Goal: Task Accomplishment & Management: Complete application form

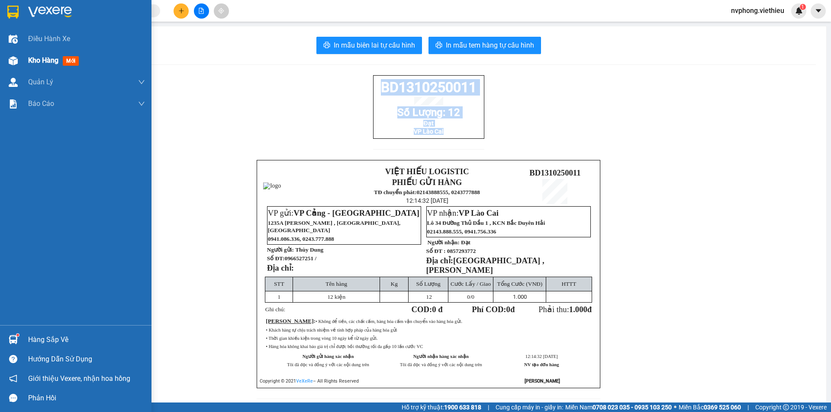
click at [42, 64] on span "Kho hàng" at bounding box center [43, 60] width 30 height 8
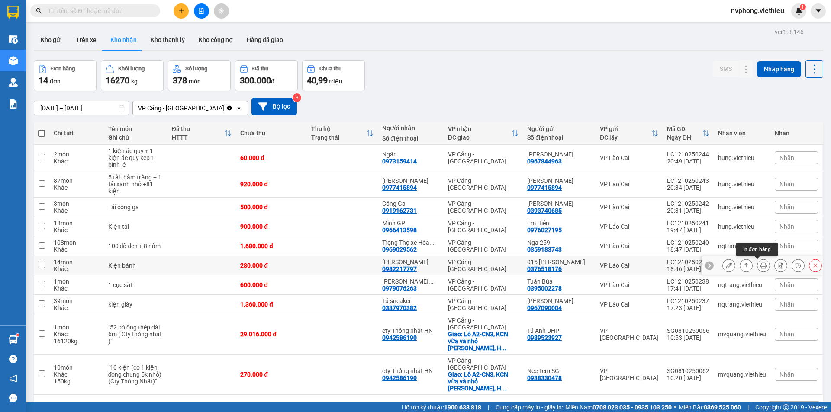
click at [757, 268] on button at bounding box center [763, 265] width 12 height 15
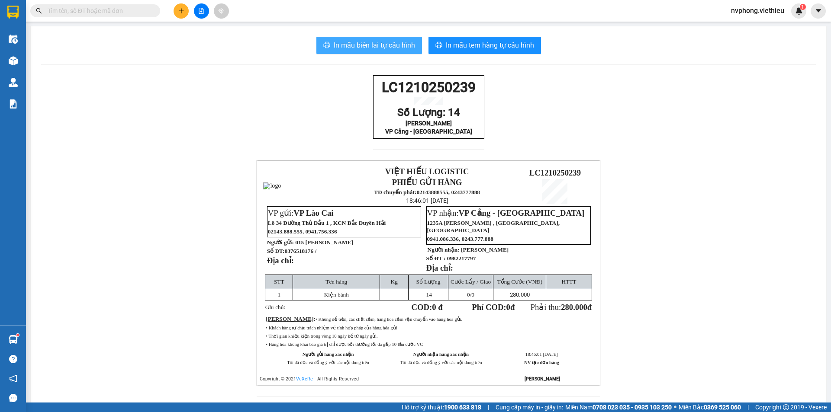
click at [383, 44] on span "In mẫu biên lai tự cấu hình" at bounding box center [374, 45] width 81 height 11
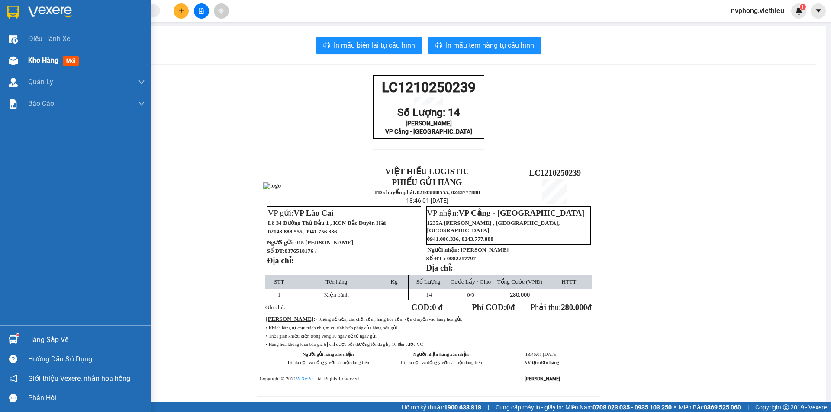
click at [21, 61] on div "Kho hàng mới" at bounding box center [75, 61] width 151 height 22
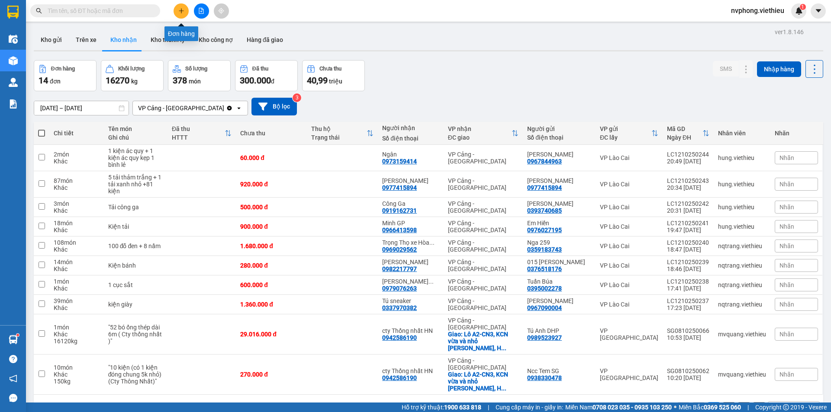
click at [183, 10] on icon "plus" at bounding box center [181, 11] width 6 height 6
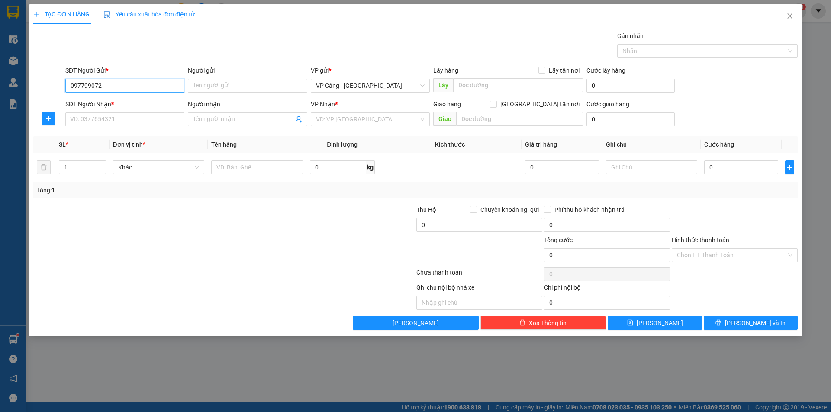
click at [89, 83] on input "097799072" at bounding box center [124, 86] width 119 height 14
type input "0977999072"
click at [202, 83] on input "Người gửi" at bounding box center [247, 86] width 119 height 14
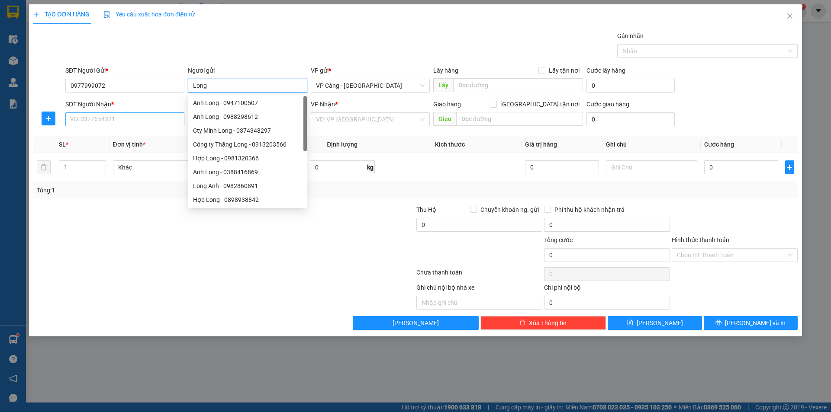
type input "Long"
click at [74, 115] on input "SĐT Người Nhận *" at bounding box center [124, 119] width 119 height 14
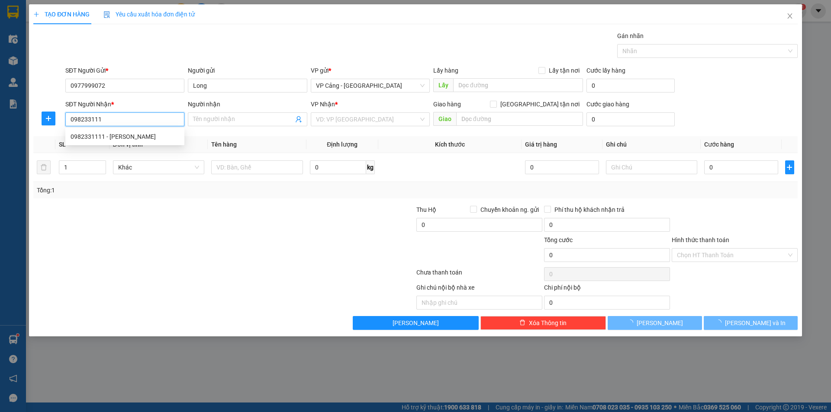
type input "0982331111"
click at [114, 140] on div "0982331111 - [PERSON_NAME]" at bounding box center [125, 137] width 109 height 10
type input "[PERSON_NAME]"
checkbox input "true"
type input "qua kho lấy"
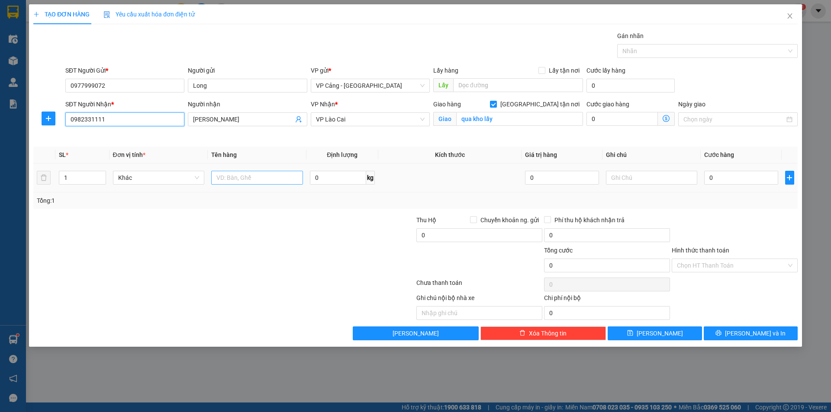
type input "0982331111"
click at [245, 183] on input "text" at bounding box center [257, 178] width 92 height 14
type input "1 kiện"
click at [70, 174] on input "1" at bounding box center [82, 177] width 46 height 13
type input "2"
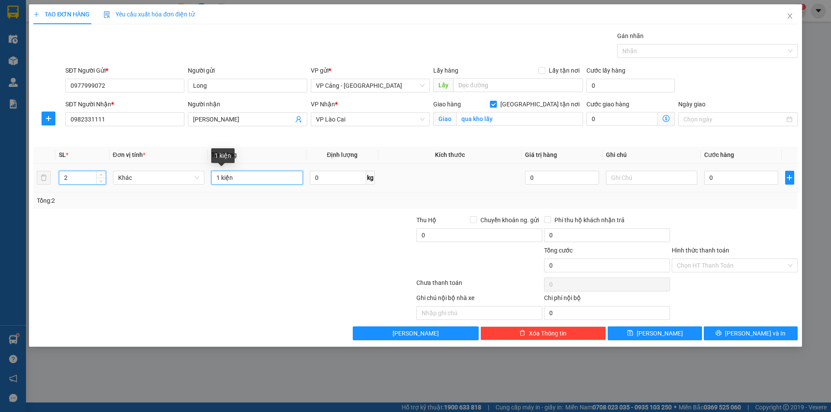
click at [219, 178] on input "1 kiện" at bounding box center [257, 178] width 92 height 14
type input "2 kiện"
click at [737, 181] on input "0" at bounding box center [741, 178] width 74 height 14
type input "1"
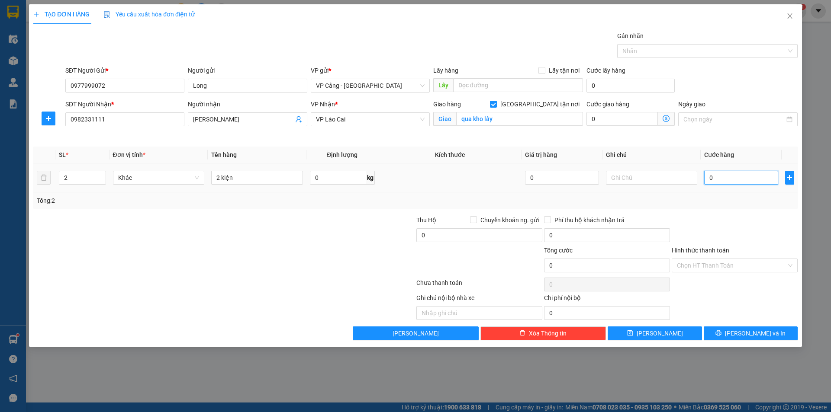
type input "1"
type input "1.000"
click at [742, 337] on button "[PERSON_NAME] và In" at bounding box center [750, 334] width 94 height 14
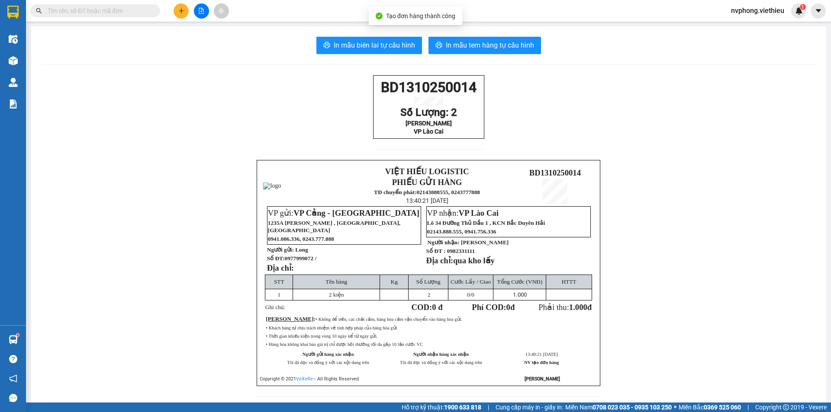
click at [392, 36] on div "In mẫu biên lai tự cấu hình In mẫu tem hàng tự cấu hình BD1310250014 Số Lượng: …" at bounding box center [428, 222] width 795 height 392
click at [337, 41] on span "In mẫu biên lai tự cấu hình" at bounding box center [374, 45] width 81 height 11
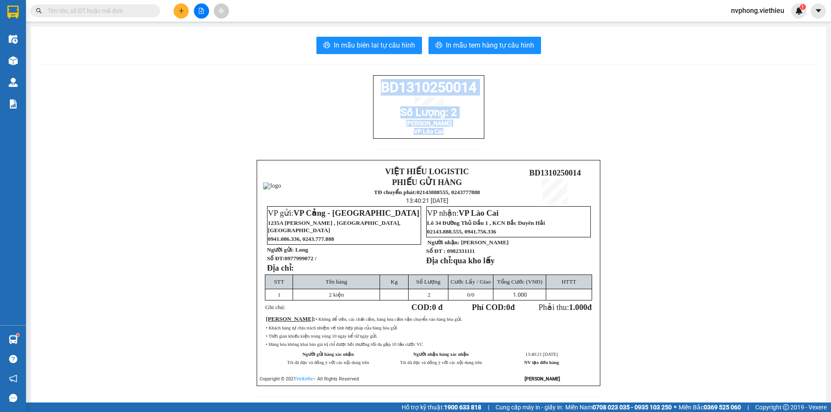
drag, startPoint x: 477, startPoint y: 141, endPoint x: 356, endPoint y: 84, distance: 133.3
click at [356, 84] on div "BD1310250014 Số Lượng: 2 Tiến Hùng VP Lào Cai VIỆT HIẾU LOGISTIC PHIẾU GỬI HÀNG…" at bounding box center [428, 241] width 774 height 332
copy div "BD1310250014 Số Lượng: 2 Tiến Hùng VP Lào Cai"
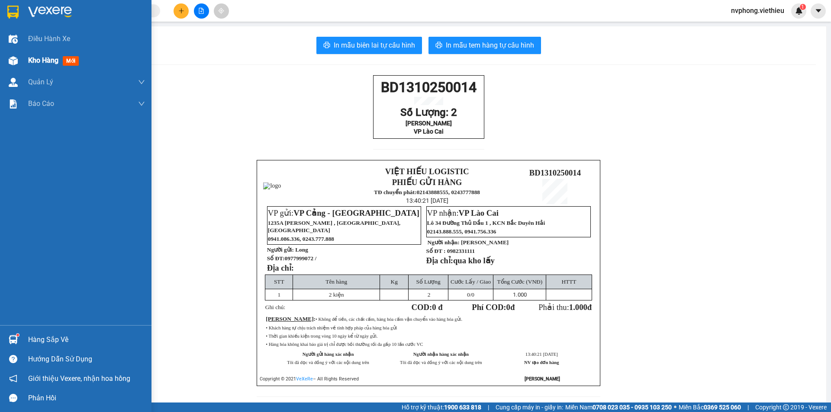
click at [20, 60] on div at bounding box center [13, 60] width 15 height 15
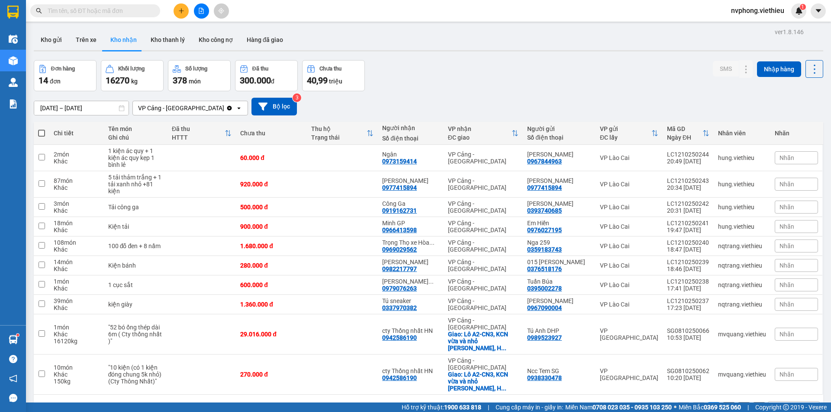
click at [103, 13] on input "text" at bounding box center [99, 11] width 102 height 10
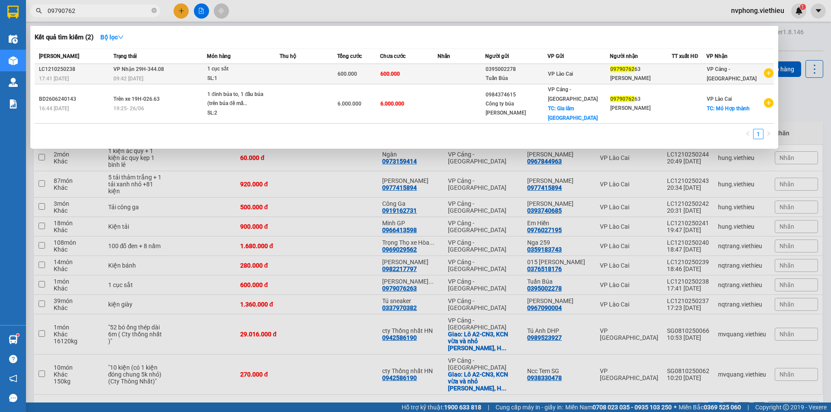
type input "09790762"
click at [443, 72] on td at bounding box center [461, 74] width 48 height 20
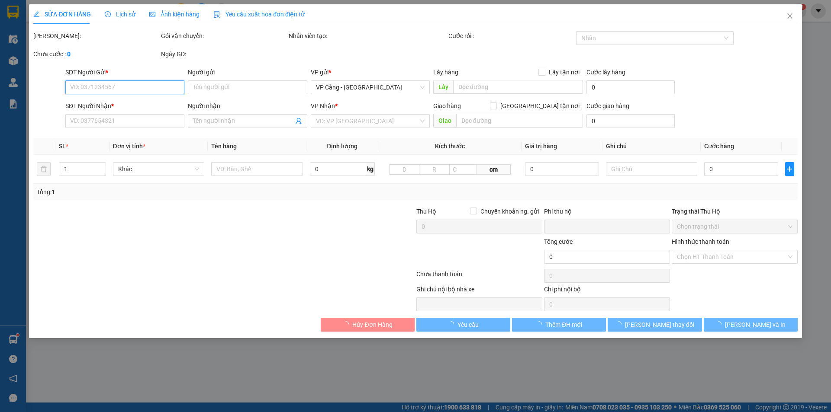
type input "0395002278"
type input "Tuấn Búa"
type input "0979076263"
type input "[PERSON_NAME]"
type input "0"
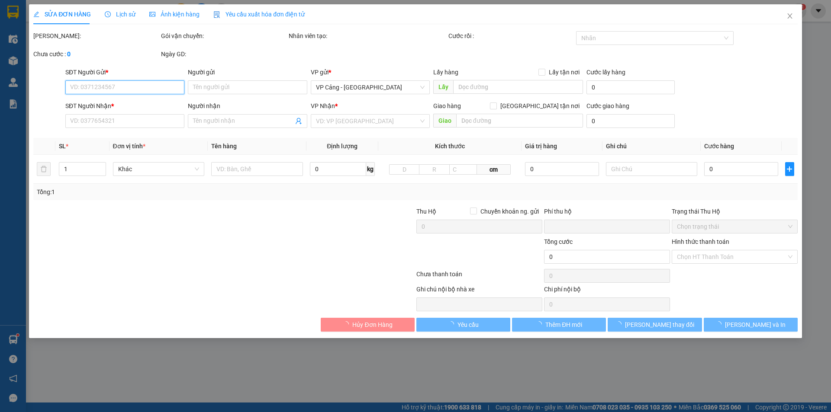
type input "600.000"
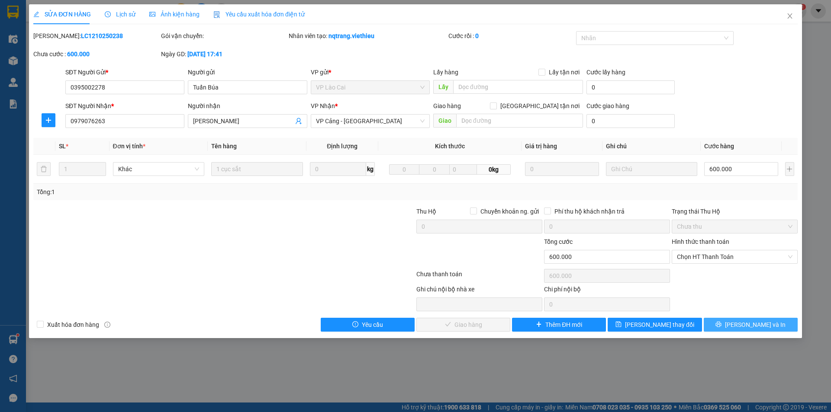
click at [721, 324] on icon "printer" at bounding box center [719, 325] width 6 height 6
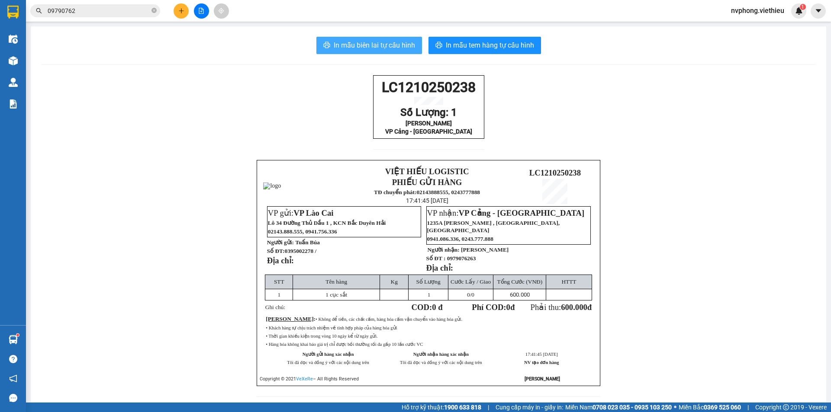
click at [375, 47] on span "In mẫu biên lai tự cấu hình" at bounding box center [374, 45] width 81 height 11
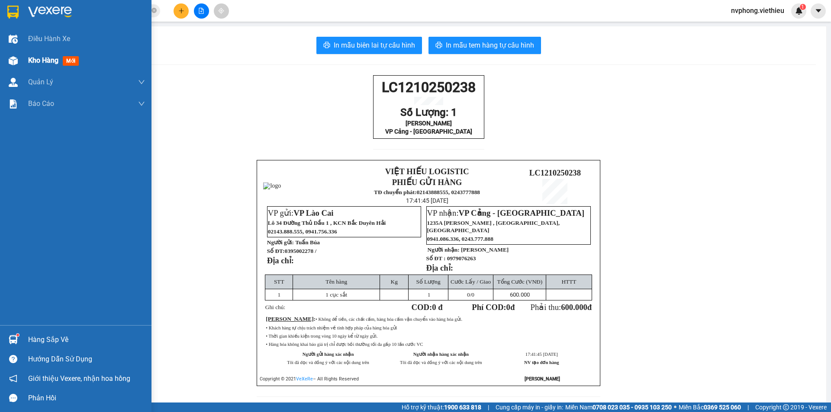
click at [17, 59] on img at bounding box center [13, 60] width 9 height 9
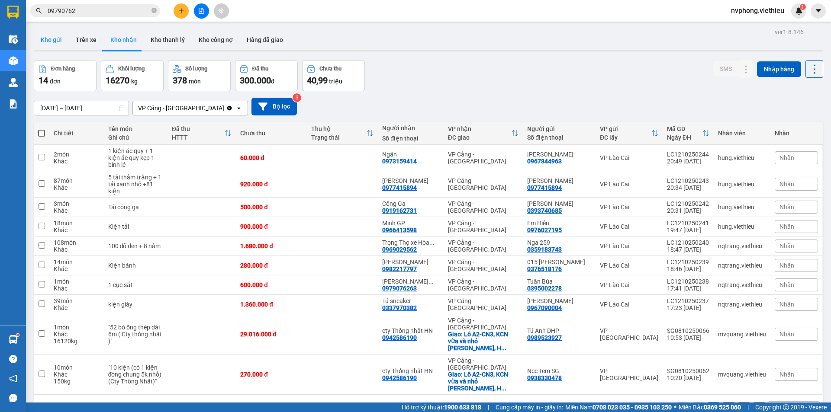
click at [45, 42] on button "Kho gửi" at bounding box center [51, 39] width 35 height 21
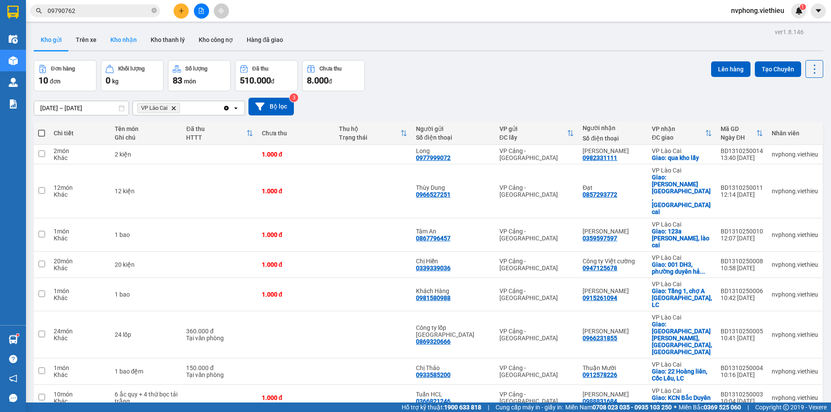
click at [120, 40] on button "Kho nhận" at bounding box center [123, 39] width 40 height 21
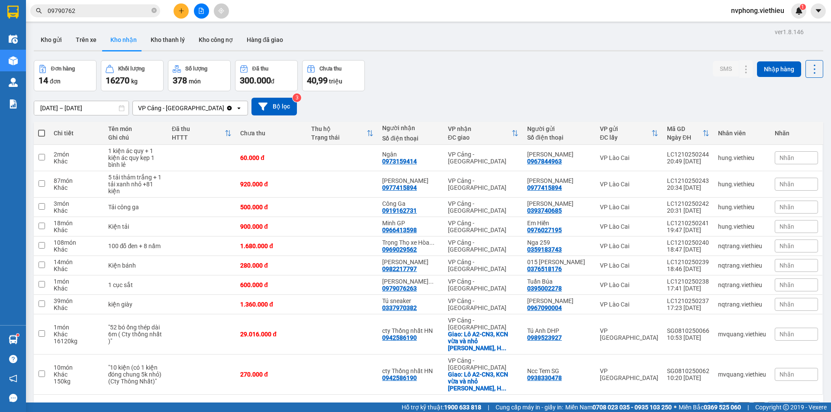
click at [181, 11] on icon "plus" at bounding box center [181, 10] width 0 height 5
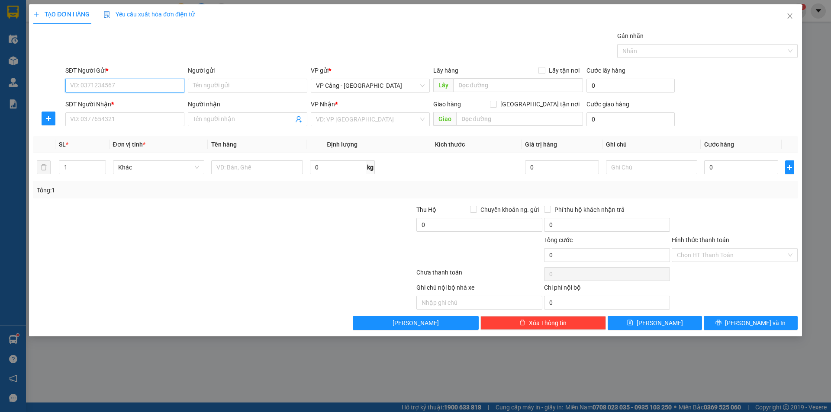
click at [150, 83] on input "SĐT Người Gửi *" at bounding box center [124, 86] width 119 height 14
click at [195, 83] on input "Người gửi" at bounding box center [247, 86] width 119 height 14
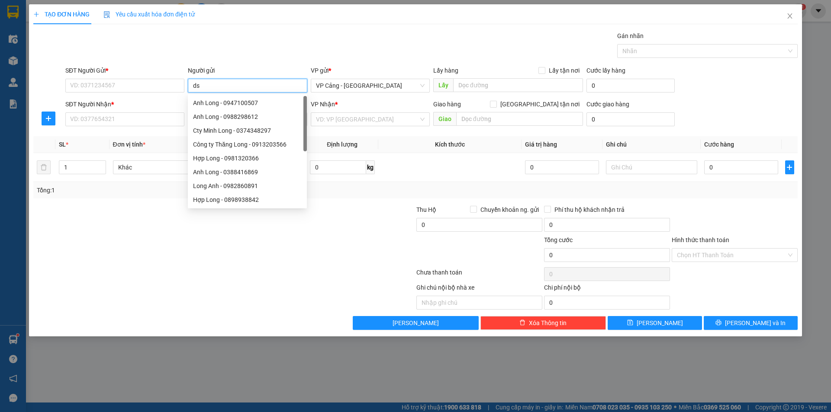
type input "dss"
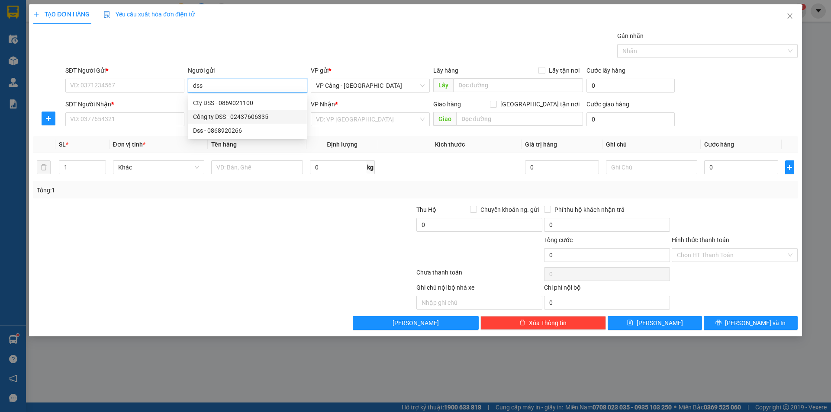
click at [225, 113] on div "Công ty DSS - 02437606335" at bounding box center [247, 117] width 109 height 10
type input "02437606335"
type input "Công ty DSS"
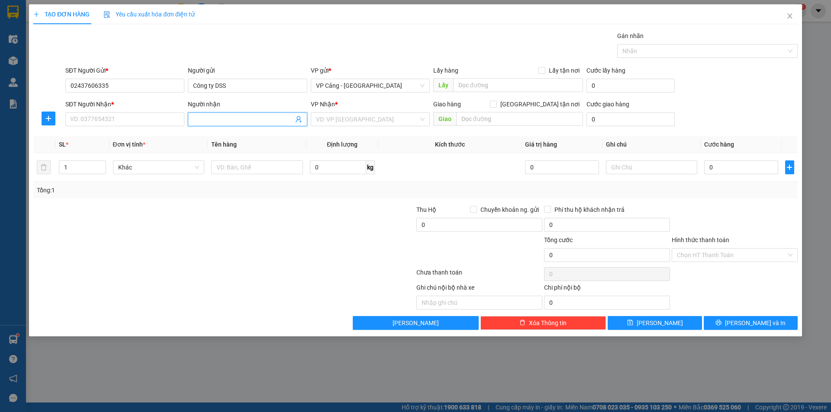
click at [222, 115] on input "Người nhận" at bounding box center [243, 120] width 100 height 10
type input "bình phương"
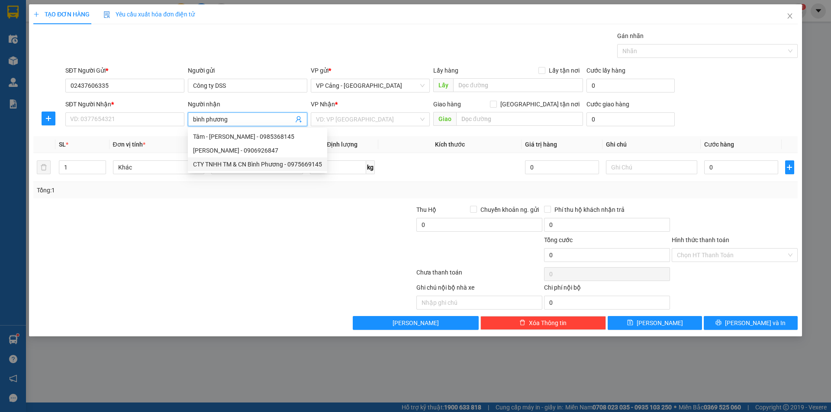
click at [249, 167] on div "CTY TNHH TM & CN Bình Phương - 0975669145" at bounding box center [257, 165] width 129 height 10
type input "0975669145"
type input "CTY TNHH TM & CN Bình Phương"
checkbox input "true"
type input "085 Hoàng Liên, LC"
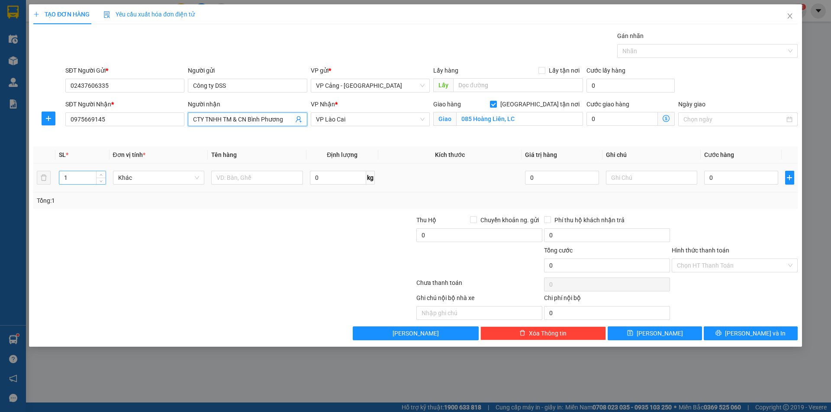
type input "CTY TNHH TM & CN Bình Phương"
click at [71, 178] on input "1" at bounding box center [82, 177] width 46 height 13
type input "2"
click at [241, 178] on input "text" at bounding box center [257, 178] width 92 height 14
type input "2 kiện"
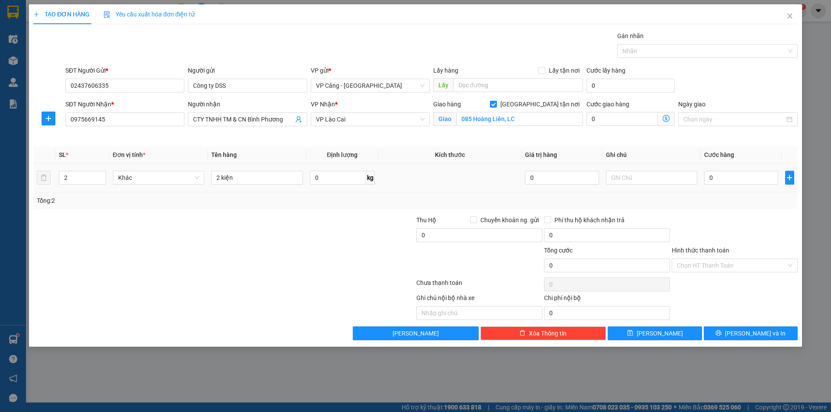
click at [744, 169] on td "0" at bounding box center [740, 178] width 80 height 29
drag, startPoint x: 737, startPoint y: 170, endPoint x: 732, endPoint y: 171, distance: 5.4
click at [736, 170] on div "0" at bounding box center [741, 177] width 74 height 17
click at [732, 171] on input "0" at bounding box center [741, 178] width 74 height 14
type input "1"
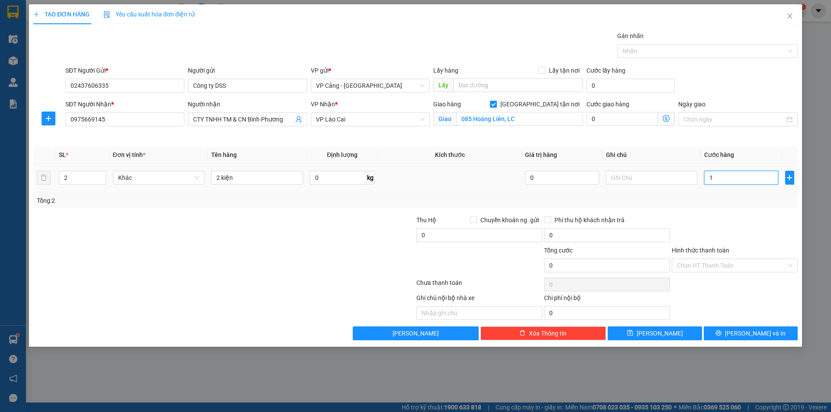
type input "1"
type input "1.000"
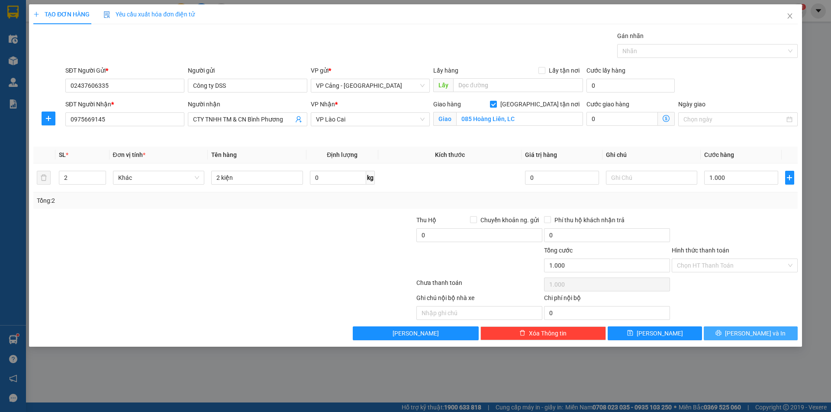
click at [756, 338] on span "[PERSON_NAME] và In" at bounding box center [755, 334] width 61 height 10
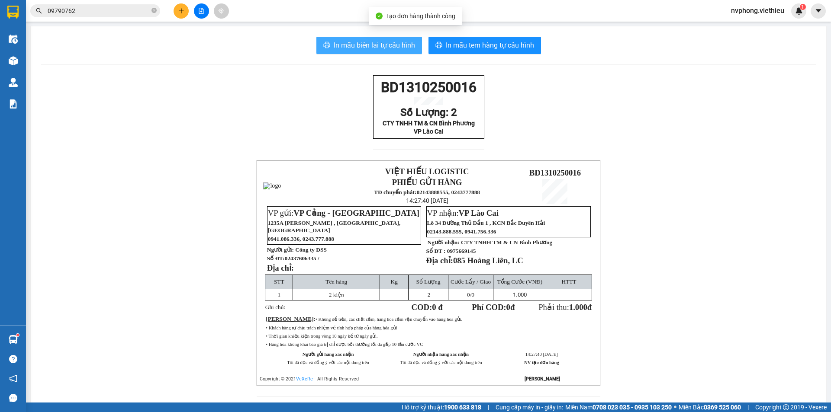
click at [385, 42] on span "In mẫu biên lai tự cấu hình" at bounding box center [374, 45] width 81 height 11
click at [396, 43] on span "In mẫu biên lai tự cấu hình" at bounding box center [374, 45] width 81 height 11
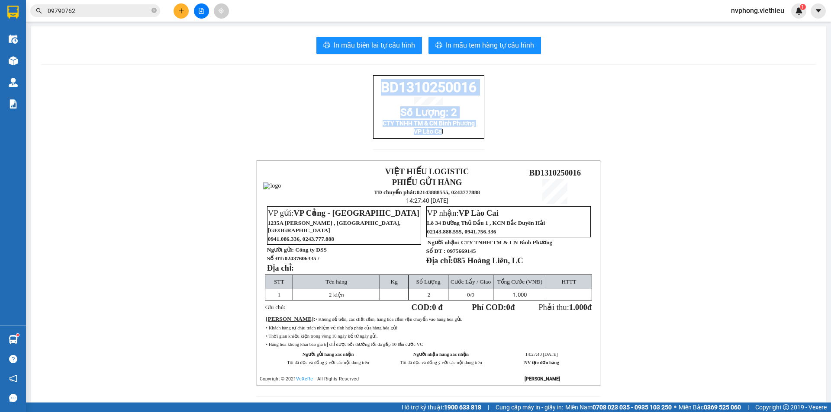
drag, startPoint x: 439, startPoint y: 141, endPoint x: 370, endPoint y: 91, distance: 85.1
click at [373, 91] on div "BD1310250016 Số Lượng: 2 CTY TNHH TM & CN Bình Phương VP Lào Cai" at bounding box center [428, 107] width 111 height 64
drag, startPoint x: 444, startPoint y: 140, endPoint x: 374, endPoint y: 94, distance: 83.4
click at [374, 94] on div "BD1310250016 Số Lượng: 2 CTY TNHH TM & CN Bình Phương VP Lào Cai" at bounding box center [428, 107] width 111 height 64
copy div "BD1310250016 Số Lượng: 2 CTY TNHH TM & CN Bình Phương VP Lào Cai"
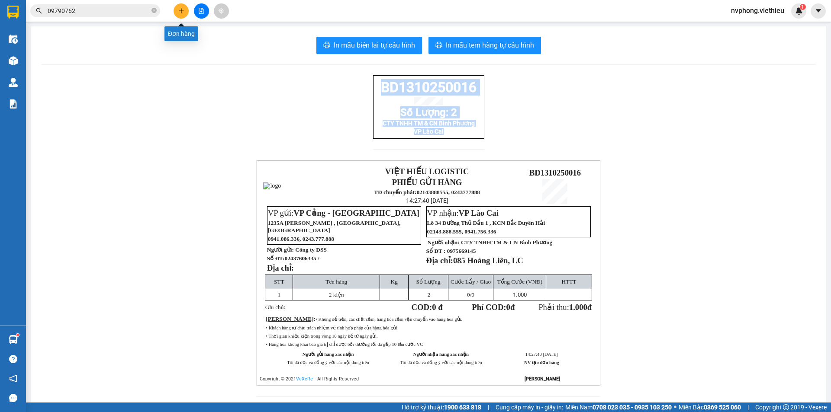
click at [186, 15] on button at bounding box center [180, 10] width 15 height 15
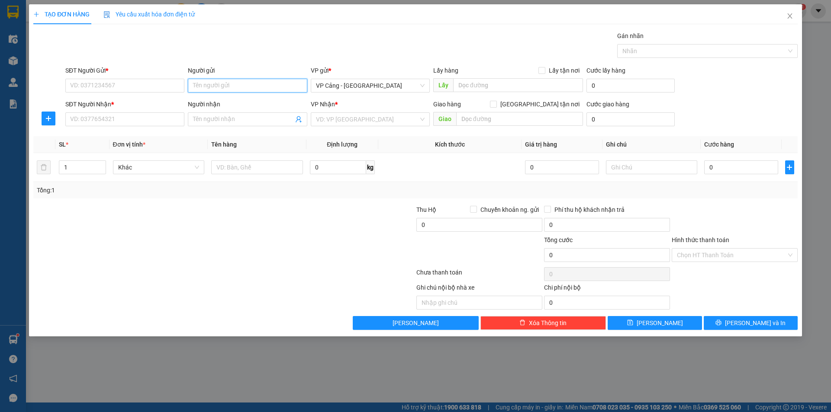
click at [200, 83] on input "Người gửi" at bounding box center [247, 86] width 119 height 14
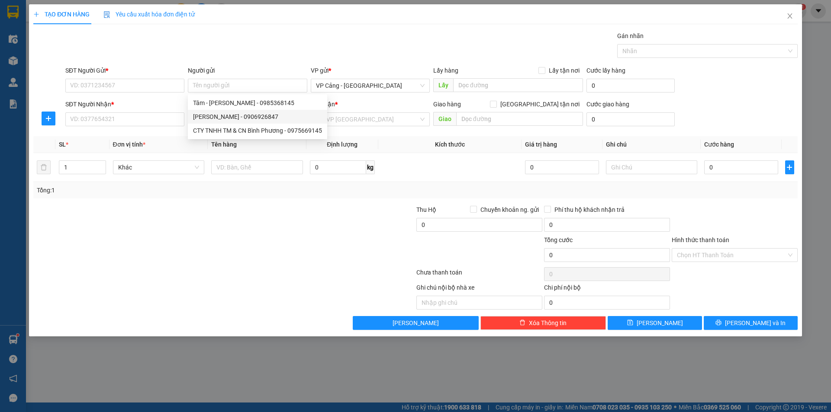
click at [160, 209] on div at bounding box center [159, 220] width 255 height 30
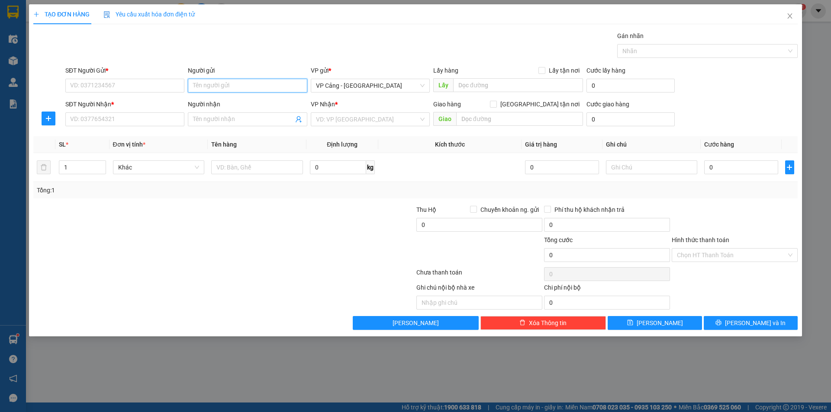
click at [241, 90] on input "Người gửi" at bounding box center [247, 86] width 119 height 14
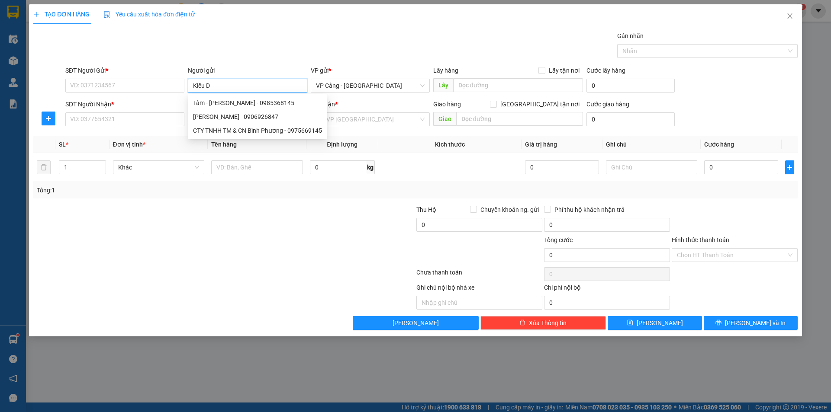
type input "[PERSON_NAME]"
click at [243, 100] on div "Kiều Du - 0977415894" at bounding box center [247, 103] width 109 height 10
type input "0977415894"
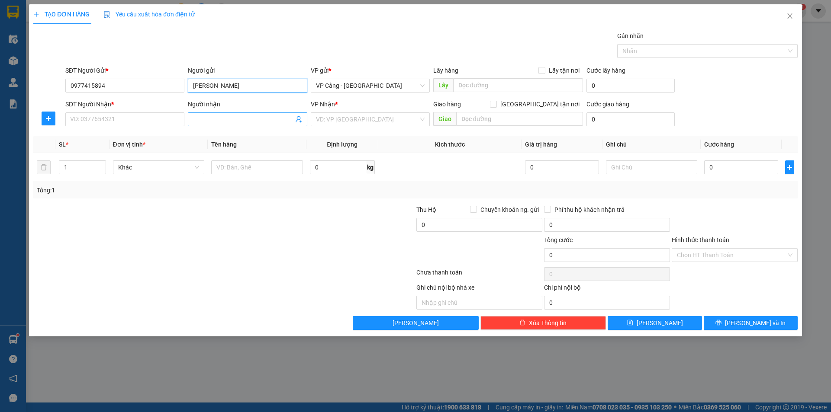
type input "[PERSON_NAME]"
click at [231, 116] on input "Người nhận" at bounding box center [243, 120] width 100 height 10
type input "Kiều du"
click at [248, 130] on div "Kiều Du - 0977415894" at bounding box center [247, 137] width 119 height 14
type input "0977415894"
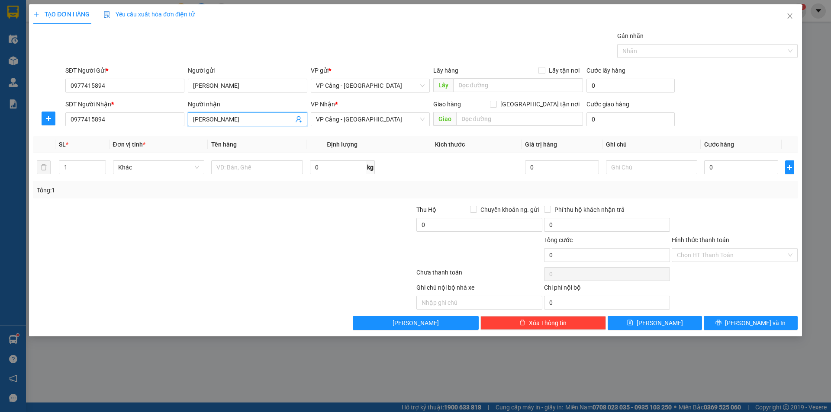
type input "[PERSON_NAME]"
click at [389, 119] on span "VP Cảng - [GEOGRAPHIC_DATA]" at bounding box center [370, 119] width 109 height 13
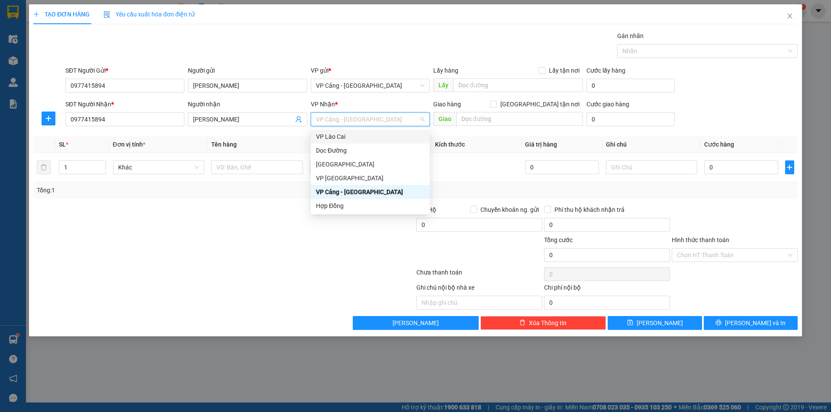
click at [366, 136] on div "VP Lào Cai" at bounding box center [370, 137] width 109 height 10
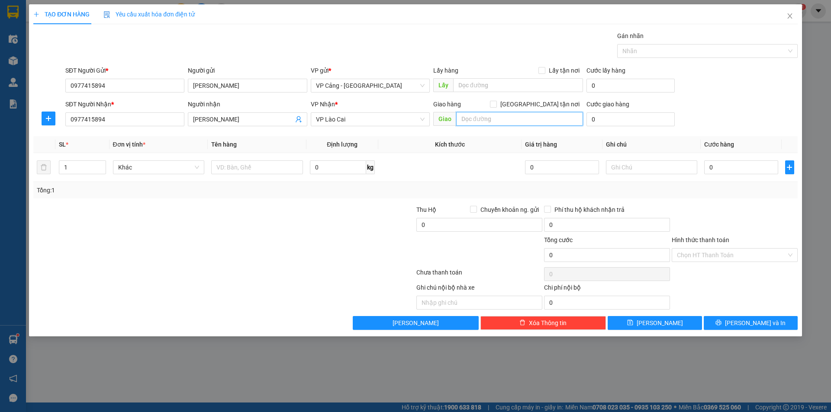
click at [491, 116] on input "text" at bounding box center [519, 119] width 127 height 14
type input "LC"
click at [564, 102] on span "[GEOGRAPHIC_DATA] tận nơi" at bounding box center [540, 105] width 86 height 10
click at [496, 102] on input "[GEOGRAPHIC_DATA] tận nơi" at bounding box center [493, 104] width 6 height 6
checkbox input "true"
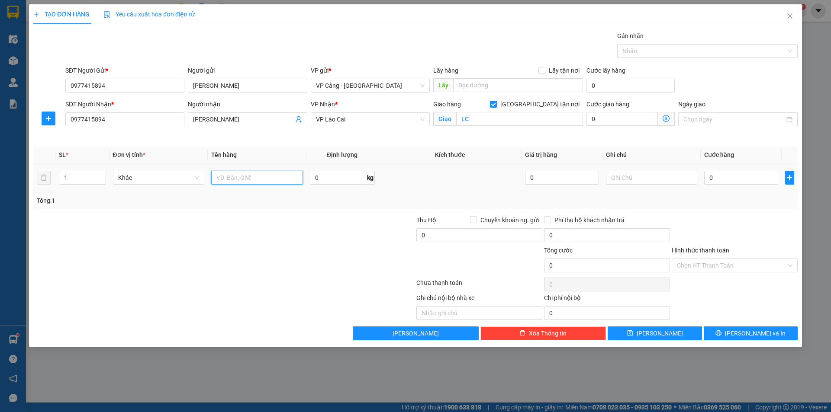
click at [282, 171] on input "text" at bounding box center [257, 178] width 92 height 14
type input "1 bọc tải xanh ( Hàng bảo hành H89 )"
click at [745, 176] on input "0" at bounding box center [741, 178] width 74 height 14
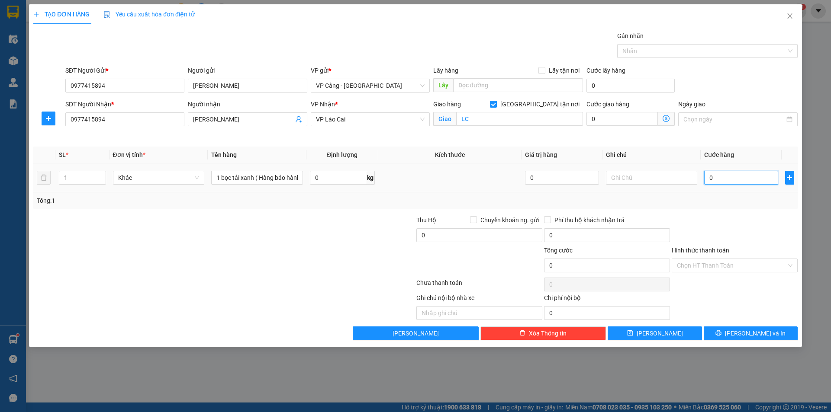
type input "1"
type input "1.000"
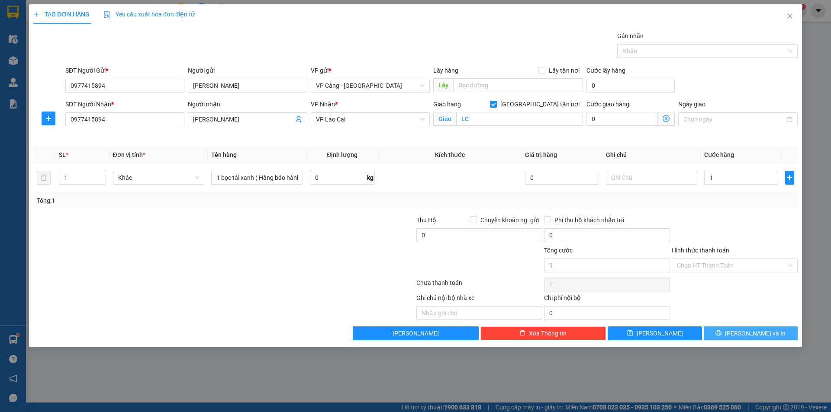
type input "1.000"
click at [760, 336] on span "[PERSON_NAME] và In" at bounding box center [755, 334] width 61 height 10
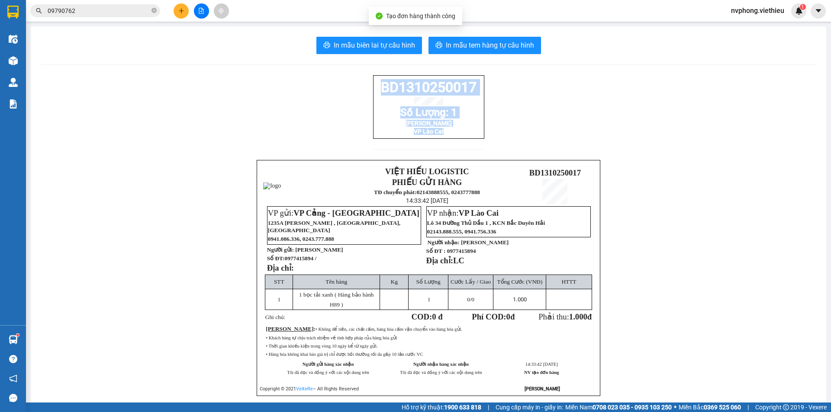
drag, startPoint x: 401, startPoint y: 113, endPoint x: 372, endPoint y: 83, distance: 41.3
click at [373, 83] on div "BD1310250017 Số Lượng: 1 Kiều Du VP Lào Cai" at bounding box center [428, 107] width 111 height 64
click at [182, 12] on icon "plus" at bounding box center [181, 11] width 6 height 6
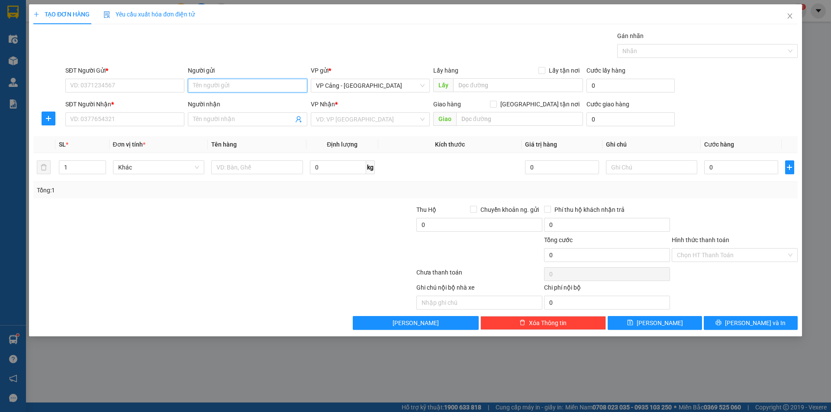
click at [244, 85] on input "Người gửi" at bounding box center [247, 86] width 119 height 14
type input "bơm s"
click at [231, 106] on div "Cty Bơm Swiris [GEOGRAPHIC_DATA] - 0833775666" at bounding box center [262, 103] width 139 height 10
type input "0833775666"
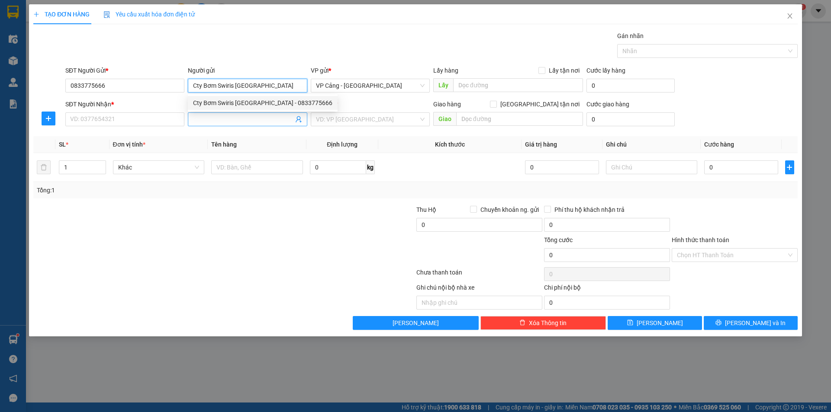
type input "Cty Bơm Swiris [GEOGRAPHIC_DATA]"
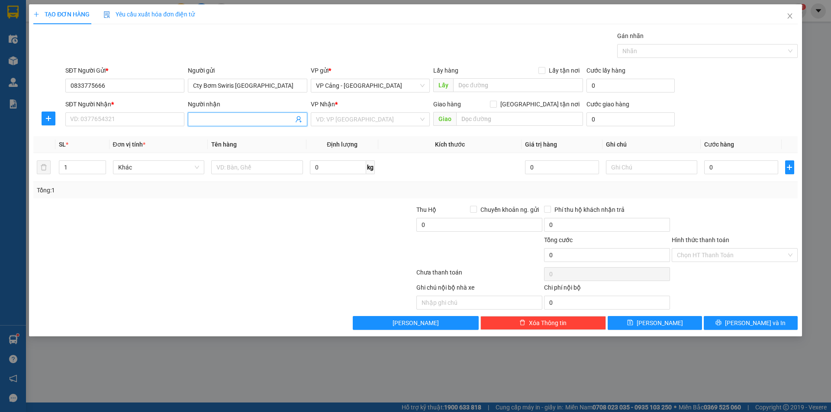
click at [222, 122] on input "Người nhận" at bounding box center [243, 120] width 100 height 10
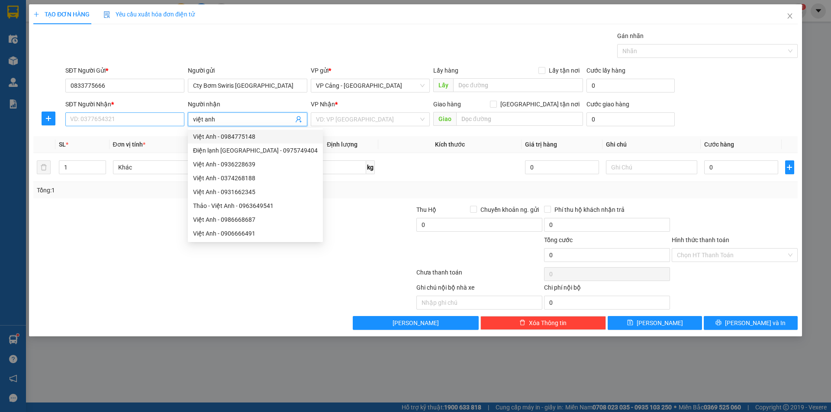
drag, startPoint x: 221, startPoint y: 119, endPoint x: 129, endPoint y: 114, distance: 91.9
click at [129, 114] on div "SĐT Người Nhận * VD: 0377654321 Người nhận việt anh VP Nhận * VD: VP [GEOGRAPHI…" at bounding box center [431, 115] width 735 height 30
type input "bơm"
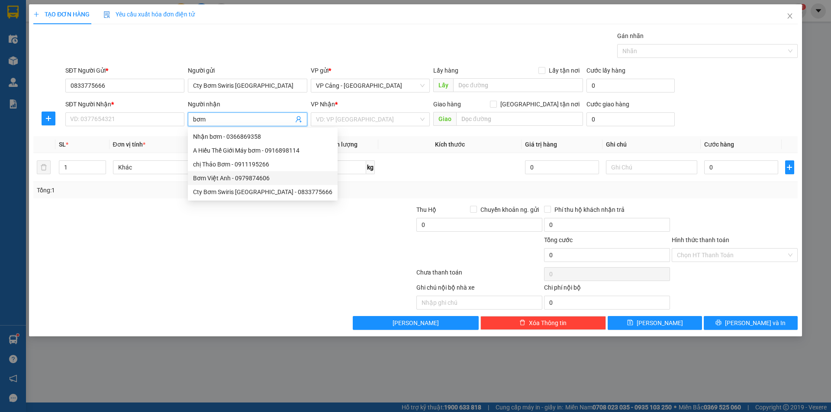
click at [230, 178] on div "Bơm Việt Anh - 0979874606" at bounding box center [262, 178] width 139 height 10
type input "0979874606"
type input "Bơm Việt Anh"
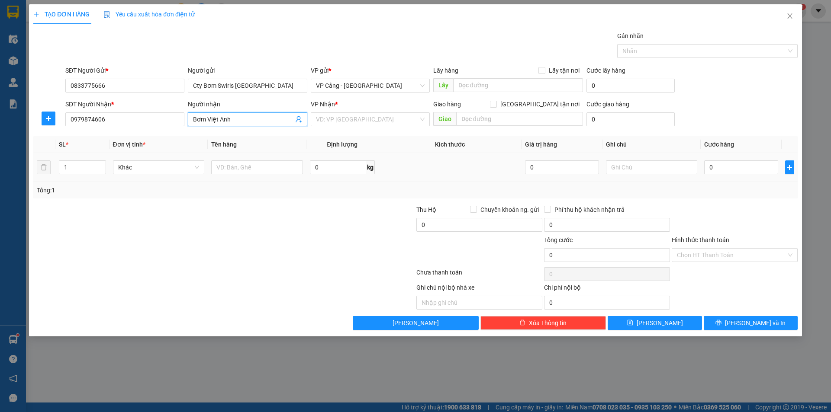
checkbox input "true"
type input "089 [PERSON_NAME], [PERSON_NAME], LC"
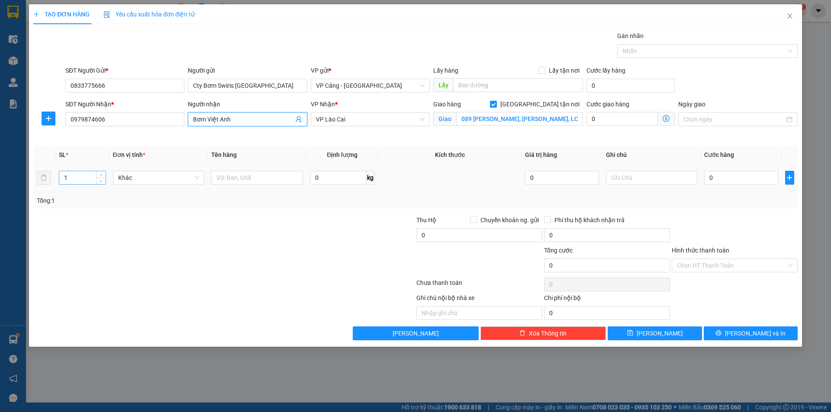
type input "Bơm Việt Anh"
click at [77, 175] on input "1" at bounding box center [82, 177] width 46 height 13
type input "7"
click at [267, 179] on input "text" at bounding box center [257, 178] width 92 height 14
type input "7 kiện bơm"
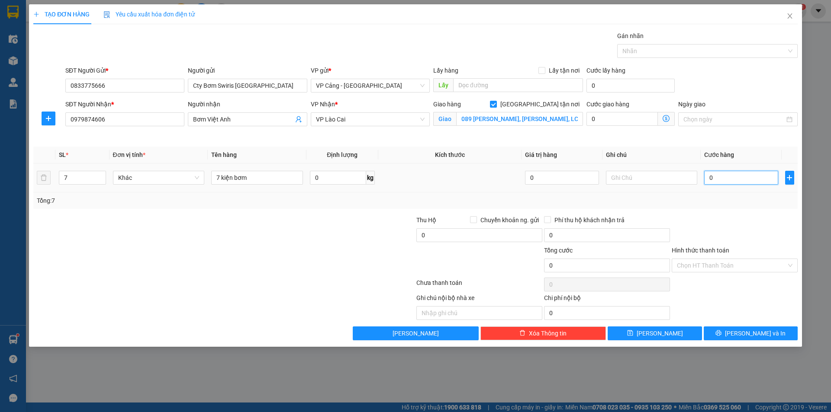
click at [742, 179] on input "0" at bounding box center [741, 178] width 74 height 14
type input "1"
type input "1.000"
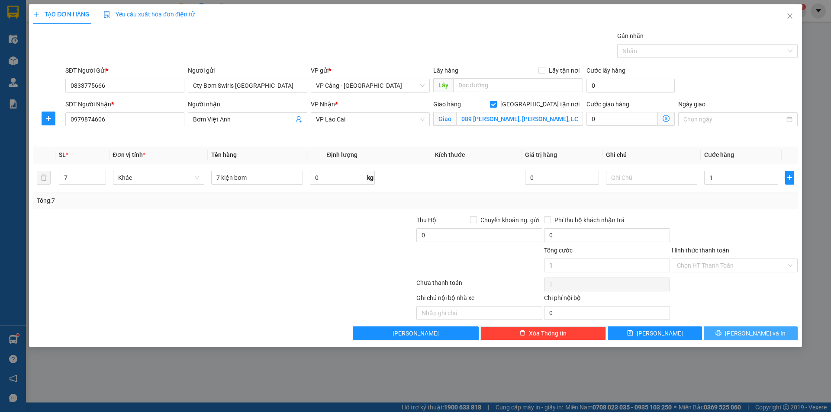
type input "1.000"
click at [719, 335] on button "[PERSON_NAME] và In" at bounding box center [750, 334] width 94 height 14
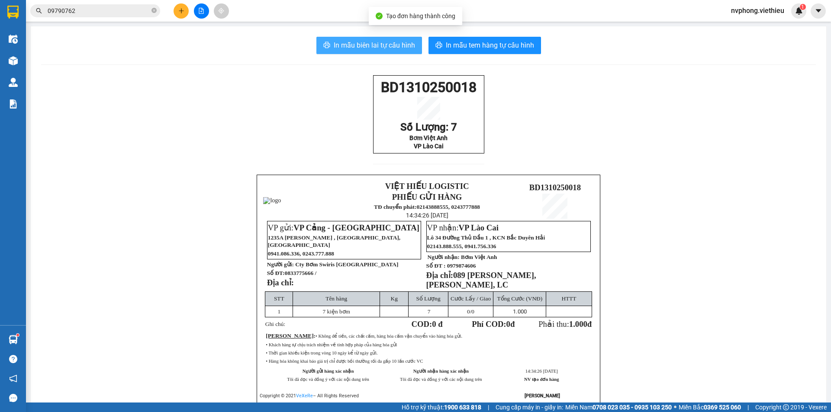
click at [391, 45] on span "In mẫu biên lai tự cấu hình" at bounding box center [374, 45] width 81 height 11
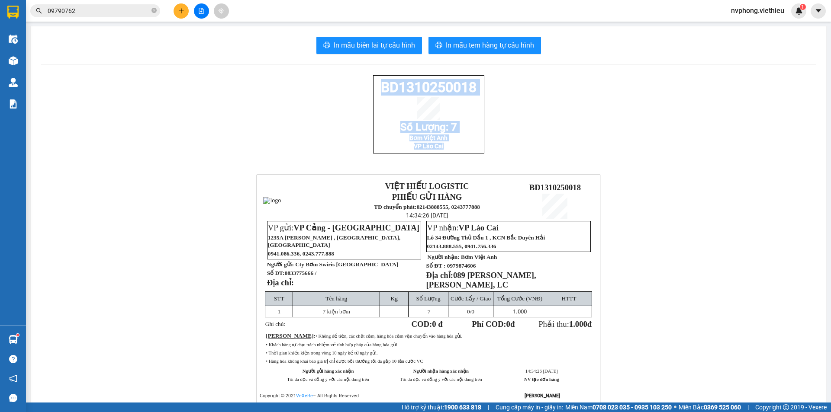
drag, startPoint x: 442, startPoint y: 155, endPoint x: 376, endPoint y: 88, distance: 94.2
click at [376, 88] on div "BD1310250018 Số Lượng: 7 Bơm Việt Anh VP Lào Cai" at bounding box center [428, 114] width 111 height 78
copy div "BD1310250018 Số Lượng: 7 Bơm Việt Anh VP Lào Cai"
click at [154, 12] on icon "close-circle" at bounding box center [153, 10] width 5 height 5
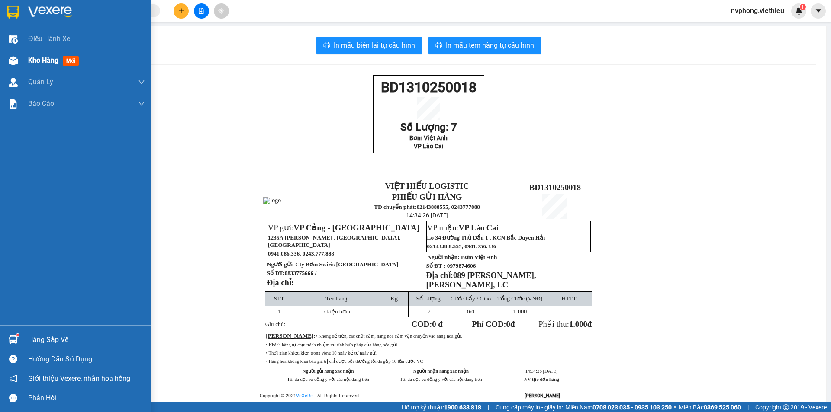
click at [16, 63] on img at bounding box center [13, 60] width 9 height 9
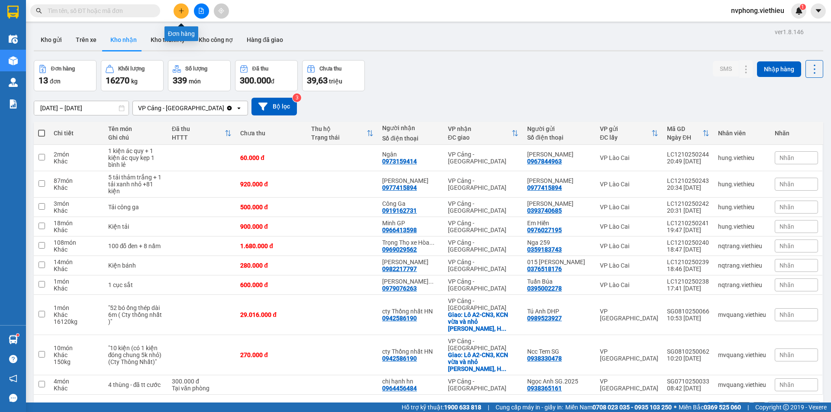
click at [179, 10] on icon "plus" at bounding box center [181, 11] width 6 height 6
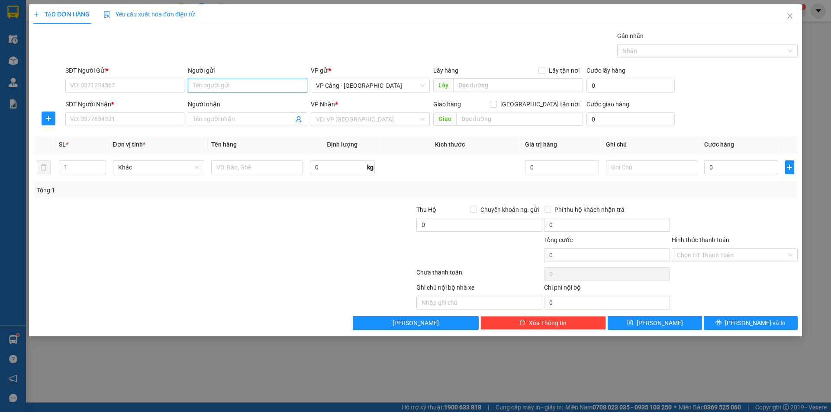
click at [228, 87] on input "Người gửi" at bounding box center [247, 86] width 119 height 14
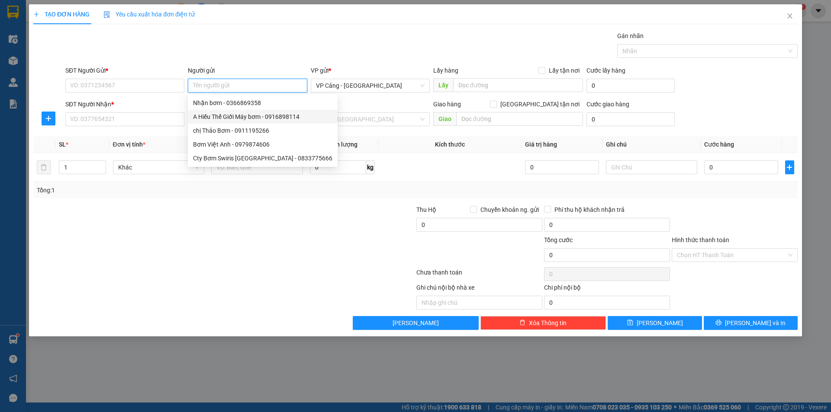
click at [210, 119] on div "A Hiếu Thế Giới Máy bơm - 0916898114" at bounding box center [262, 117] width 139 height 10
type input "0916898114"
type input "A Hiếu Thế Giới Máy bơm"
drag, startPoint x: 266, startPoint y: 85, endPoint x: 177, endPoint y: 87, distance: 89.1
click at [177, 87] on div "SĐT Người Gửi * 0916898114 Người gửi A Hiếu Thế Giới Máy bơm VP gửi * VP Cảng -…" at bounding box center [431, 81] width 735 height 30
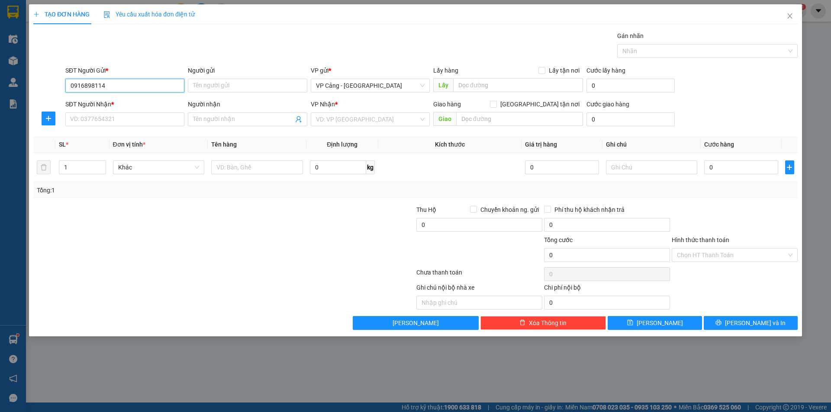
drag, startPoint x: 177, startPoint y: 87, endPoint x: 51, endPoint y: 82, distance: 125.6
click at [51, 82] on div "SĐT Người Gửi * 0916898114 0916898114 Người gửi Tên người gửi VP gửi * VP Cảng …" at bounding box center [415, 81] width 766 height 30
click at [202, 82] on input "Người gửi" at bounding box center [247, 86] width 119 height 14
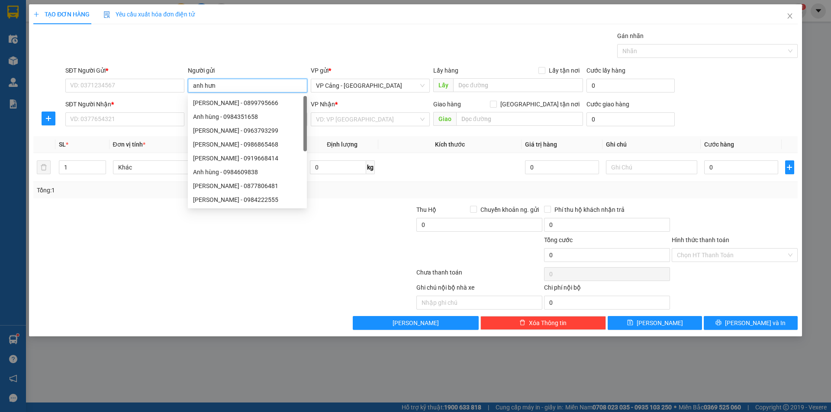
type input "anh hưng"
click at [229, 172] on div "[PERSON_NAME] - 0988723325" at bounding box center [247, 172] width 109 height 10
type input "0988723325"
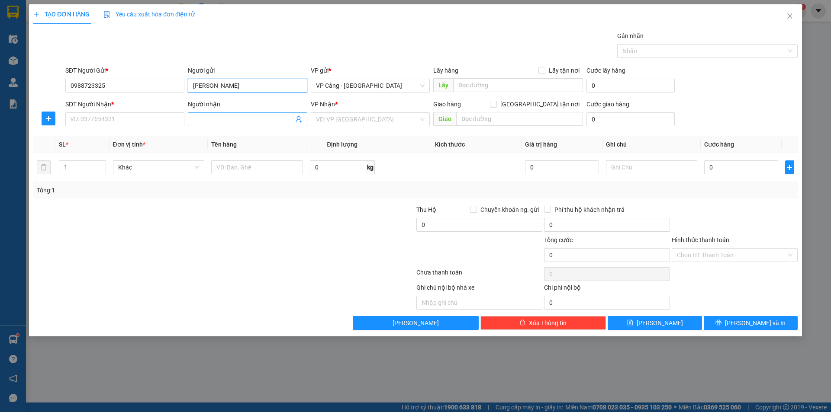
type input "[PERSON_NAME]"
click at [225, 121] on input "Người nhận" at bounding box center [243, 120] width 100 height 10
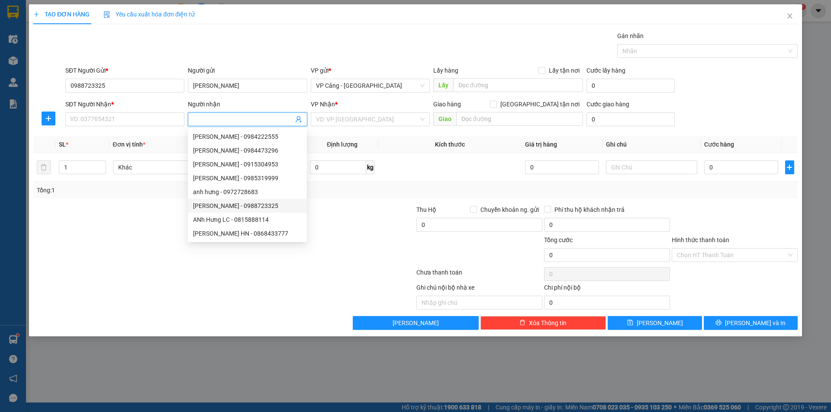
click at [216, 204] on div "[PERSON_NAME] - 0988723325" at bounding box center [247, 206] width 109 height 10
type input "0988723325"
type input "[PERSON_NAME]"
checkbox input "true"
type input "TP-lào cai"
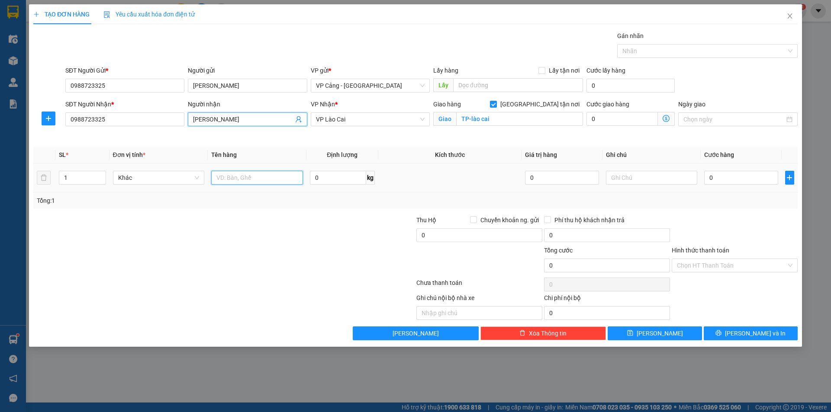
click at [225, 180] on input "text" at bounding box center [257, 178] width 92 height 14
type input "1 balet"
click at [716, 177] on input "0" at bounding box center [741, 178] width 74 height 14
type input "1"
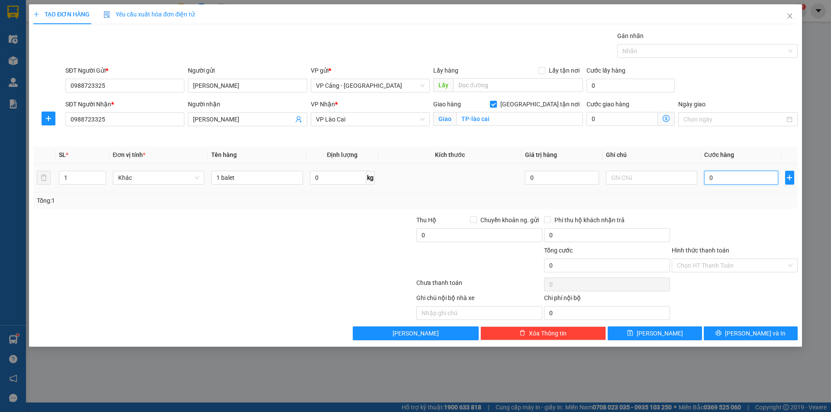
type input "1"
type input "1.000"
click at [755, 332] on span "[PERSON_NAME] và In" at bounding box center [755, 334] width 61 height 10
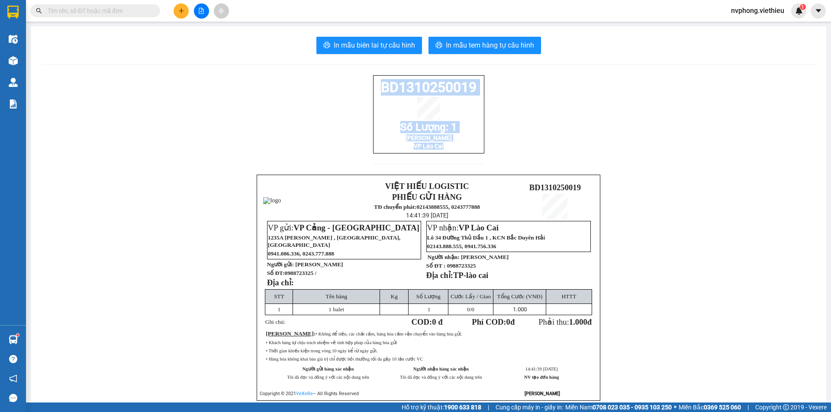
drag, startPoint x: 480, startPoint y: 162, endPoint x: 367, endPoint y: 82, distance: 138.4
click at [367, 82] on div "BD1310250019 Số Lượng: 1 Anh Hưng VP Lào Cai VIỆT HIẾU LOGISTIC PHIẾU GỬI HÀNG …" at bounding box center [428, 248] width 774 height 347
copy div "BD1310250019 Số Lượng: 1 Anh Hưng VP Lào Cai"
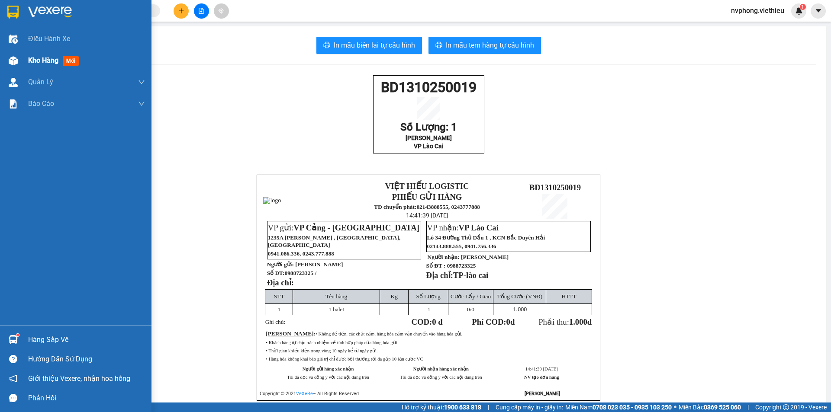
click at [25, 63] on div "Kho hàng mới" at bounding box center [75, 61] width 151 height 22
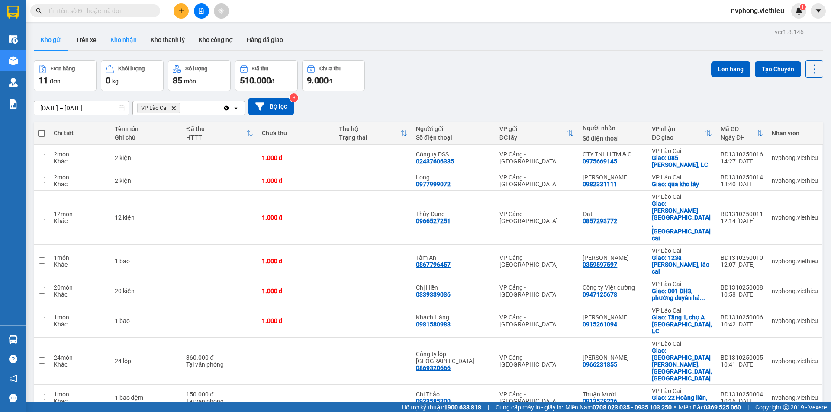
click at [130, 42] on button "Kho nhận" at bounding box center [123, 39] width 40 height 21
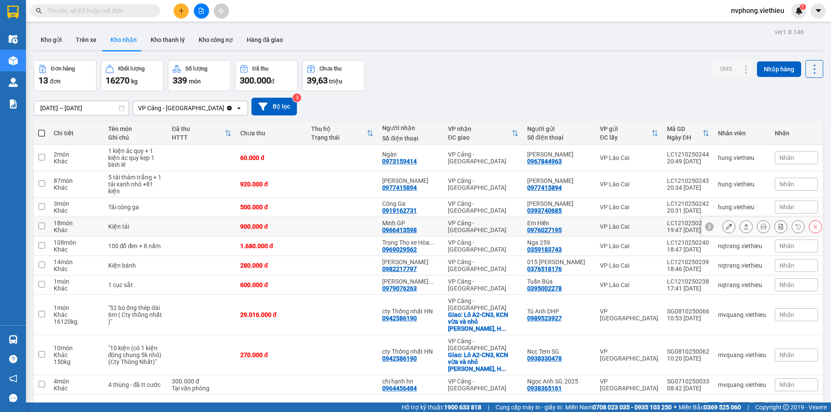
click at [740, 231] on button at bounding box center [746, 226] width 12 height 15
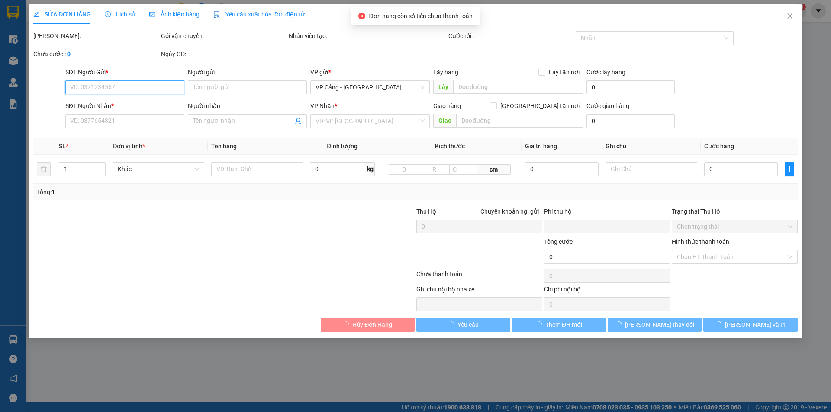
type input "0976027195"
type input "Em Hiền"
type input "0966413598"
type input "Minh GP"
type input "0"
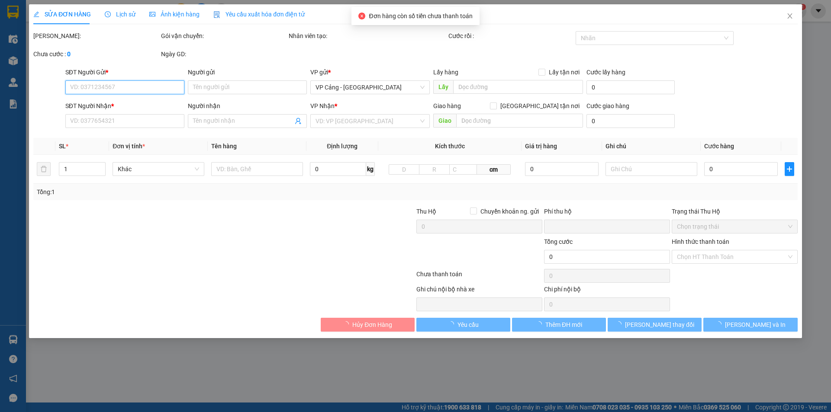
type input "900.000"
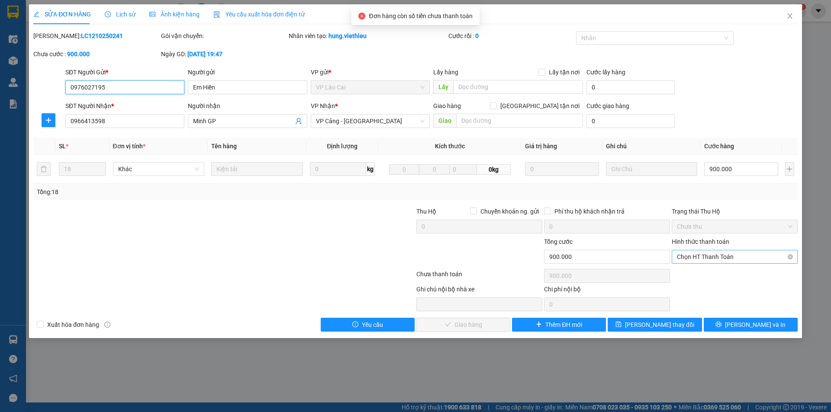
click at [712, 256] on span "Chọn HT Thanh Toán" at bounding box center [735, 256] width 116 height 13
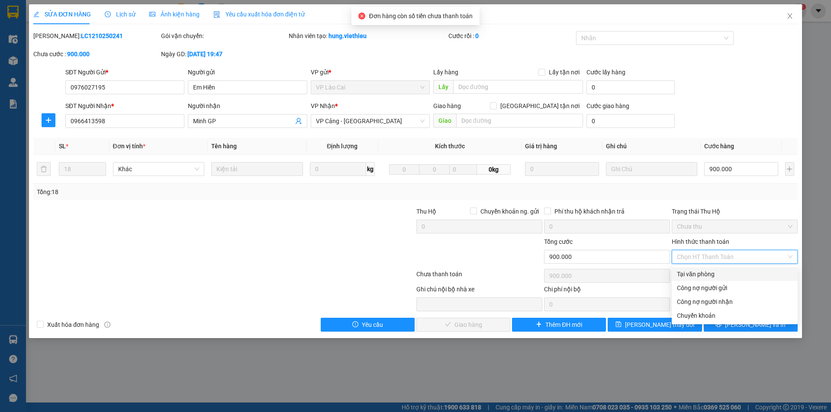
click at [700, 273] on div "Tại văn phòng" at bounding box center [735, 275] width 116 height 10
type input "0"
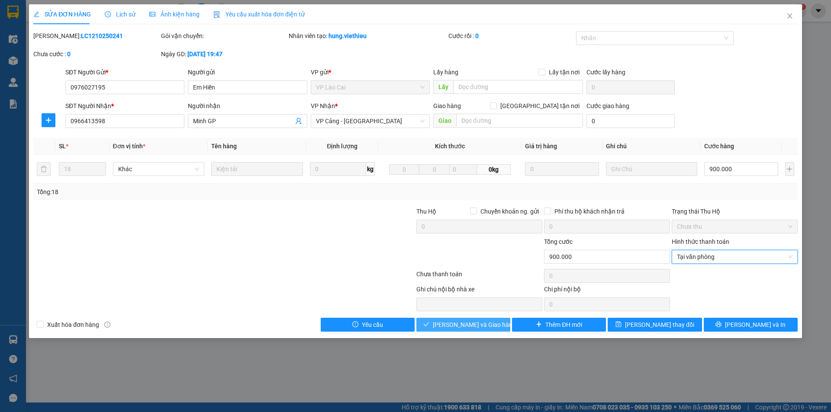
click at [468, 325] on span "[PERSON_NAME] và Giao hàng" at bounding box center [474, 325] width 83 height 10
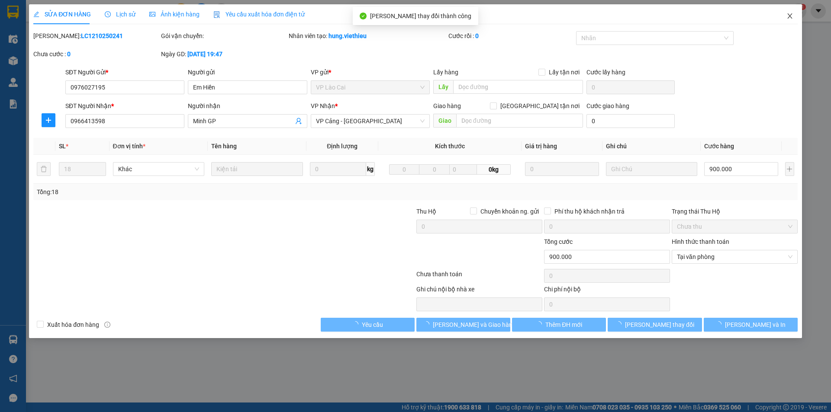
click at [787, 14] on icon "close" at bounding box center [789, 15] width 5 height 5
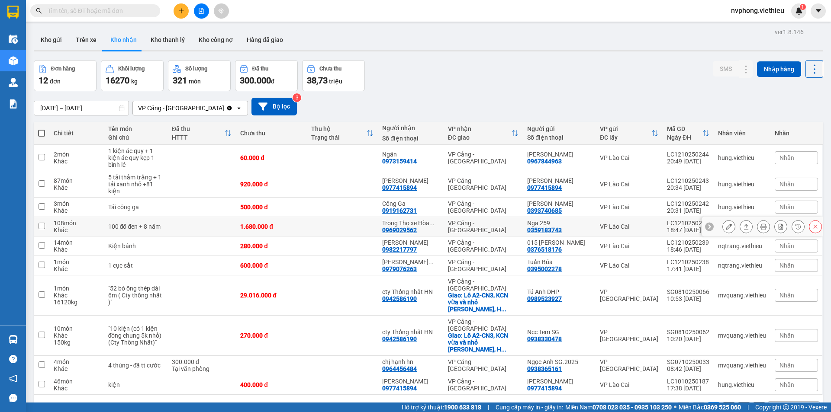
click at [743, 228] on icon at bounding box center [746, 227] width 6 height 6
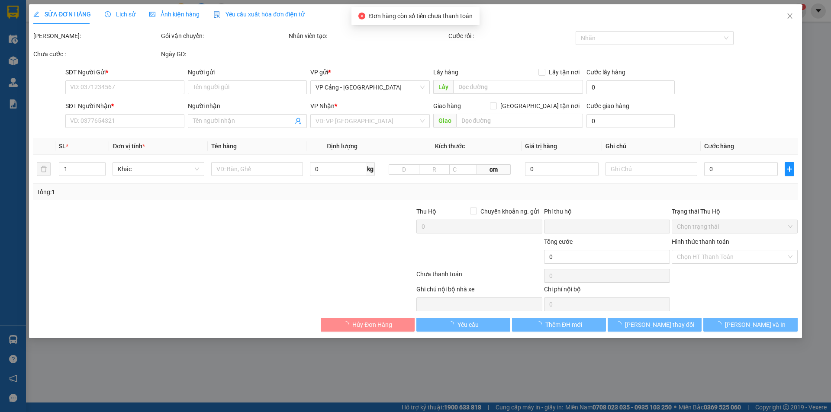
type input "0359183743"
type input "Nga 259"
type input "0969029562"
type input "Trọng Thọ xe Hòa Bình"
type input "0"
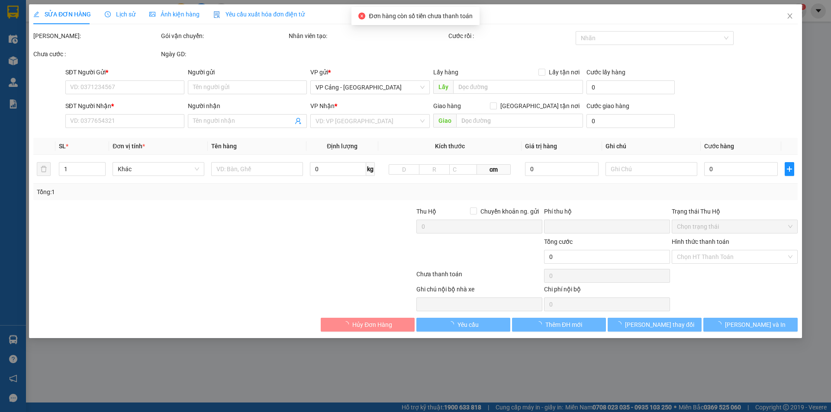
type input "1.680.000"
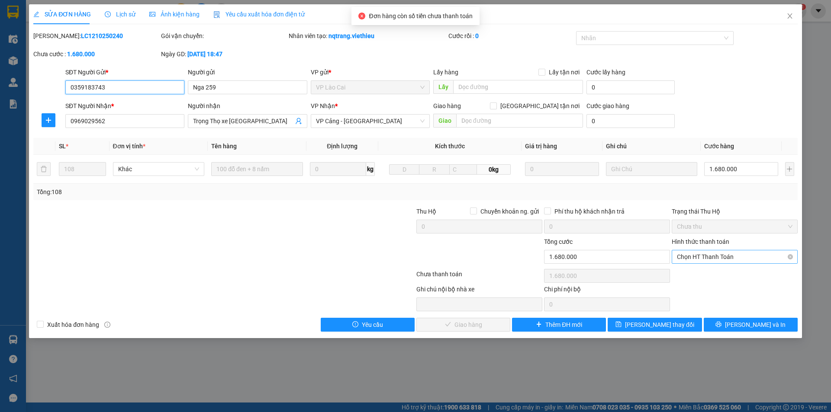
click at [695, 260] on span "Chọn HT Thanh Toán" at bounding box center [735, 256] width 116 height 13
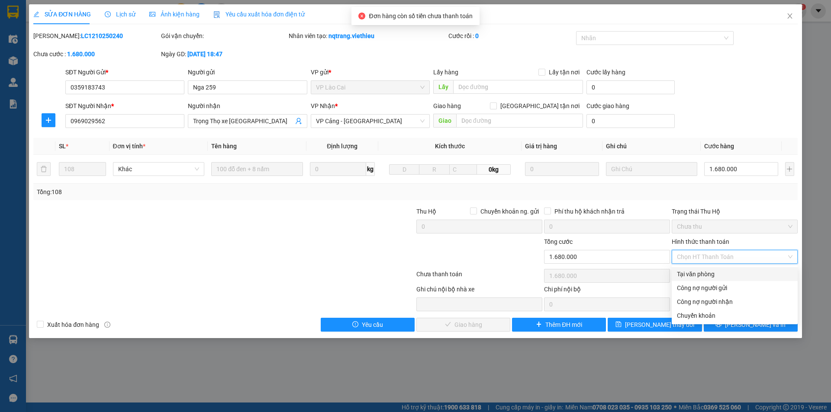
click at [689, 270] on div "Tại văn phòng" at bounding box center [735, 275] width 116 height 10
type input "0"
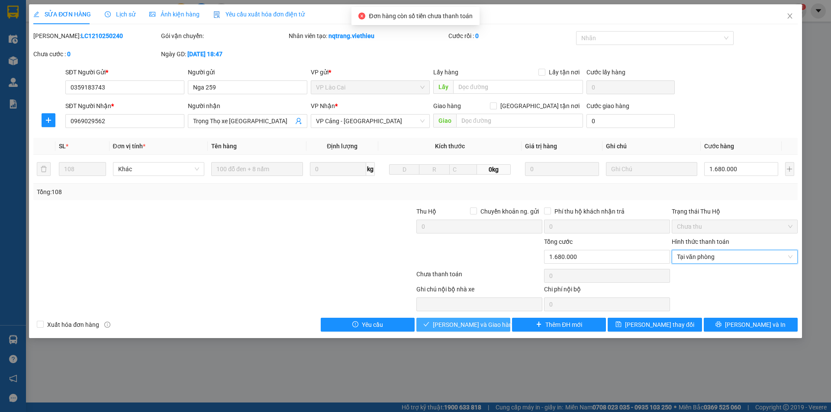
drag, startPoint x: 460, startPoint y: 323, endPoint x: 472, endPoint y: 315, distance: 14.5
click at [462, 323] on span "[PERSON_NAME] và Giao hàng" at bounding box center [474, 325] width 83 height 10
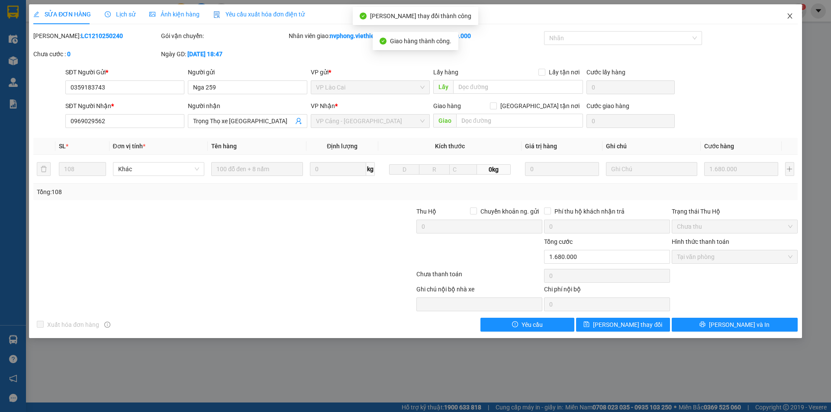
click at [788, 12] on span "Close" at bounding box center [789, 16] width 24 height 24
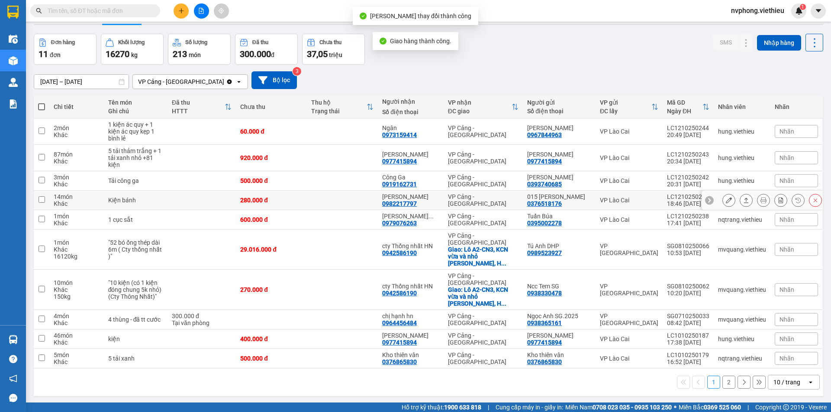
scroll to position [40, 0]
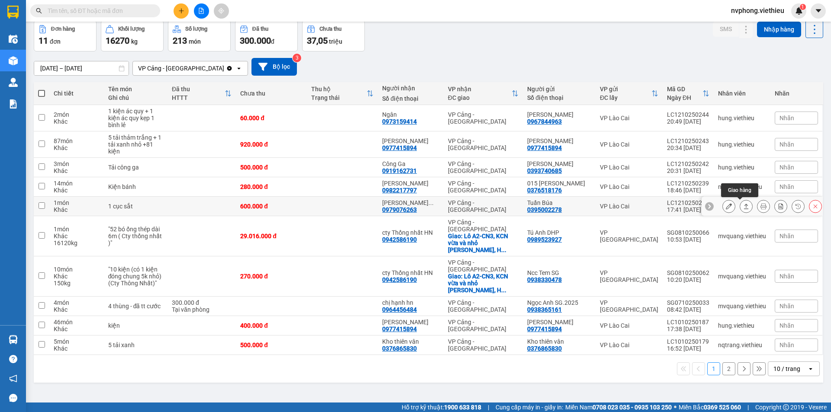
click at [743, 204] on button at bounding box center [746, 206] width 12 height 15
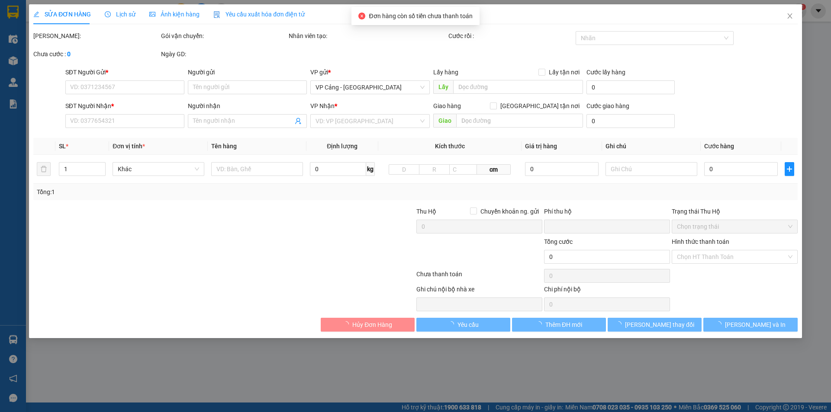
type input "0395002278"
type input "Tuấn Búa"
type input "0979076263"
type input "[PERSON_NAME]"
type input "0"
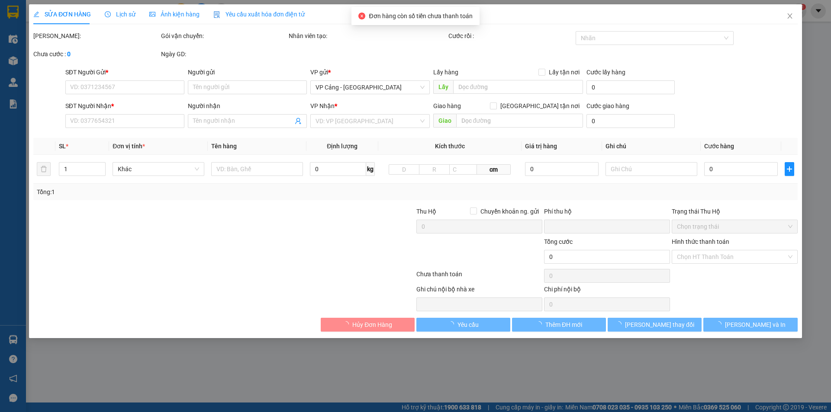
type input "600.000"
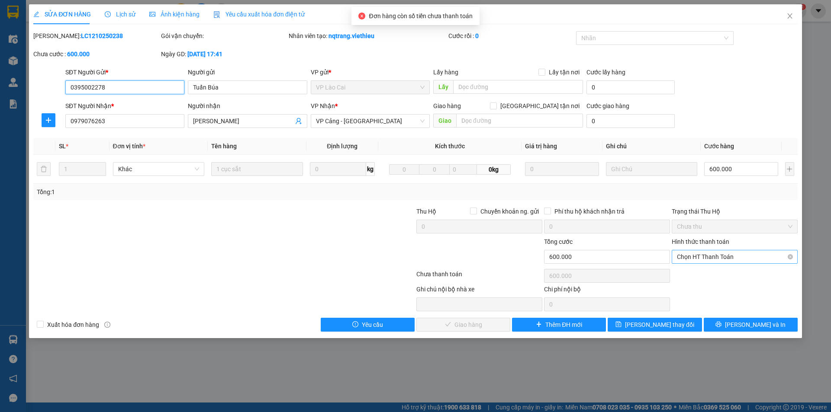
click at [715, 256] on span "Chọn HT Thanh Toán" at bounding box center [735, 256] width 116 height 13
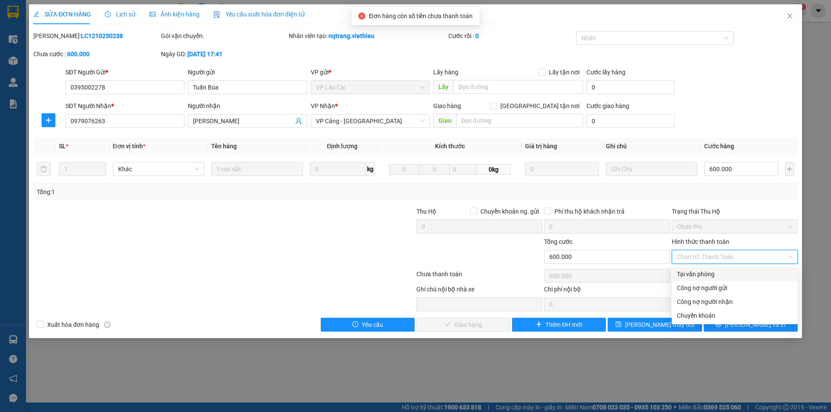
click at [704, 272] on div "Tại văn phòng" at bounding box center [735, 275] width 116 height 10
type input "0"
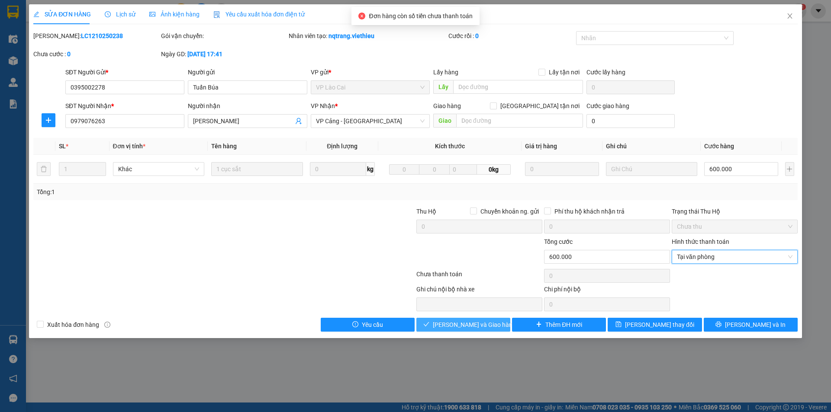
click at [473, 326] on span "[PERSON_NAME] và Giao hàng" at bounding box center [474, 325] width 83 height 10
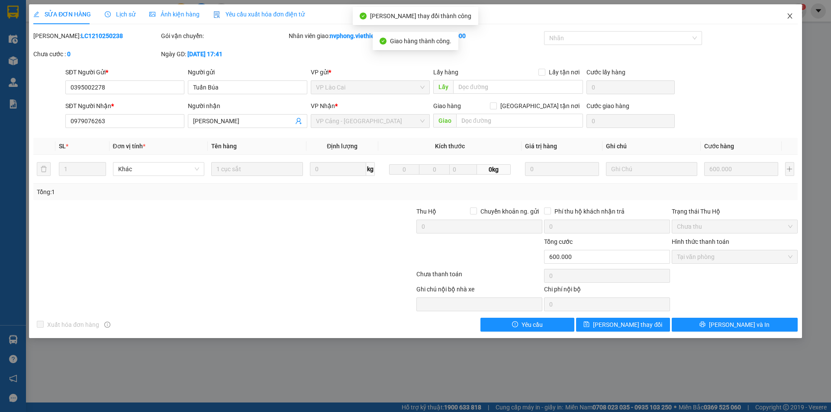
click at [790, 17] on icon "close" at bounding box center [789, 15] width 5 height 5
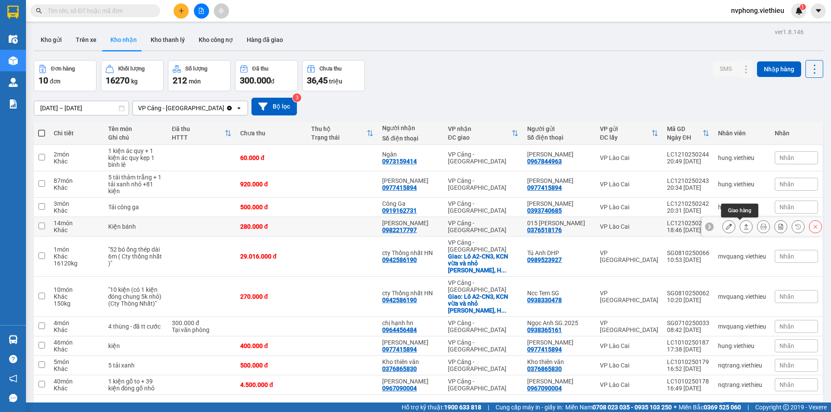
click at [743, 228] on icon at bounding box center [746, 227] width 6 height 6
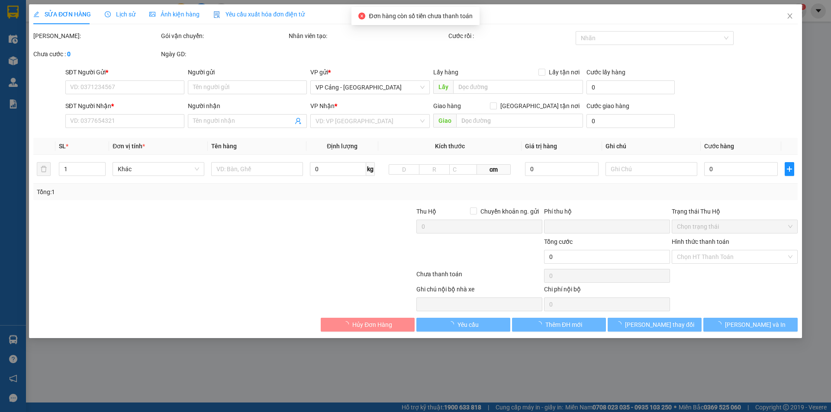
type input "0376518176"
type input "015 [PERSON_NAME]"
type input "0982217797"
type input "[PERSON_NAME]"
type input "0"
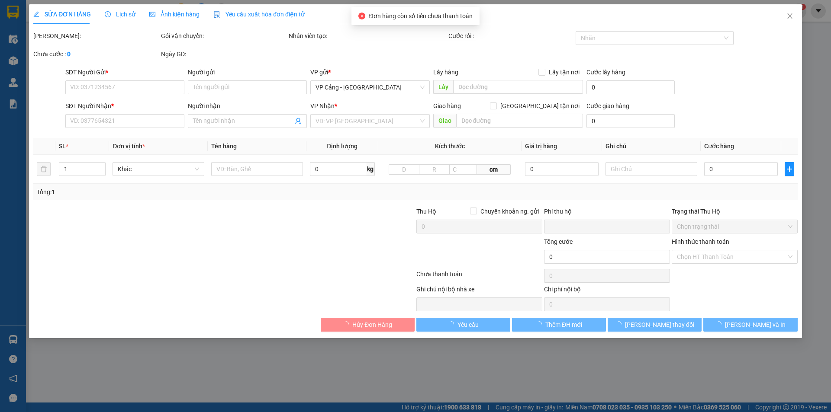
type input "280.000"
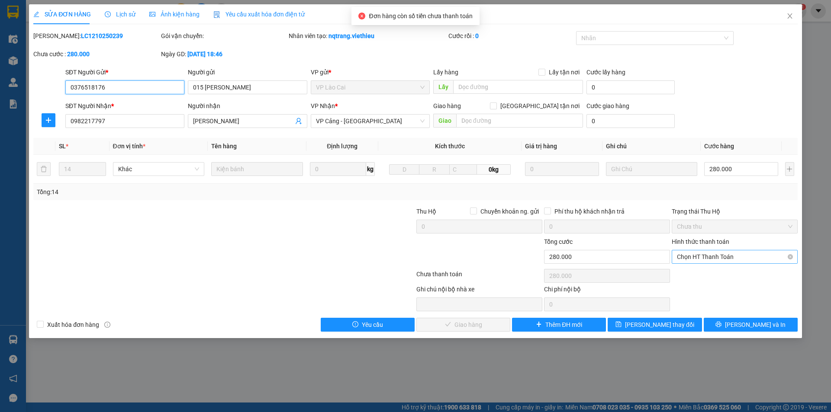
click at [703, 259] on span "Chọn HT Thanh Toán" at bounding box center [735, 256] width 116 height 13
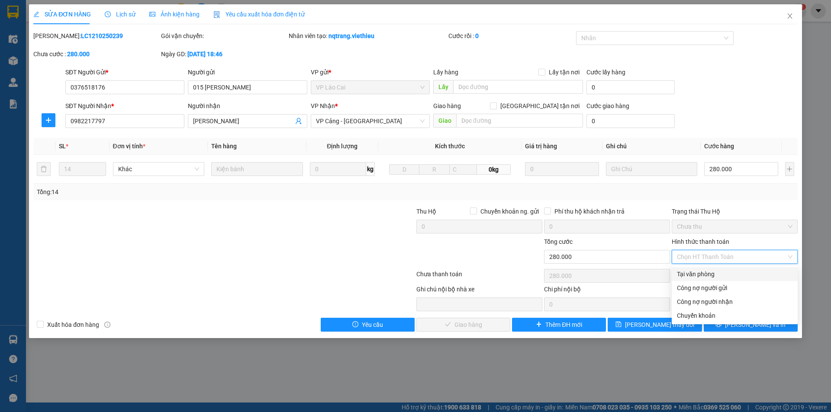
click at [689, 274] on div "Tại văn phòng" at bounding box center [735, 275] width 116 height 10
type input "0"
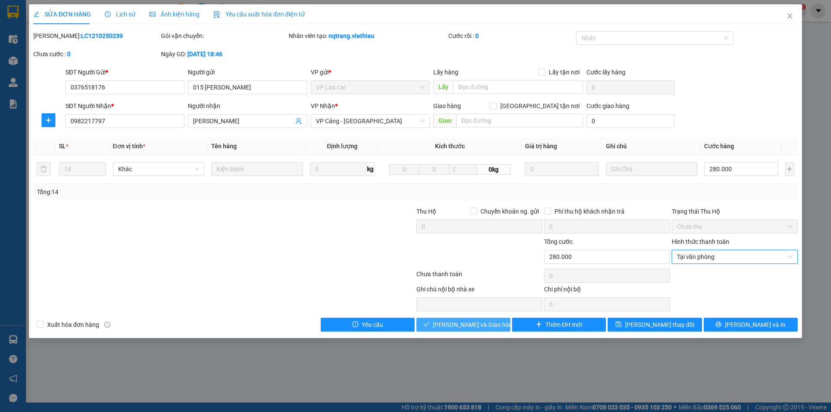
click at [481, 327] on span "[PERSON_NAME] và Giao hàng" at bounding box center [474, 325] width 83 height 10
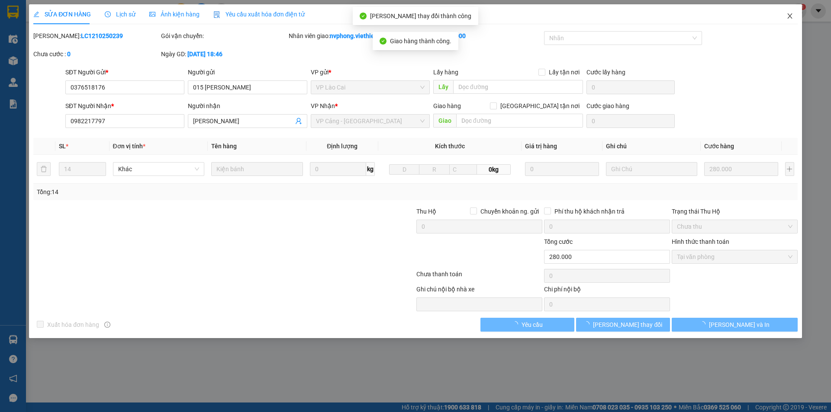
click at [791, 14] on icon "close" at bounding box center [789, 16] width 7 height 7
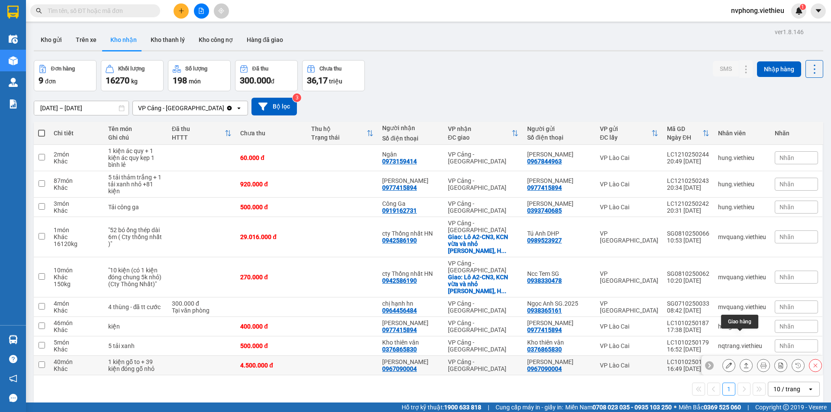
click at [740, 358] on button at bounding box center [746, 365] width 12 height 15
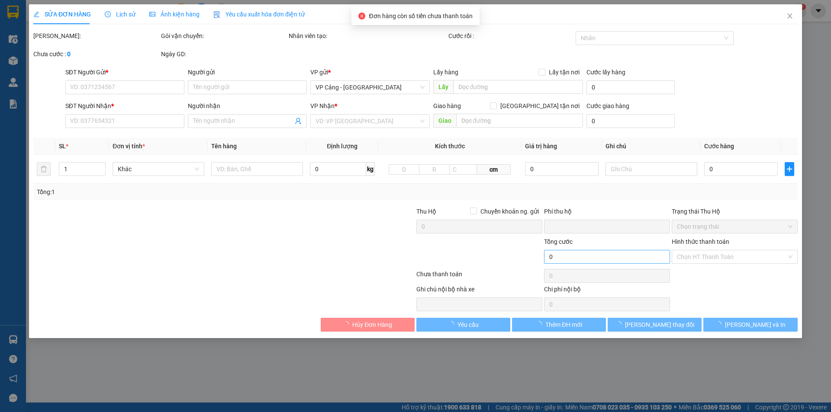
type input "0967090004"
type input "[PERSON_NAME]"
type input "0967090004"
type input "[PERSON_NAME]"
type input "0"
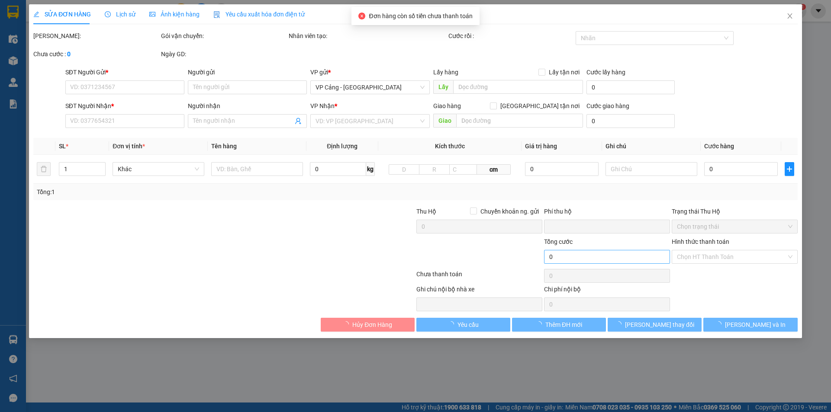
type input "4.500.000"
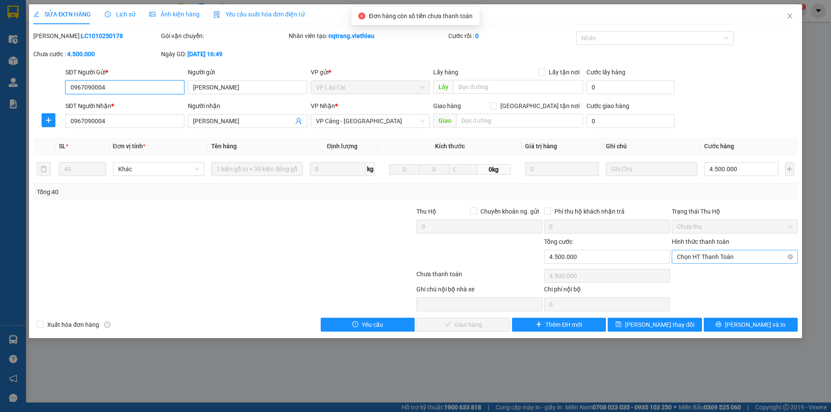
click at [693, 260] on span "Chọn HT Thanh Toán" at bounding box center [735, 256] width 116 height 13
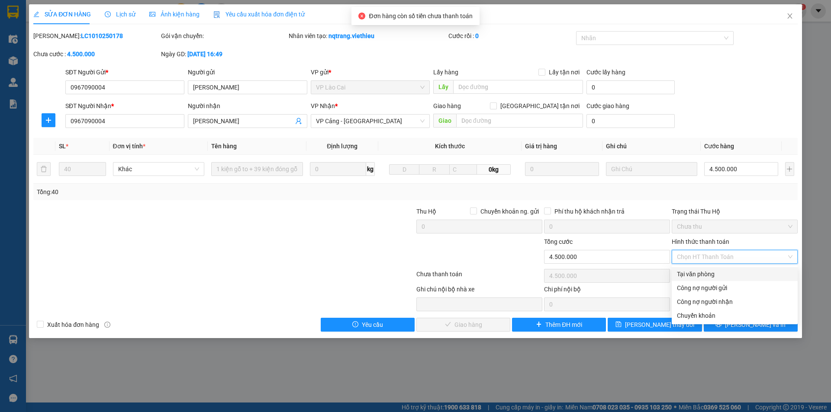
click at [693, 274] on div "Tại văn phòng" at bounding box center [735, 275] width 116 height 10
type input "0"
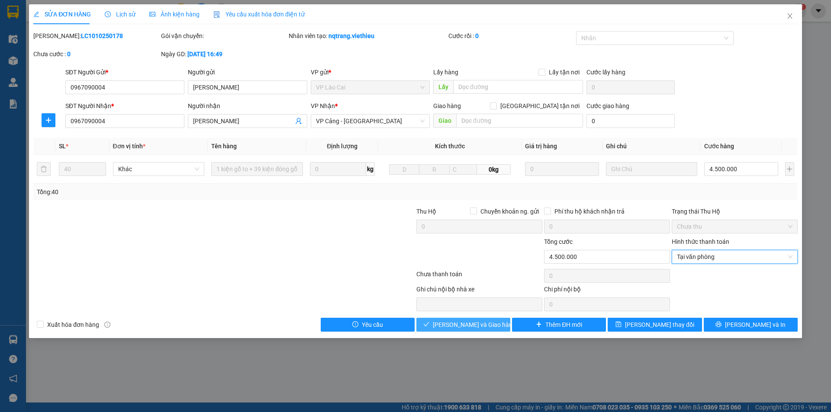
click at [457, 323] on span "[PERSON_NAME] và Giao hàng" at bounding box center [474, 325] width 83 height 10
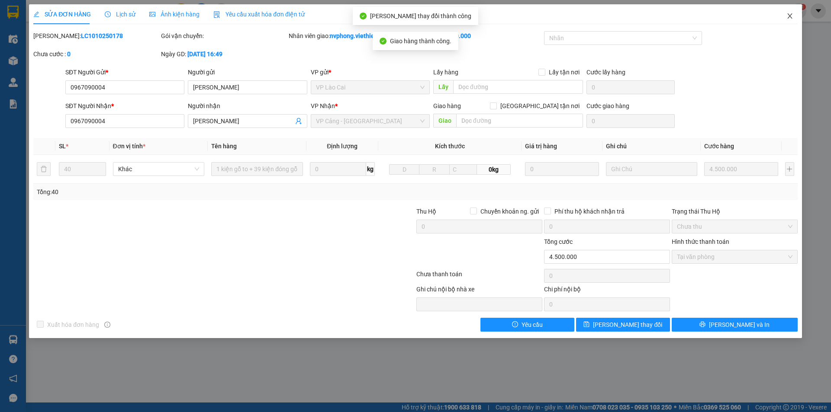
click at [792, 12] on span "Close" at bounding box center [789, 16] width 24 height 24
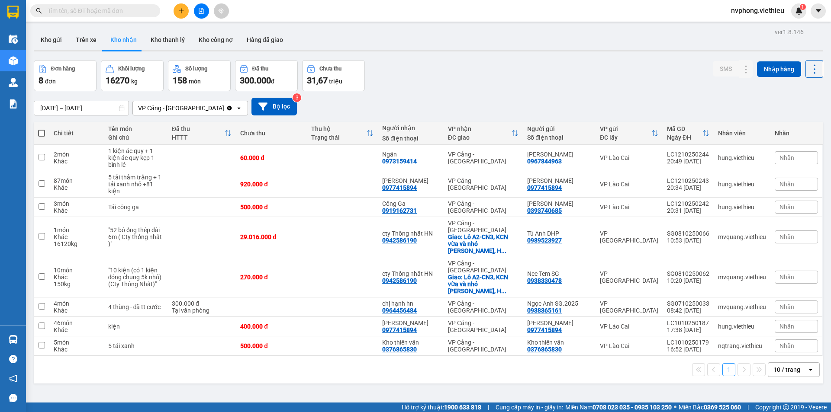
click at [774, 366] on div "10 / trang" at bounding box center [786, 370] width 27 height 9
click at [787, 324] on span "100 / trang" at bounding box center [783, 323] width 31 height 9
click at [54, 42] on button "Kho gửi" at bounding box center [51, 39] width 35 height 21
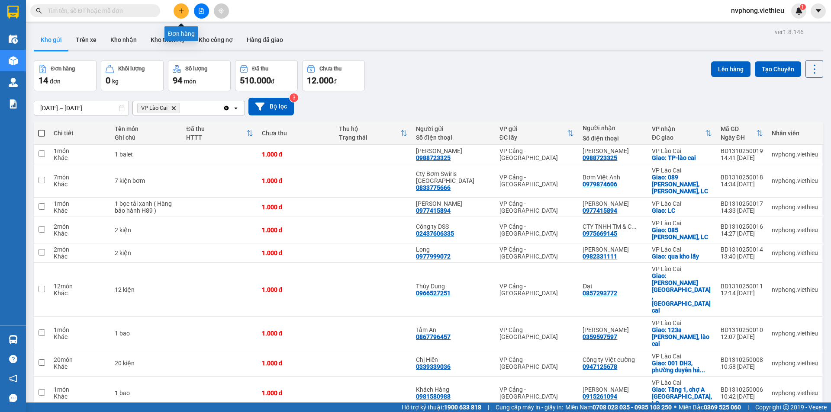
click at [178, 14] on button at bounding box center [180, 10] width 15 height 15
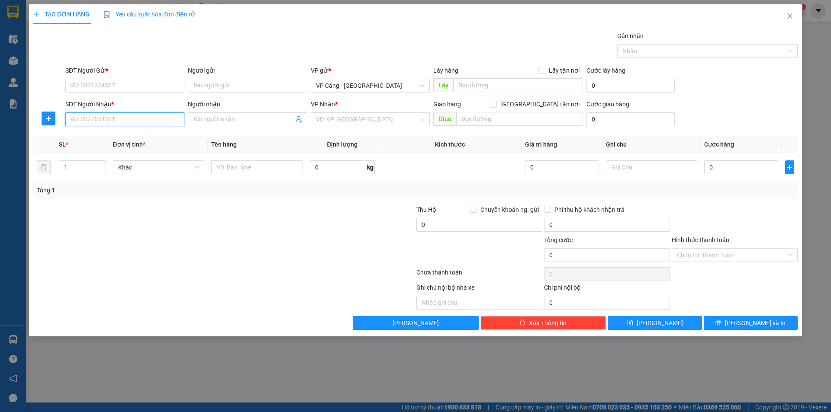
click at [104, 123] on input "SĐT Người Nhận *" at bounding box center [124, 119] width 119 height 14
click at [92, 135] on div "0982432721 - Hồng Lập" at bounding box center [125, 137] width 109 height 10
type input "0982432721"
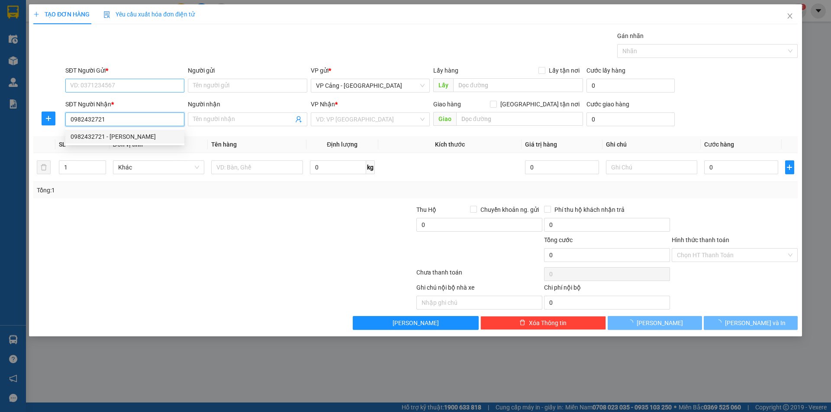
type input "Hồng Lập"
checkbox input "true"
type input "080-082 trần phú, lào cai"
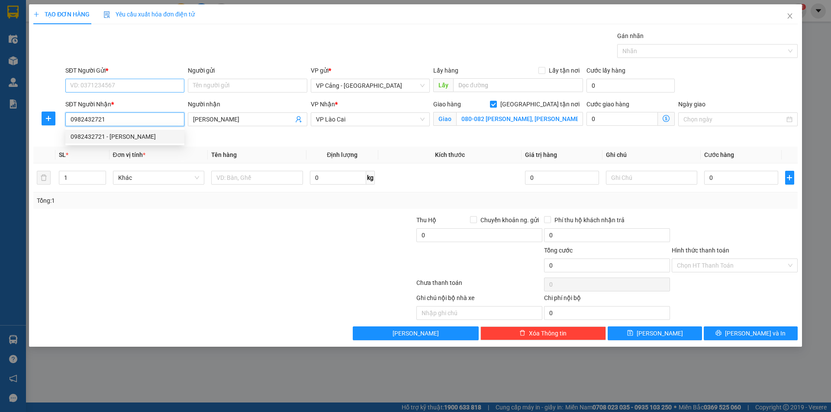
type input "0982432721"
click at [111, 86] on input "SĐT Người Gửi *" at bounding box center [124, 86] width 119 height 14
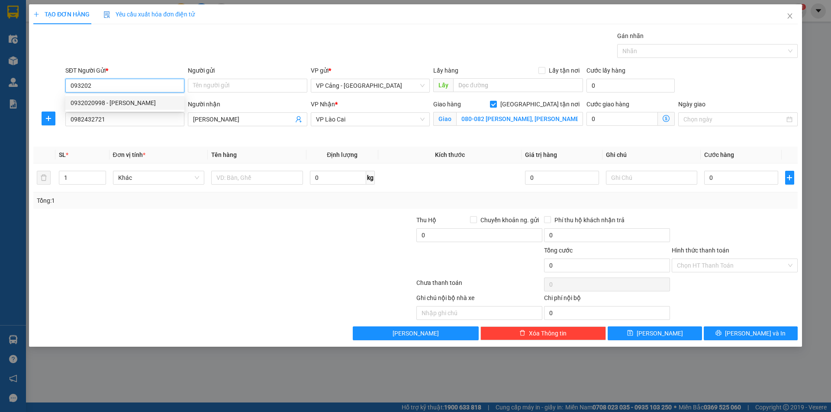
click at [122, 106] on div "0932020998 - Bảo Uyên" at bounding box center [125, 103] width 109 height 10
type input "0932020998"
type input "Bảo Uyên"
type input "0932020998"
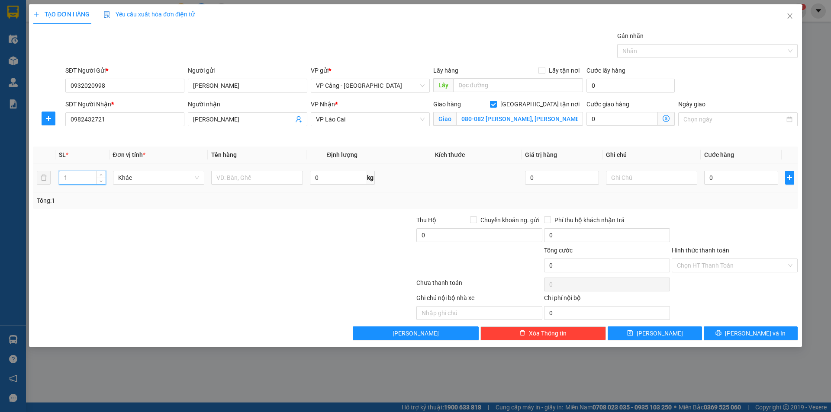
click at [85, 177] on input "1" at bounding box center [82, 177] width 46 height 13
type input "4"
click at [234, 178] on input "text" at bounding box center [257, 178] width 92 height 14
type input "2 bộ điều hòa + PXK"
click at [732, 178] on input "0" at bounding box center [741, 178] width 74 height 14
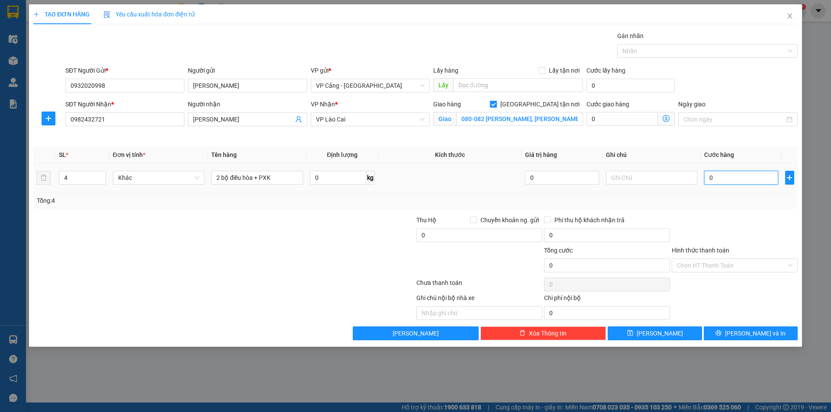
type input "1"
type input "12"
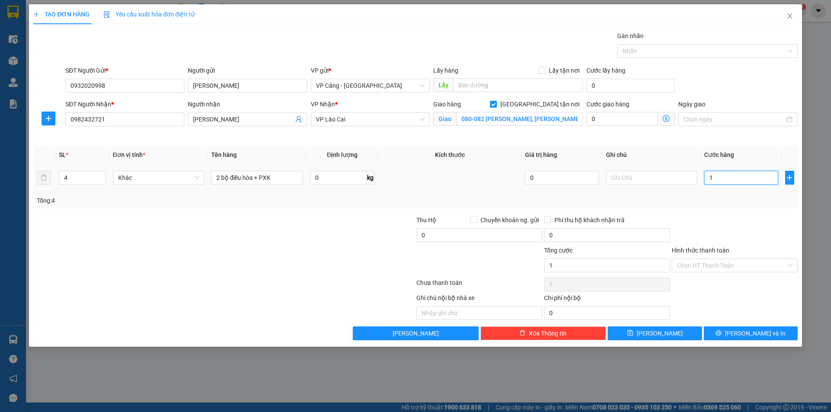
type input "12"
type input "120"
type input "120.000"
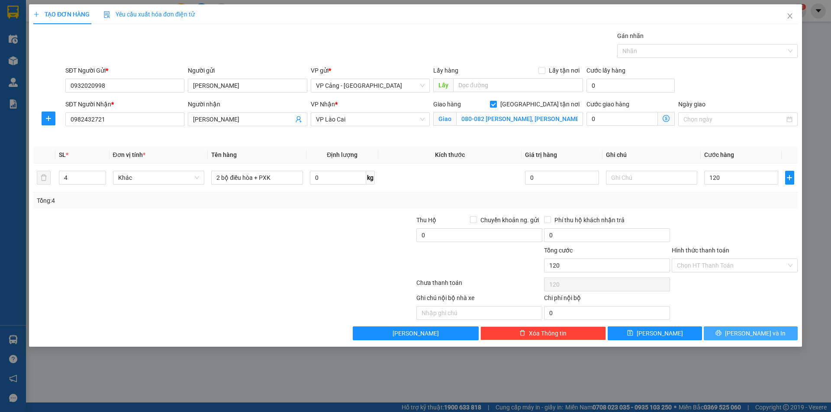
type input "120.000"
click at [779, 337] on button "[PERSON_NAME] và In" at bounding box center [750, 334] width 94 height 14
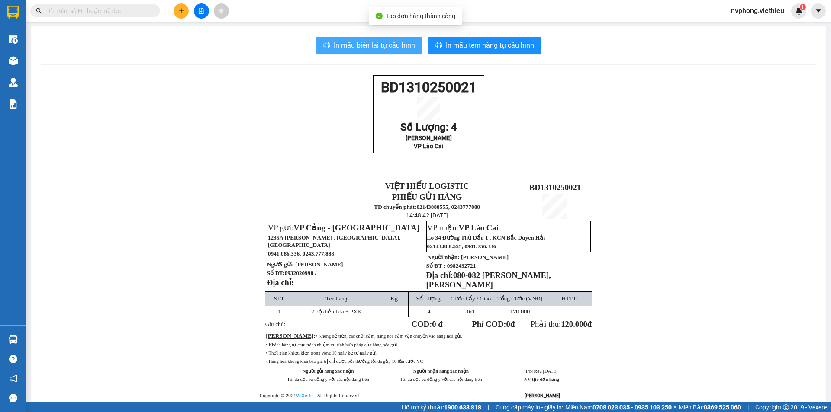
click at [376, 44] on span "In mẫu biên lai tự cấu hình" at bounding box center [374, 45] width 81 height 11
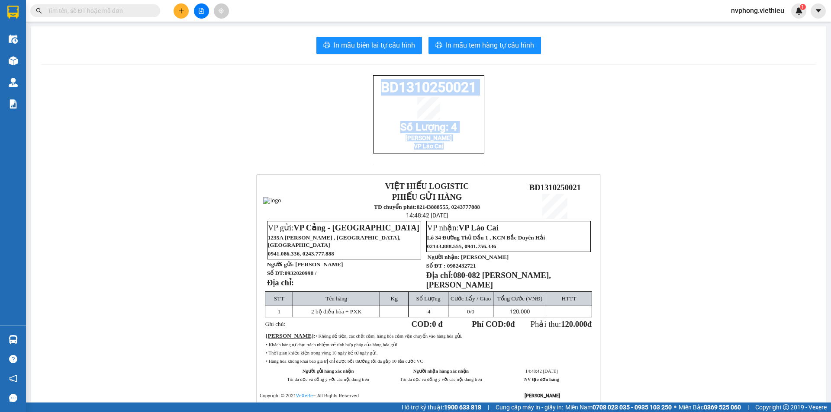
drag, startPoint x: 452, startPoint y: 163, endPoint x: 372, endPoint y: 81, distance: 114.4
click at [373, 81] on div "BD1310250021 Số Lượng: 4 Hồng Lập VP Lào Cai" at bounding box center [428, 114] width 111 height 78
click at [177, 10] on button at bounding box center [180, 10] width 15 height 15
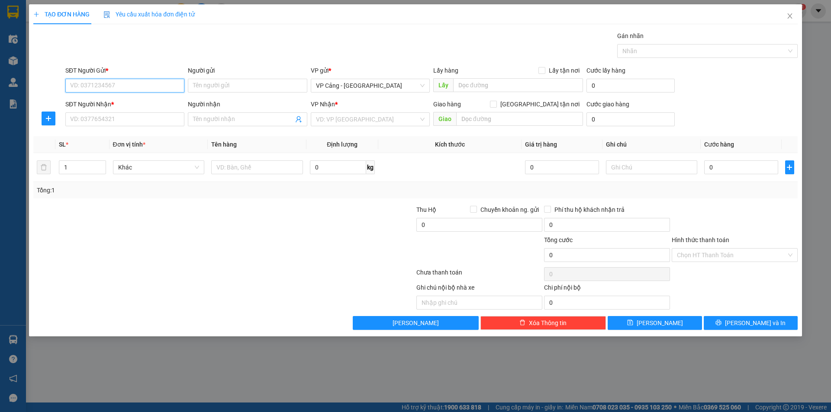
click at [103, 91] on input "SĐT Người Gửi *" at bounding box center [124, 86] width 119 height 14
drag, startPoint x: 108, startPoint y: 83, endPoint x: 56, endPoint y: 87, distance: 52.0
click at [56, 87] on div "SĐT Người Gửi * 0855899186 0855899186 Người gửi Tên người gửi VP gửi * VP Cảng …" at bounding box center [415, 81] width 766 height 30
type input "0855899186"
click at [86, 116] on input "SĐT Người Nhận *" at bounding box center [124, 119] width 119 height 14
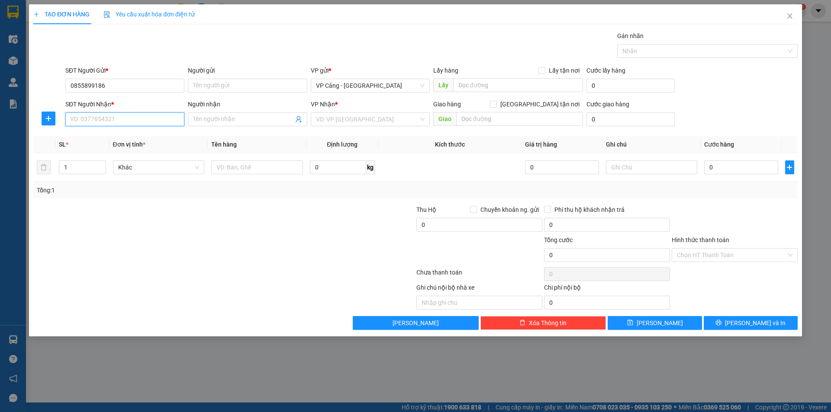
paste input "0855899186"
type input "0855899186"
click at [222, 86] on input "Người gửi" at bounding box center [247, 86] width 119 height 14
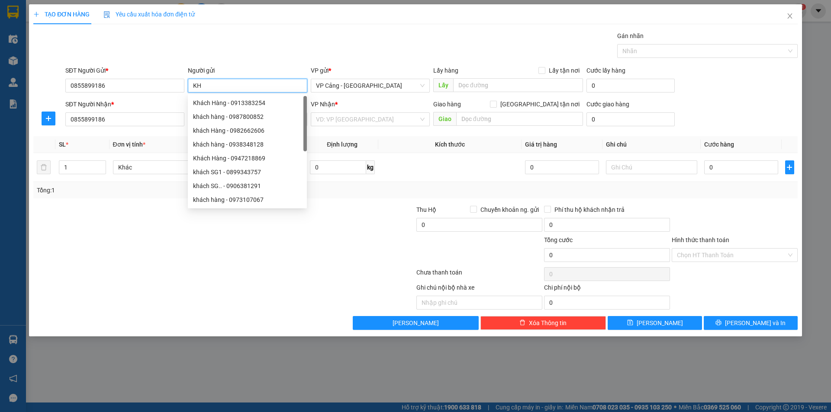
type input "K"
type input "khách hàng"
click at [86, 282] on div at bounding box center [223, 274] width 383 height 17
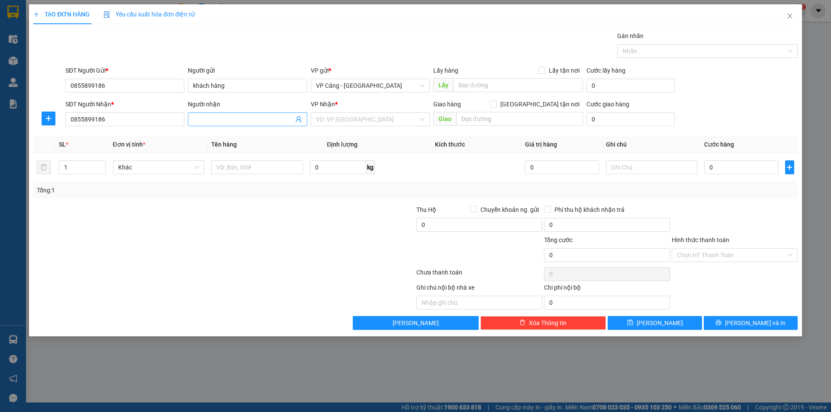
click at [219, 120] on input "Người nhận" at bounding box center [243, 120] width 100 height 10
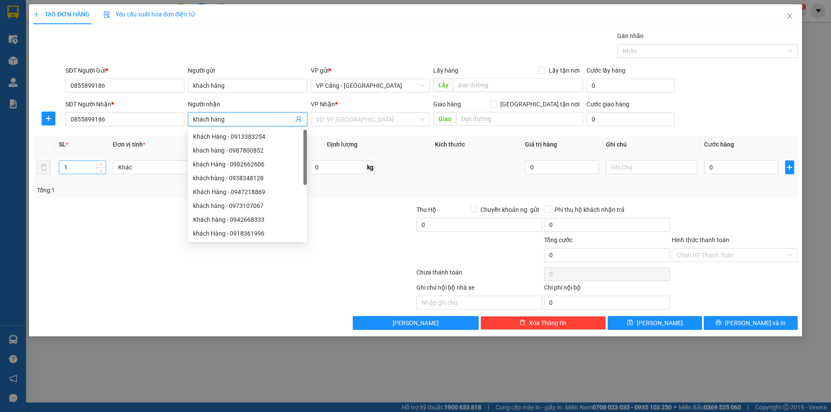
type input "khách hàng"
click at [73, 168] on input "1" at bounding box center [82, 167] width 46 height 13
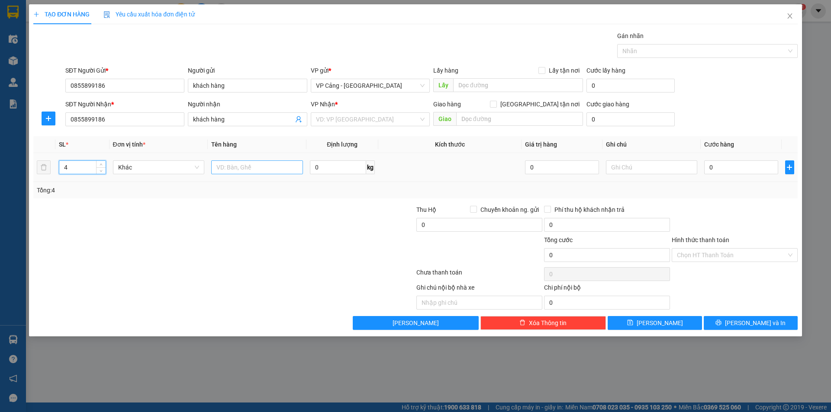
type input "4"
click at [224, 166] on input "text" at bounding box center [257, 168] width 92 height 14
type input "4 kiện"
click at [714, 168] on input "0" at bounding box center [741, 168] width 74 height 14
click at [366, 115] on input "search" at bounding box center [367, 119] width 103 height 13
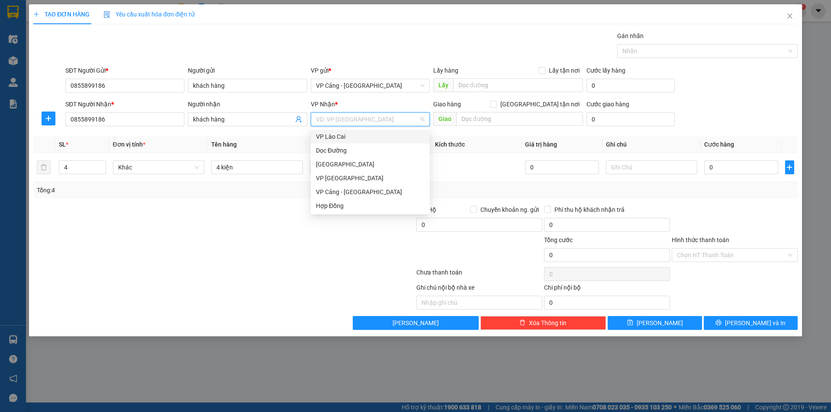
click at [337, 134] on div "VP Lào Cai" at bounding box center [370, 137] width 109 height 10
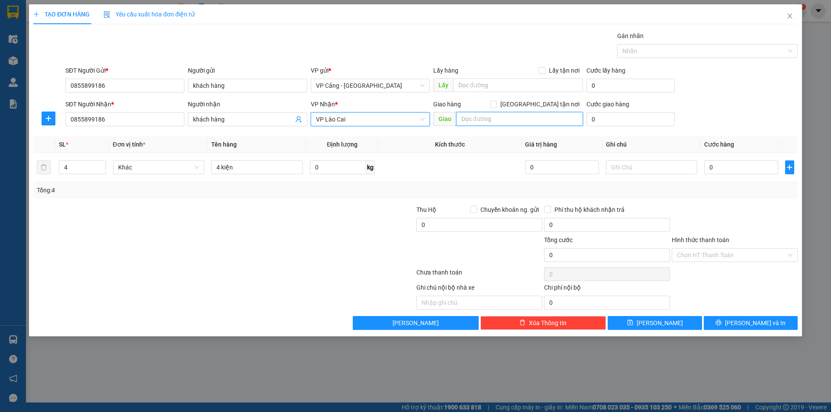
click at [486, 116] on input "text" at bounding box center [519, 119] width 127 height 14
type input "lào cai"
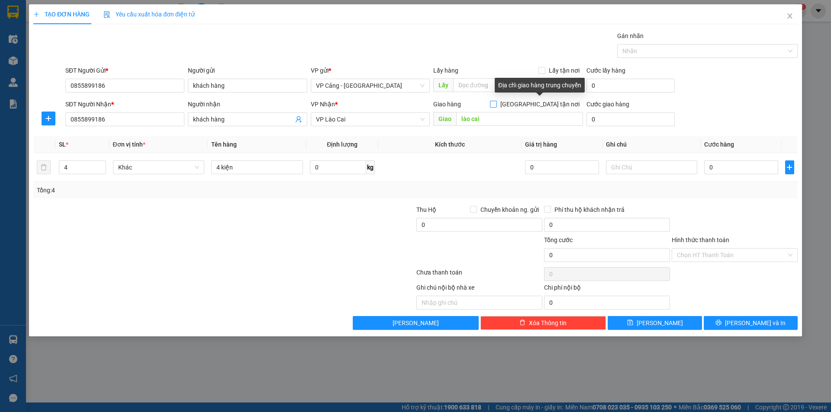
click at [496, 102] on input "[GEOGRAPHIC_DATA] tận nơi" at bounding box center [493, 104] width 6 height 6
checkbox input "true"
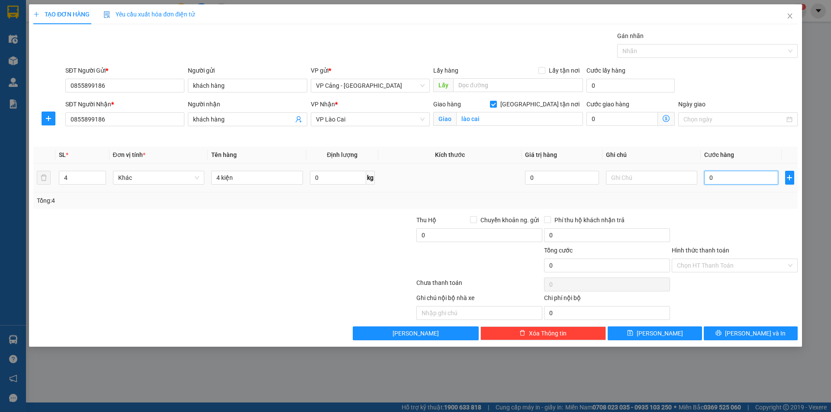
click at [722, 184] on input "0" at bounding box center [741, 178] width 74 height 14
type input "1"
type input "1.000"
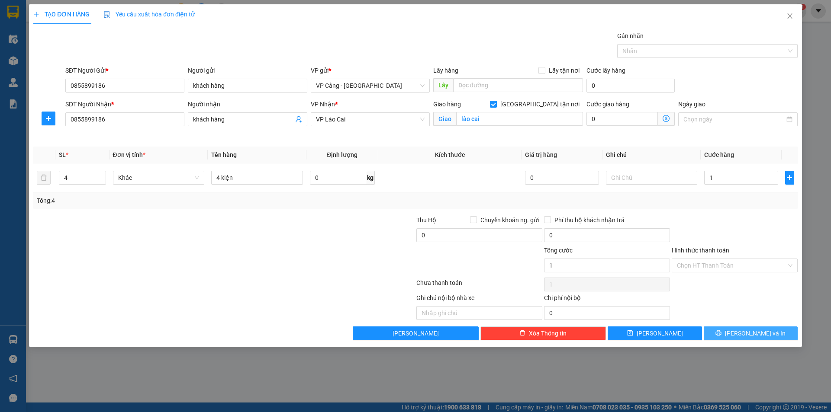
type input "1.000"
click at [721, 335] on icon "printer" at bounding box center [718, 333] width 6 height 6
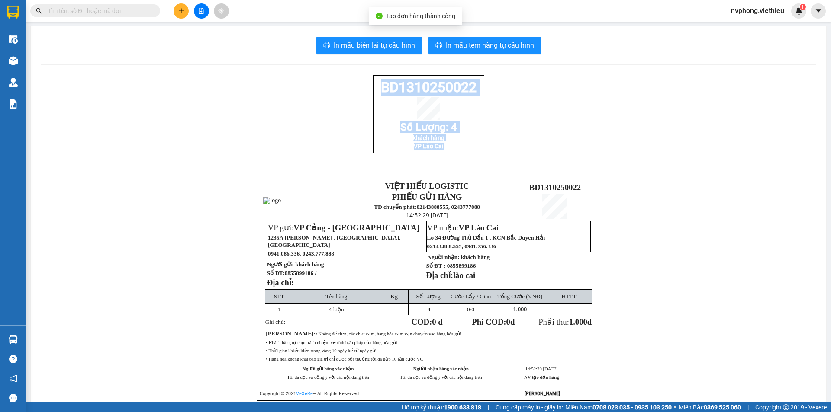
drag, startPoint x: 474, startPoint y: 161, endPoint x: 344, endPoint y: 87, distance: 149.4
click at [344, 87] on div "BD1310250022 Số Lượng: 4 khách hàng VP Lào Cai VIỆT HIẾU LOGISTIC PHIẾU GỬI HÀN…" at bounding box center [428, 248] width 774 height 347
copy div "BD1310250022 Số Lượng: 4 khách hàng VP Lào Cai"
click at [183, 10] on icon "plus" at bounding box center [181, 11] width 6 height 6
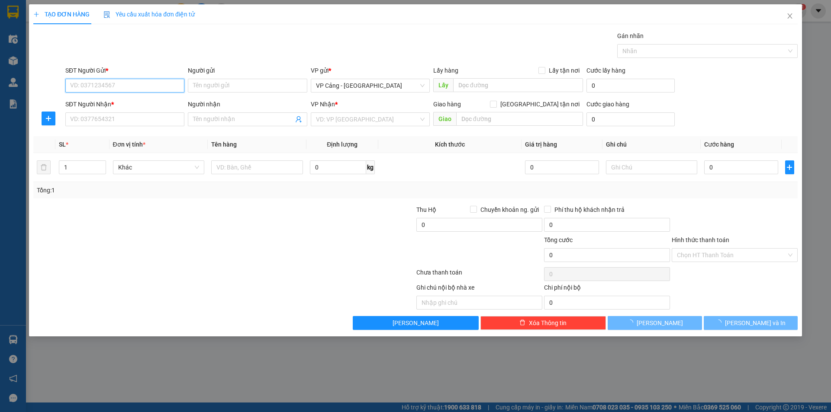
click at [97, 84] on input "SĐT Người Gửi *" at bounding box center [124, 86] width 119 height 14
type input "0988866518"
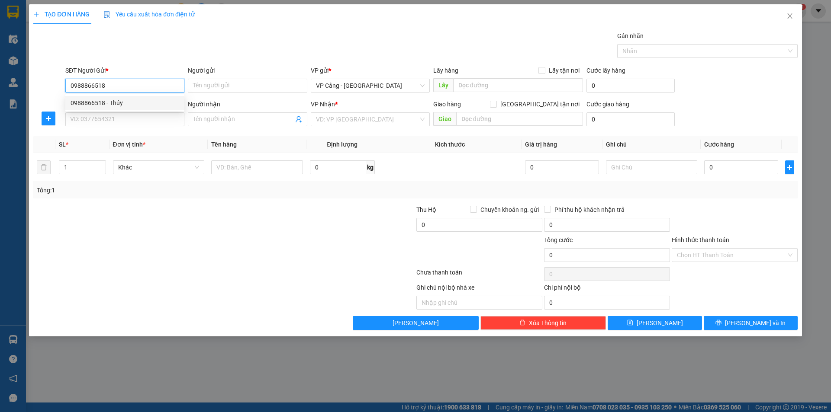
click at [109, 103] on div "0988866518 - Thúy" at bounding box center [125, 103] width 109 height 10
type input "Thúy"
type input "0988866518"
click at [108, 115] on input "SĐT Người Nhận *" at bounding box center [124, 119] width 119 height 14
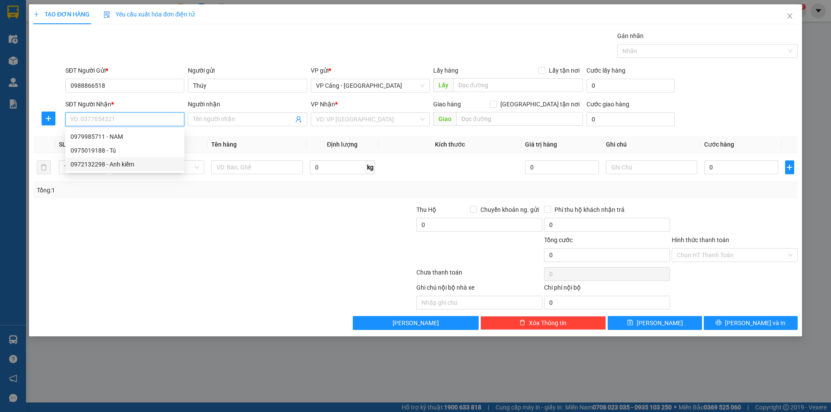
click at [120, 167] on div "0972132298 - Anh kiểm" at bounding box center [125, 165] width 109 height 10
type input "0972132298"
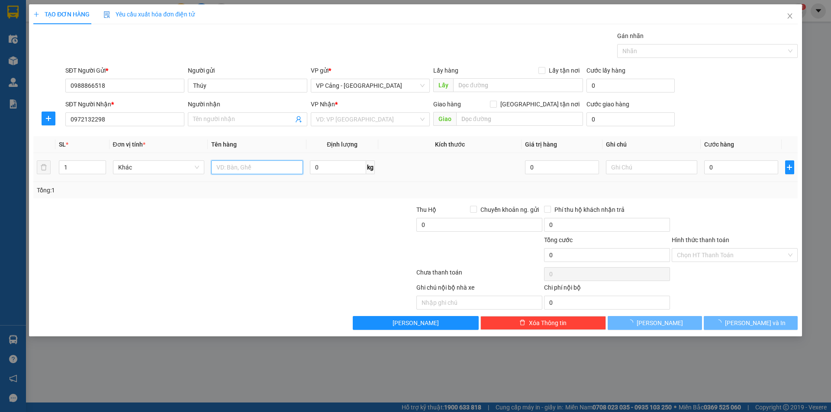
click at [244, 165] on td at bounding box center [257, 167] width 99 height 29
type input "Anh kiểm"
checkbox input "true"
type input "427 Hoàng Liên"
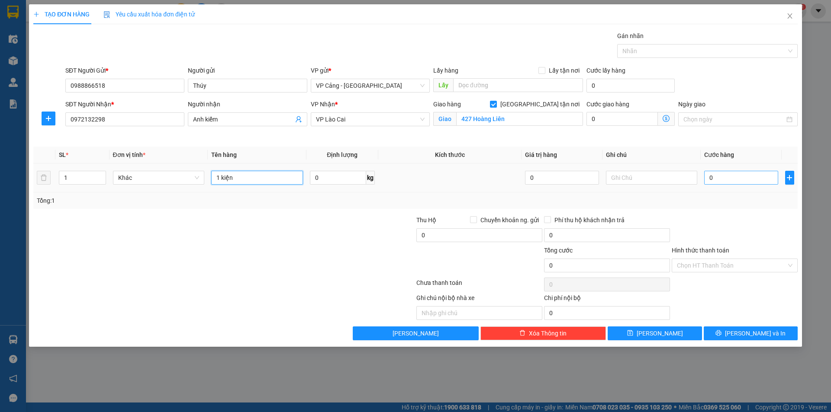
type input "1 kiện"
click at [732, 177] on input "0" at bounding box center [741, 178] width 74 height 14
type input "1"
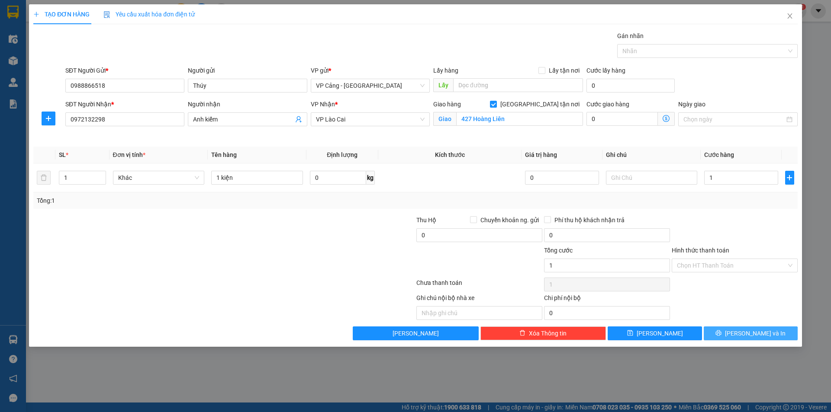
type input "1.000"
click at [745, 334] on span "[PERSON_NAME] và In" at bounding box center [755, 334] width 61 height 10
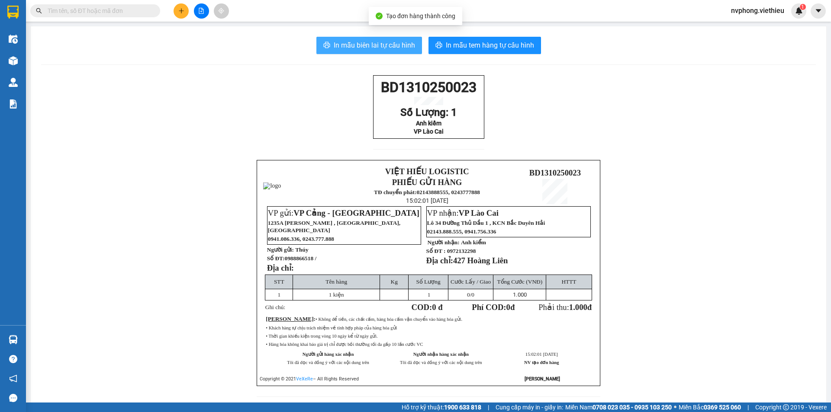
click at [352, 45] on span "In mẫu biên lai tự cấu hình" at bounding box center [374, 45] width 81 height 11
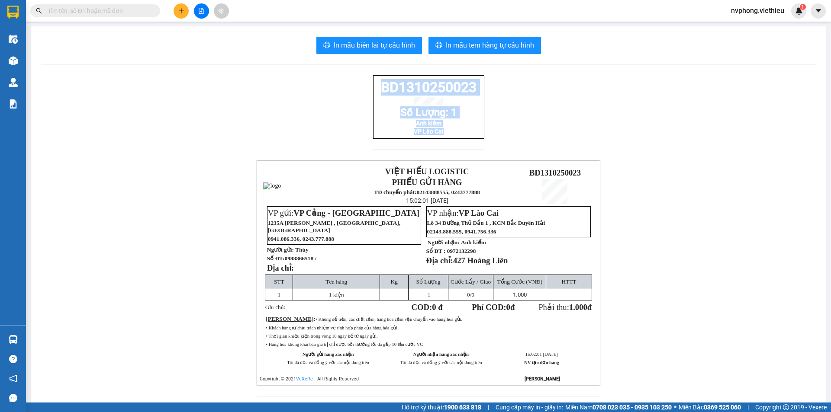
drag, startPoint x: 556, startPoint y: 282, endPoint x: 360, endPoint y: 83, distance: 279.3
click at [360, 83] on div "BD1310250023 Số Lượng: 1 Anh kiểm VP Lào Cai VIỆT HIẾU LOGISTIC PHIẾU GỬI HÀNG …" at bounding box center [428, 241] width 774 height 332
copy div "BD1310250023 Số Lượng: 1 Anh kiểm VP Lào Cai"
click at [178, 16] on button at bounding box center [180, 10] width 15 height 15
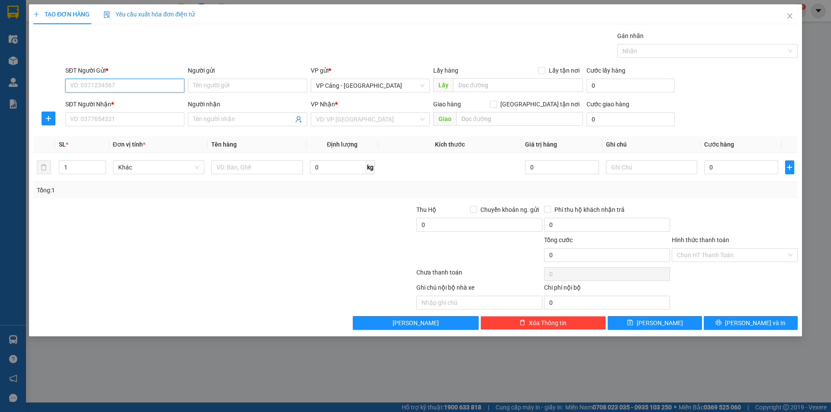
click at [100, 87] on input "SĐT Người Gửi *" at bounding box center [124, 86] width 119 height 14
type input "0963421196"
click at [106, 102] on div "0963421196 - Tuân" at bounding box center [125, 103] width 109 height 10
type input "Tuân"
type input "0963421196"
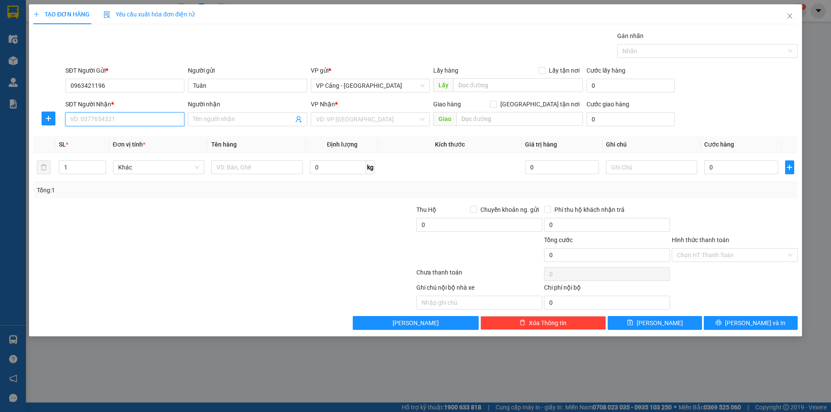
click at [106, 119] on input "SĐT Người Nhận *" at bounding box center [124, 119] width 119 height 14
click at [116, 136] on div "0913287985 - Vân" at bounding box center [125, 137] width 109 height 10
type input "0913287985"
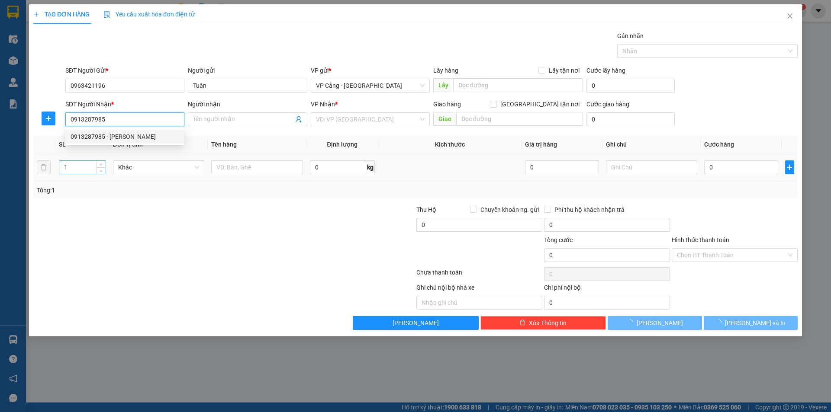
type input "Vân"
checkbox input "true"
type input "2003 trần phú -nam cường - lào cai"
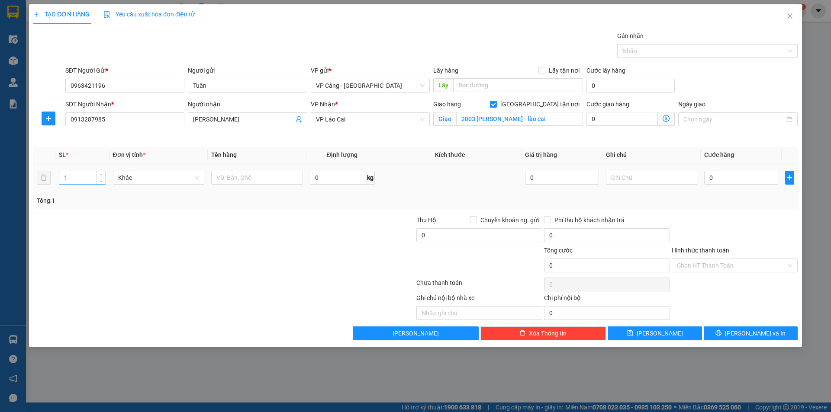
click at [72, 179] on input "1" at bounding box center [82, 177] width 46 height 13
type input "4"
click at [241, 175] on input "text" at bounding box center [257, 178] width 92 height 14
type input "4 kiện"
click at [739, 184] on input "0" at bounding box center [741, 178] width 74 height 14
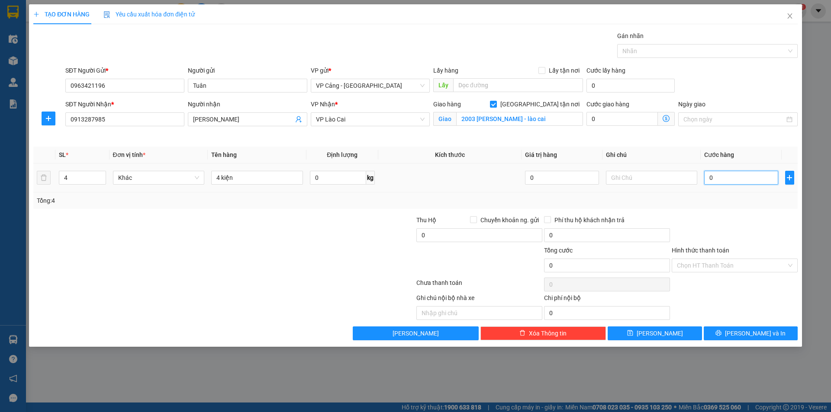
type input "1"
type input "1.000"
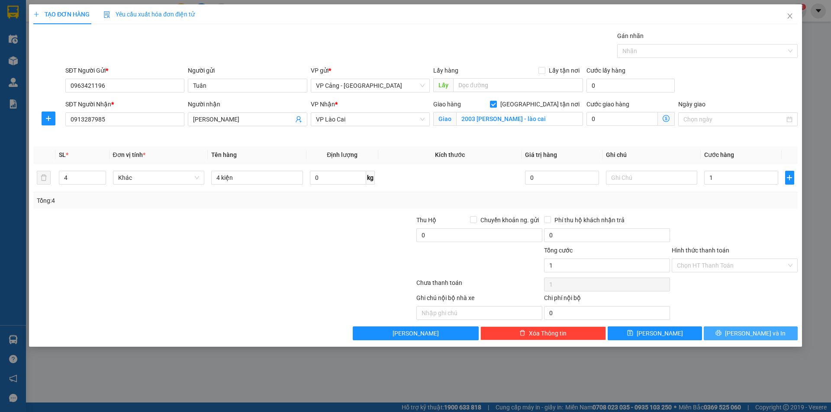
type input "1.000"
click at [748, 333] on span "[PERSON_NAME] và In" at bounding box center [755, 334] width 61 height 10
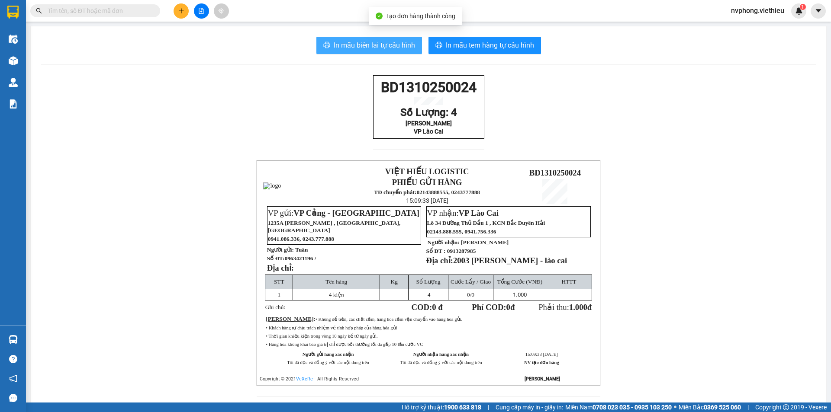
click at [362, 43] on span "In mẫu biên lai tự cấu hình" at bounding box center [374, 45] width 81 height 11
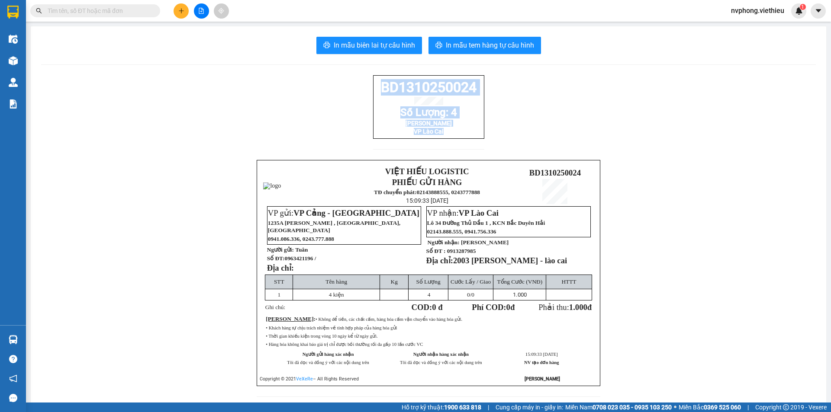
drag, startPoint x: 472, startPoint y: 143, endPoint x: 369, endPoint y: 91, distance: 115.5
click at [369, 91] on div "BD1310250024 Số Lượng: 4 Vân VP Lào Cai VIỆT HIẾU LOGISTIC PHIẾU GỬI HÀNG TĐ ch…" at bounding box center [428, 241] width 774 height 332
copy div "BD1310250024 Số Lượng: 4 Vân VP Lào Cai"
click at [181, 7] on button at bounding box center [180, 10] width 15 height 15
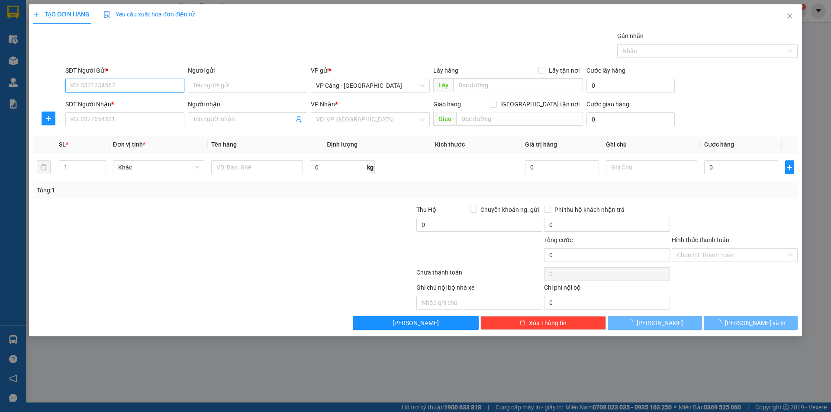
click at [82, 90] on input "SĐT Người Gửi *" at bounding box center [124, 86] width 119 height 14
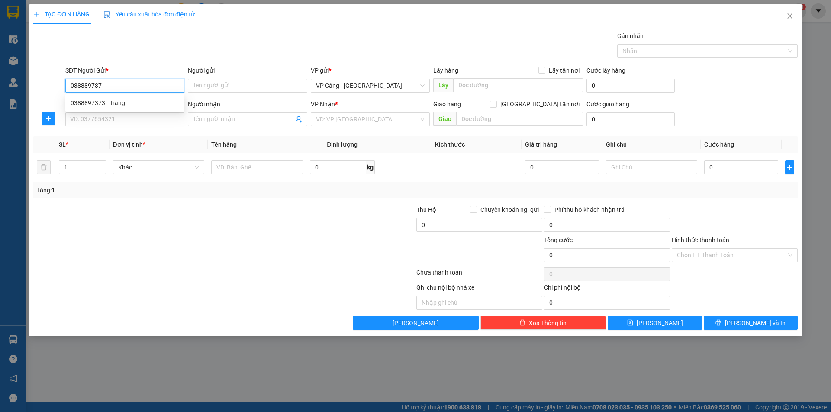
type input "0388897373"
click at [110, 100] on div "0388897373 - Trang" at bounding box center [125, 103] width 109 height 10
type input "Trang"
type input "0388897373"
click at [103, 123] on input "SĐT Người Nhận *" at bounding box center [124, 119] width 119 height 14
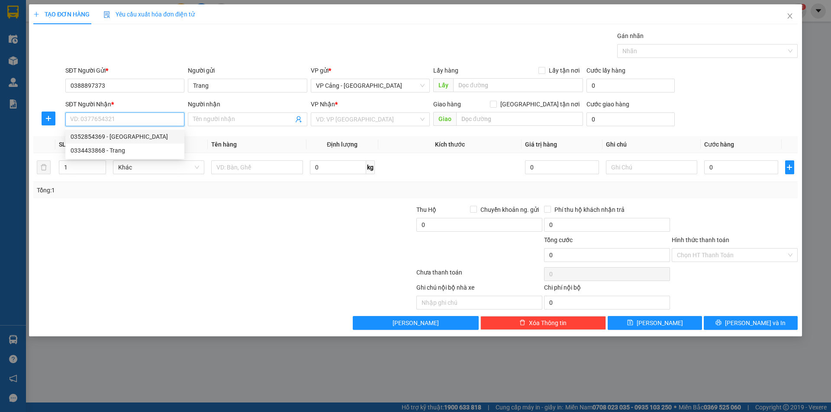
click at [134, 136] on div "0352854369 - Anh Hưng" at bounding box center [125, 137] width 109 height 10
type input "0352854369"
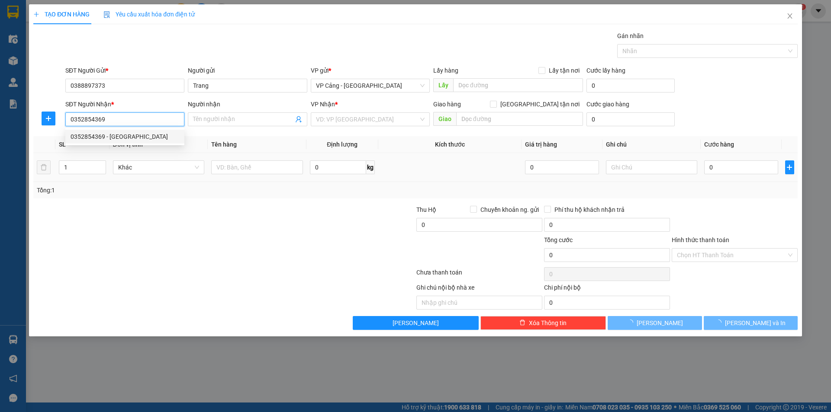
type input "[PERSON_NAME]"
checkbox input "true"
type input "qua kho lấy"
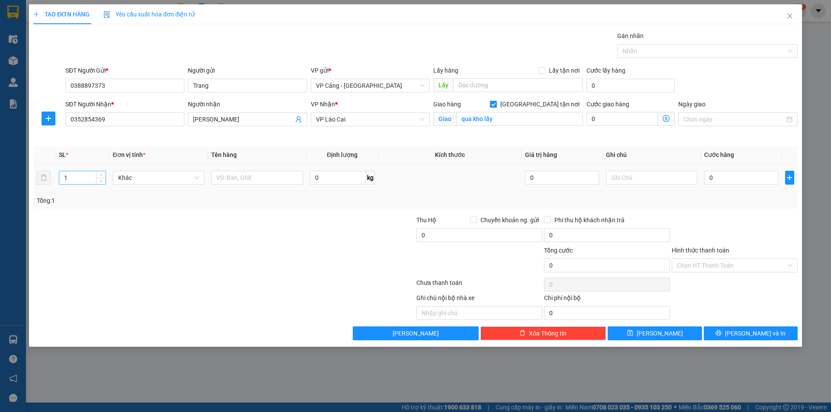
click at [75, 174] on input "1" at bounding box center [82, 177] width 46 height 13
type input "11"
click at [258, 182] on input "text" at bounding box center [257, 178] width 92 height 14
type input "11 kiện"
click at [730, 181] on input "0" at bounding box center [741, 178] width 74 height 14
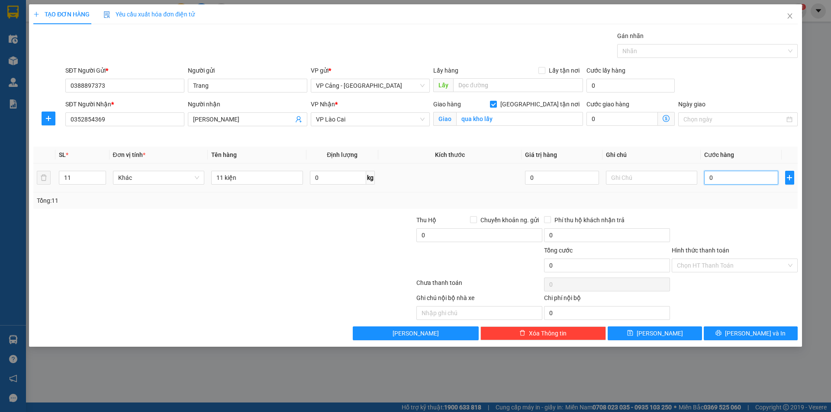
type input "2"
type input "22"
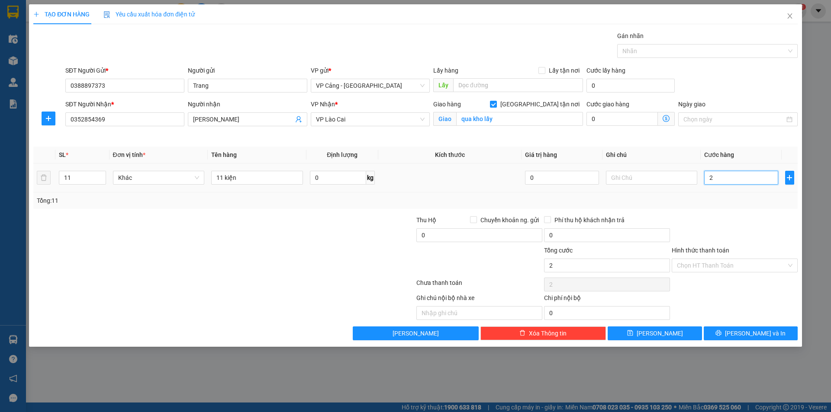
type input "22"
type input "220"
type input "220.000"
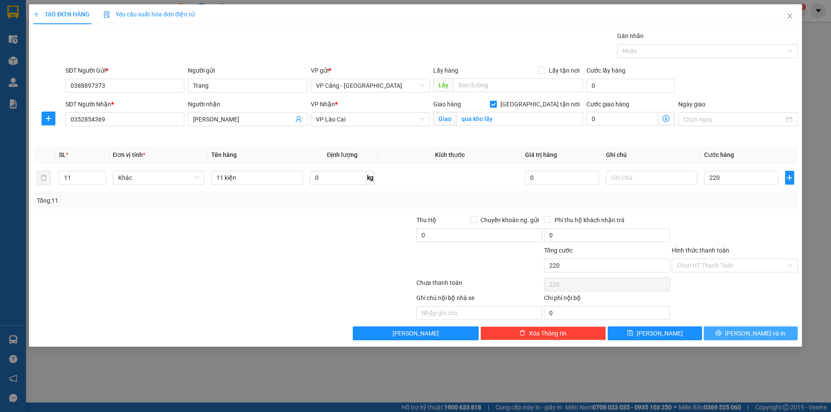
type input "220.000"
click at [748, 331] on span "[PERSON_NAME] và In" at bounding box center [755, 334] width 61 height 10
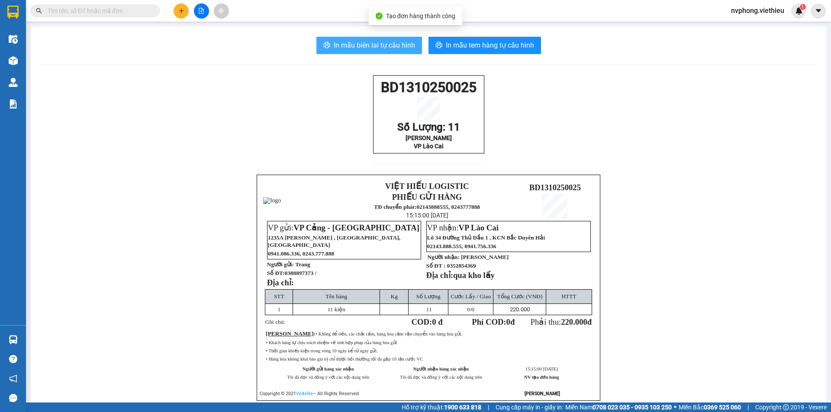
click at [383, 45] on span "In mẫu biên lai tự cấu hình" at bounding box center [374, 45] width 81 height 11
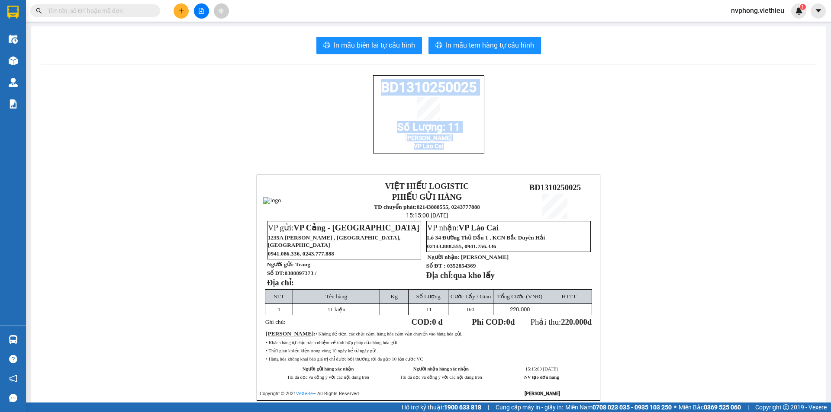
drag, startPoint x: 478, startPoint y: 152, endPoint x: 356, endPoint y: 73, distance: 145.4
click at [356, 73] on div "In mẫu biên lai tự cấu hình In mẫu tem hàng tự cấu hình BD1310250025 Số Lượng: …" at bounding box center [428, 229] width 795 height 406
copy div "BD1310250025 Số Lượng: 11 Anh Hưng VP Lào Cai"
click at [177, 9] on button at bounding box center [180, 10] width 15 height 15
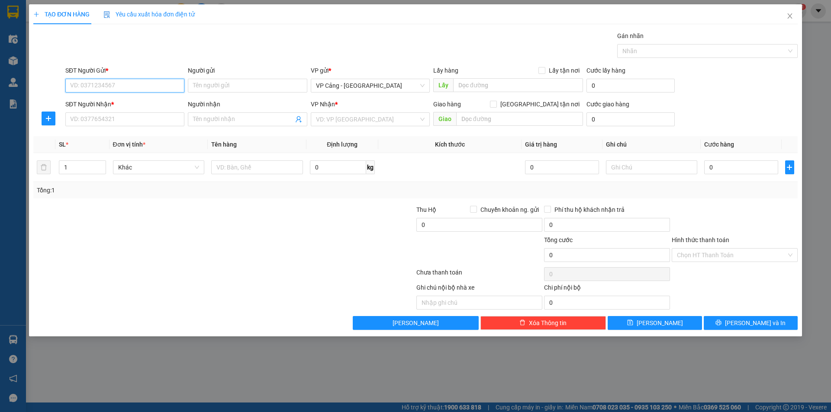
click at [88, 85] on input "SĐT Người Gửi *" at bounding box center [124, 86] width 119 height 14
click at [73, 85] on input "00985518344" at bounding box center [124, 86] width 119 height 14
type input "0985518344"
click at [128, 102] on div "0985518344 - A Linh" at bounding box center [125, 103] width 109 height 10
type input "A Linh"
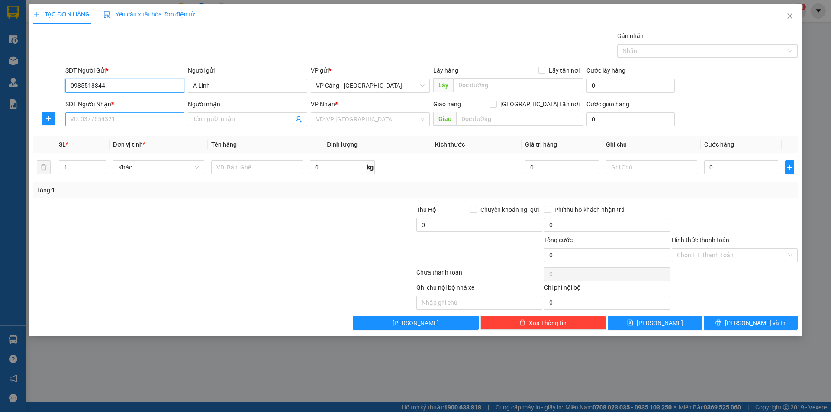
type input "0985518344"
click at [121, 122] on input "SĐT Người Nhận *" at bounding box center [124, 119] width 119 height 14
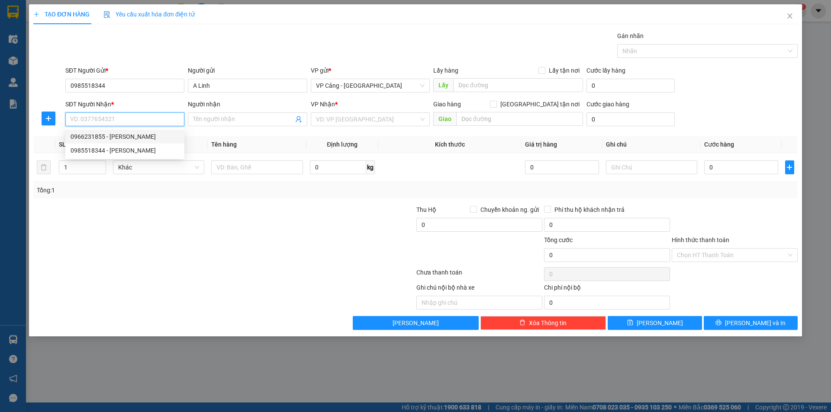
click at [117, 140] on div "0966231855 - Huy Hùng" at bounding box center [125, 137] width 109 height 10
type input "0966231855"
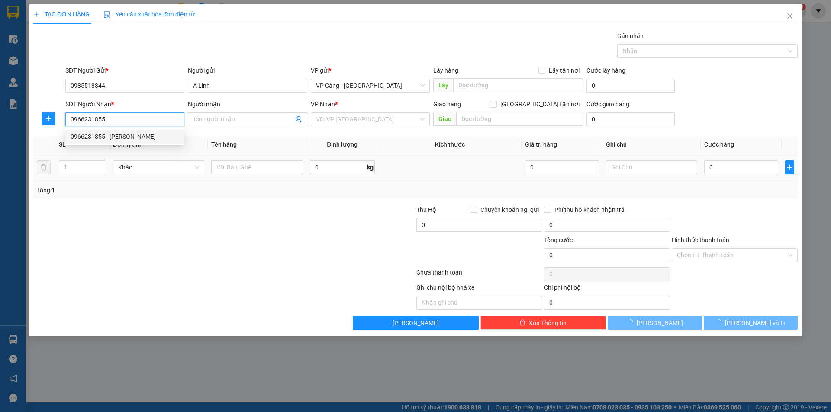
type input "[PERSON_NAME]"
checkbox input "true"
type input "014 Trần Phú, Bắc Cường, LC"
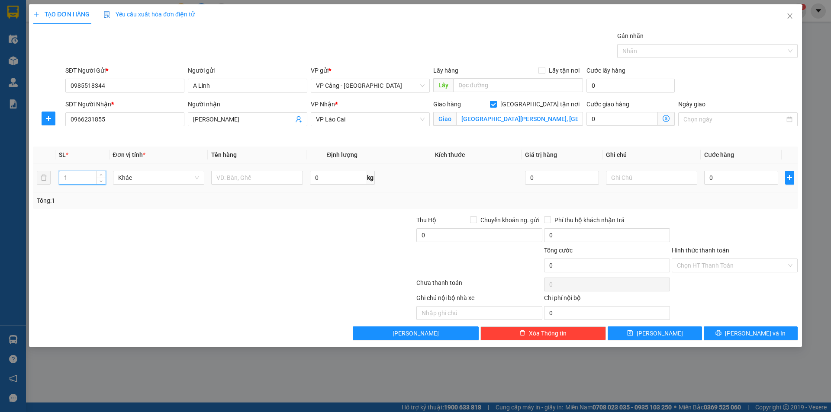
click at [77, 181] on input "1" at bounding box center [82, 177] width 46 height 13
type input "10"
click at [279, 177] on input "text" at bounding box center [257, 178] width 92 height 14
type input "10 lốp"
click at [724, 180] on input "0" at bounding box center [741, 178] width 74 height 14
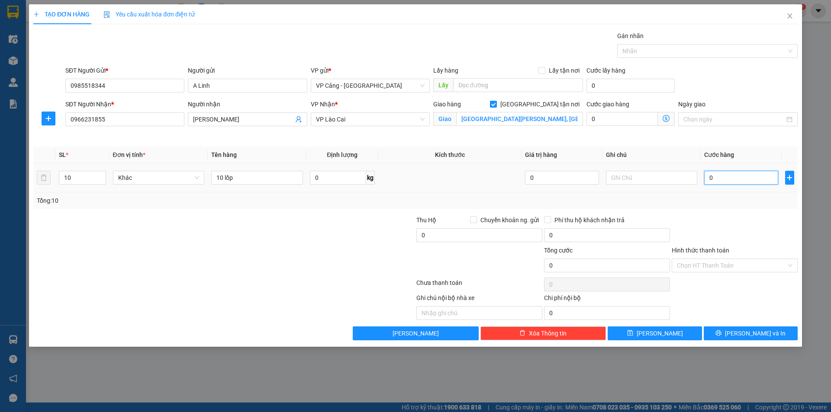
type input "1"
type input "1.000"
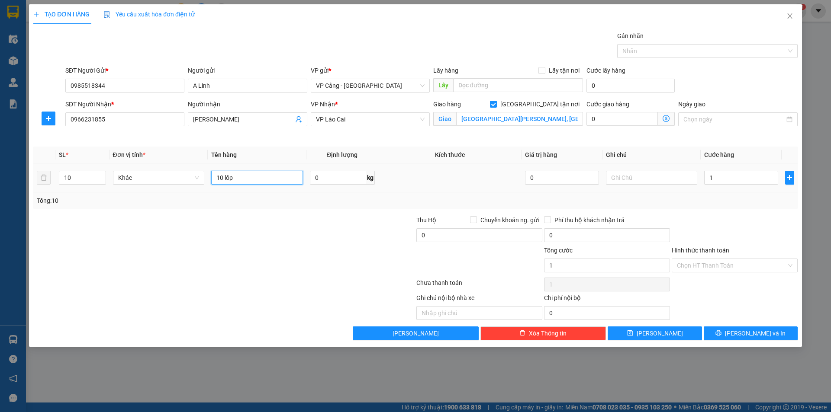
type input "1.000"
click at [257, 173] on input "10 lốp" at bounding box center [257, 178] width 92 height 14
type input "10 lốp + 1 p bì"
click at [721, 333] on icon "printer" at bounding box center [719, 334] width 6 height 6
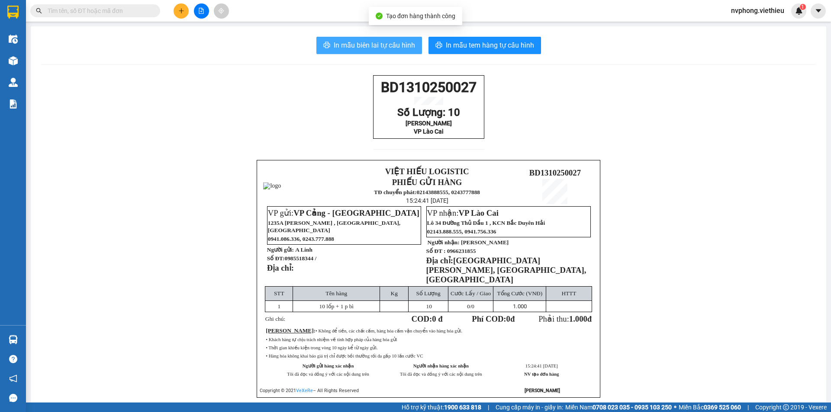
click at [349, 38] on button "In mẫu biên lai tự cấu hình" at bounding box center [369, 45] width 106 height 17
click at [184, 13] on button at bounding box center [180, 10] width 15 height 15
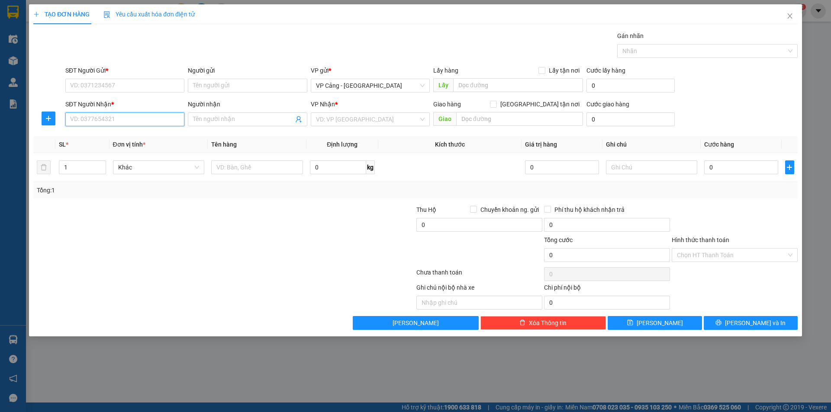
click at [84, 118] on input "SĐT Người Nhận *" at bounding box center [124, 119] width 119 height 14
click at [109, 136] on div "0966231855 - Huy Hùng" at bounding box center [125, 137] width 109 height 10
type input "0966231855"
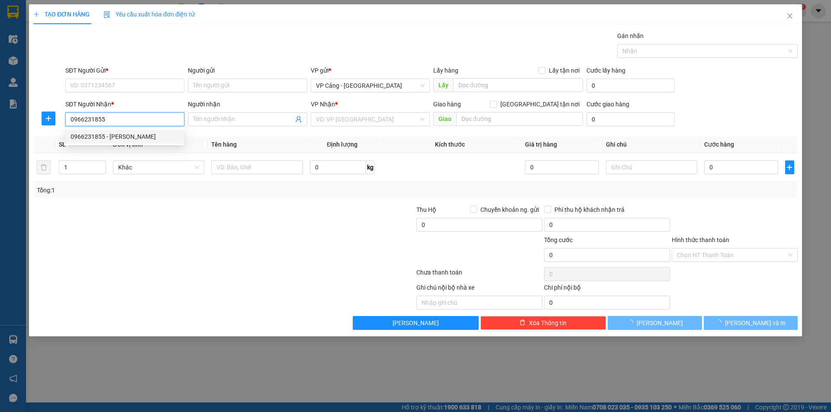
type input "[PERSON_NAME]"
checkbox input "true"
type input "014 Trần Phú, Bắc Cường, LC"
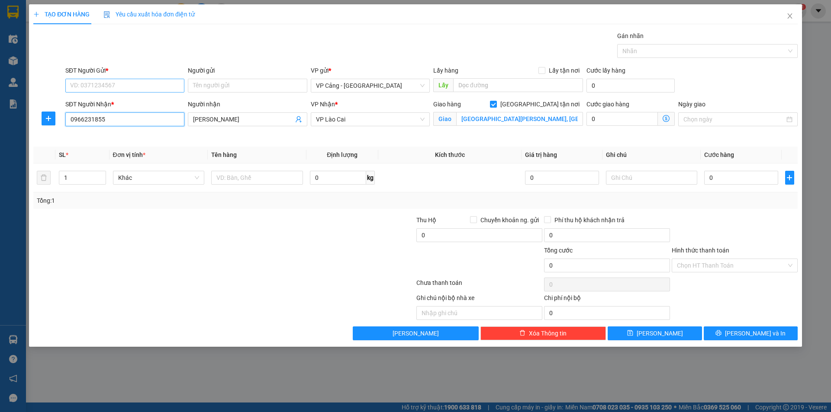
type input "0966231855"
click at [105, 90] on input "SĐT Người Gửi *" at bounding box center [124, 86] width 119 height 14
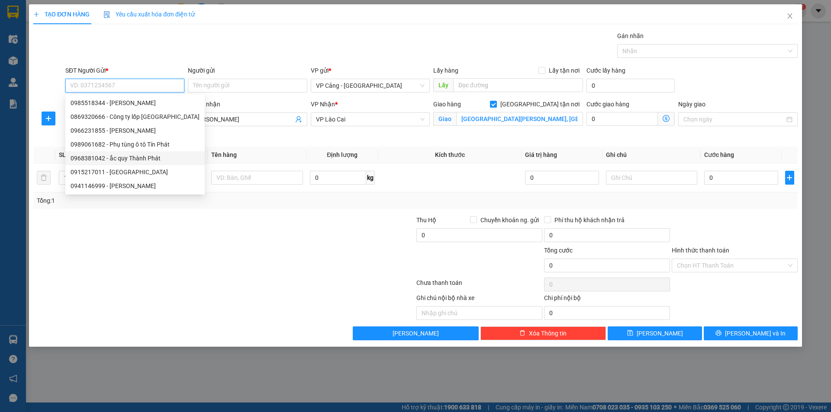
click at [100, 158] on div "0968381042 - ắc quy Thành Phát" at bounding box center [135, 159] width 129 height 10
type input "0968381042"
type input "ắc quy Thành Phát"
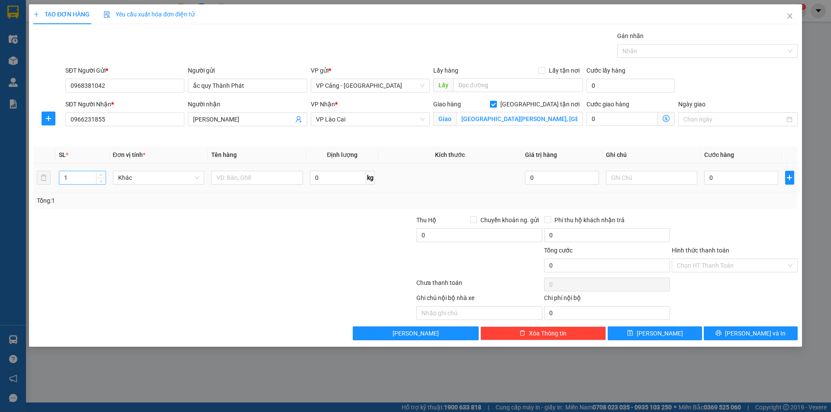
click at [84, 179] on input "1" at bounding box center [82, 177] width 46 height 13
type input "40"
click at [247, 194] on div "Tổng: 40" at bounding box center [415, 201] width 764 height 16
click at [242, 183] on input "text" at bounding box center [257, 178] width 92 height 14
type input "40 kiện ắc quy"
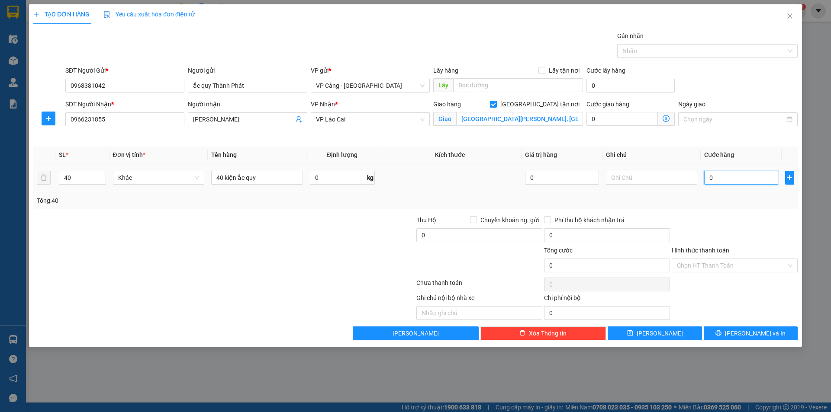
click at [732, 180] on input "0" at bounding box center [741, 178] width 74 height 14
type input "1"
type input "1.000"
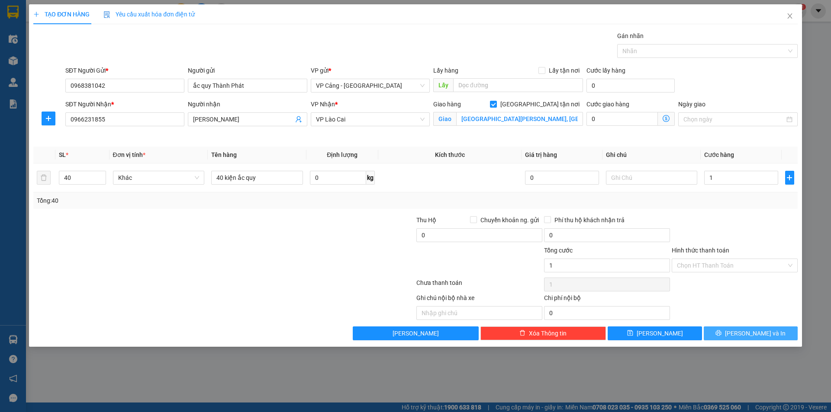
type input "1.000"
click at [761, 334] on span "[PERSON_NAME] và In" at bounding box center [755, 334] width 61 height 10
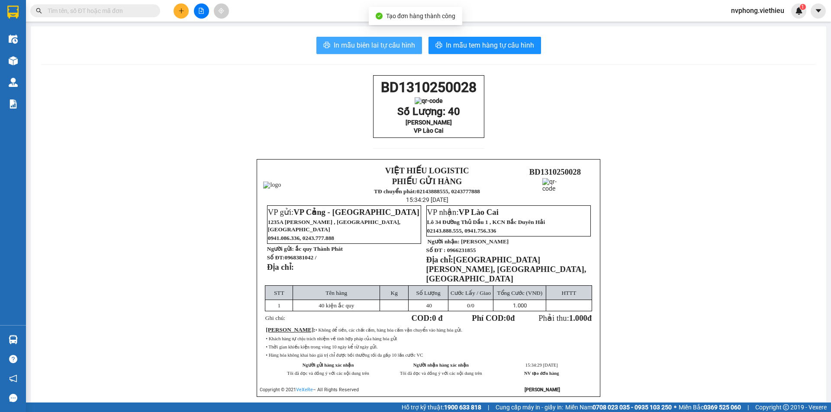
click at [387, 45] on span "In mẫu biên lai tự cấu hình" at bounding box center [374, 45] width 81 height 11
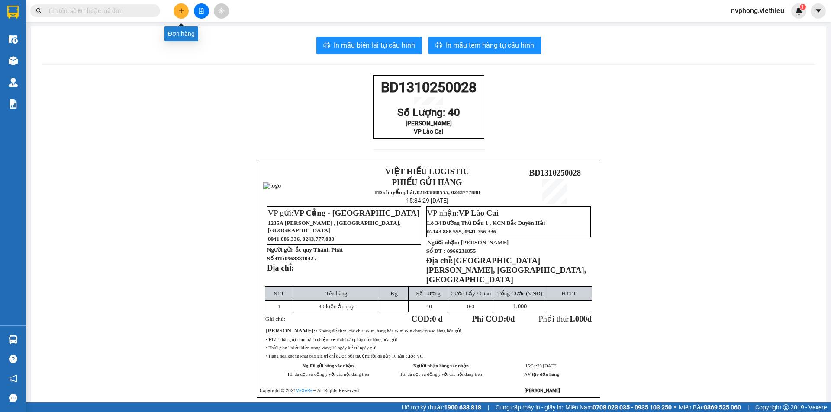
click at [185, 17] on button at bounding box center [180, 10] width 15 height 15
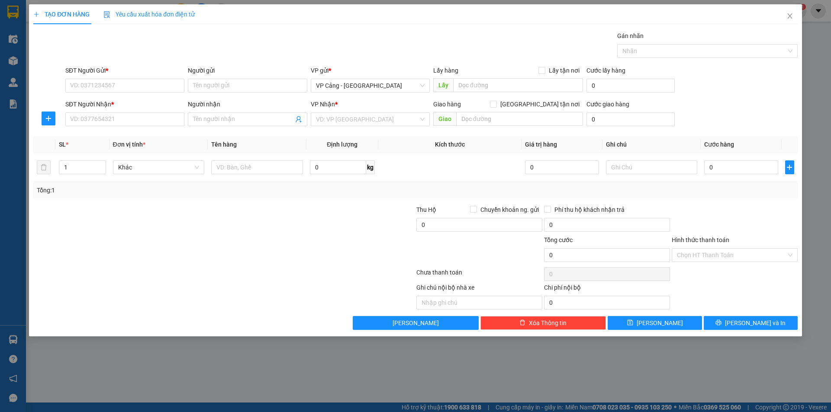
click at [231, 112] on div "Người nhận" at bounding box center [247, 106] width 119 height 13
click at [228, 121] on input "Người nhận" at bounding box center [243, 120] width 100 height 10
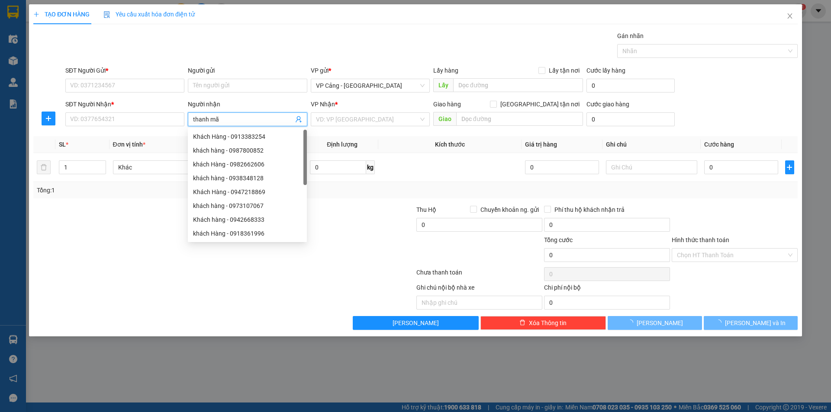
type input "thanh mão"
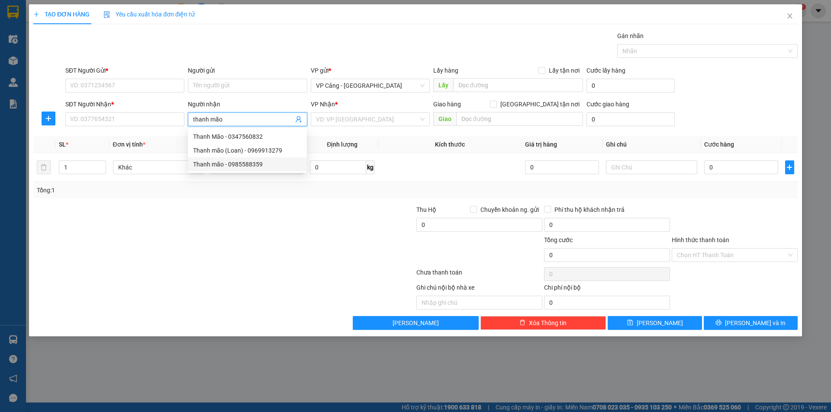
click at [244, 159] on div "Thanh mão - 0985588359" at bounding box center [247, 164] width 119 height 14
type input "0985588359"
type input "Thanh mão"
checkbox input "true"
type input "chợ gốc mít"
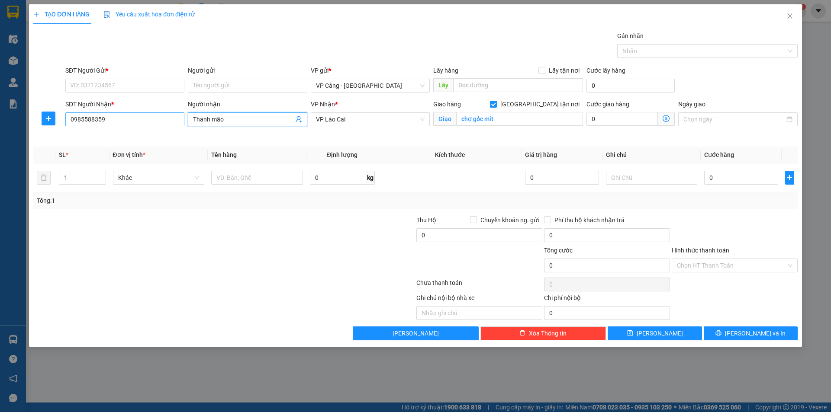
type input "Thanh mão"
click at [130, 119] on input "0985588359" at bounding box center [124, 119] width 119 height 14
click at [101, 134] on div "0985588359 - Thanh mão" at bounding box center [125, 137] width 109 height 10
type input "0985588359"
click at [87, 83] on input "SĐT Người Gửi *" at bounding box center [124, 86] width 119 height 14
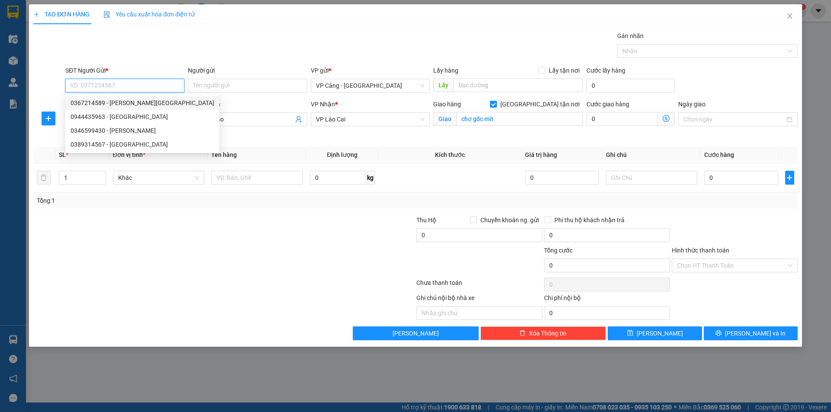
click at [100, 101] on div "0367214589 - anh Đức" at bounding box center [143, 103] width 144 height 10
type input "0367214589"
type input "anh Đức"
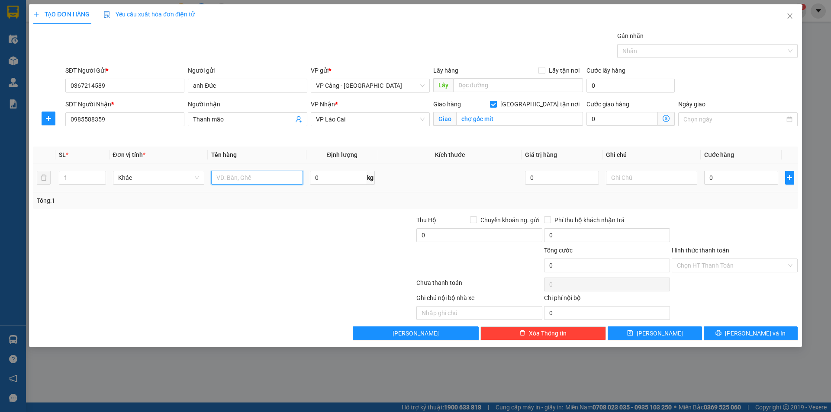
click at [250, 179] on input "text" at bounding box center [257, 178] width 92 height 14
type input "1 bao"
click at [736, 175] on input "0" at bounding box center [741, 178] width 74 height 14
type input "1"
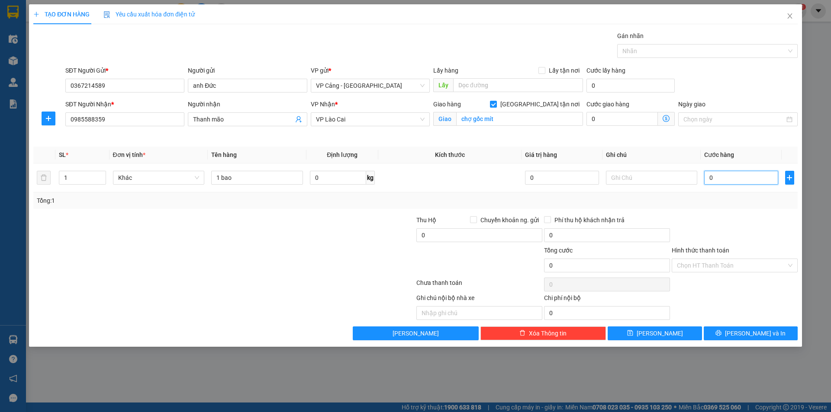
type input "1"
type input "1.000"
drag, startPoint x: 762, startPoint y: 331, endPoint x: 690, endPoint y: 282, distance: 87.2
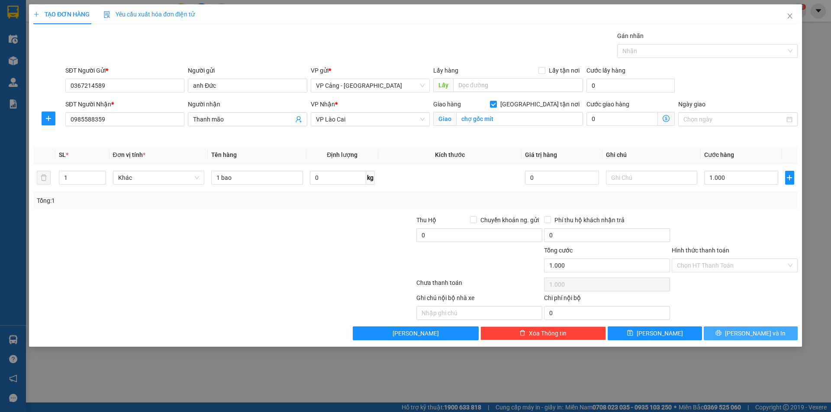
click at [761, 329] on span "[PERSON_NAME] và In" at bounding box center [755, 334] width 61 height 10
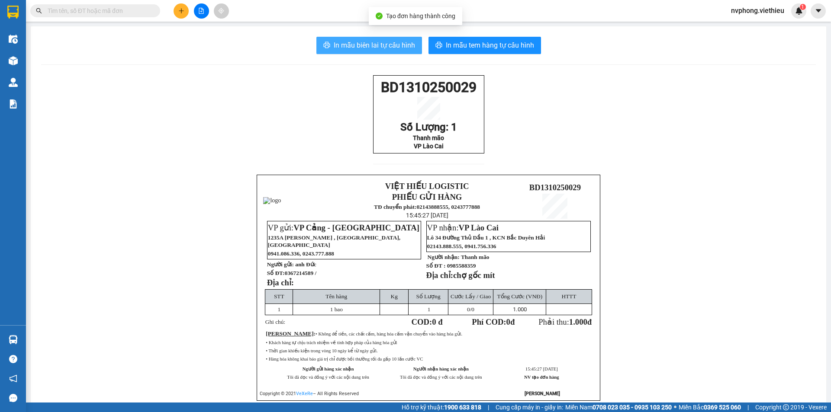
drag, startPoint x: 385, startPoint y: 42, endPoint x: 390, endPoint y: 44, distance: 5.5
click at [385, 42] on span "In mẫu biên lai tự cấu hình" at bounding box center [374, 45] width 81 height 11
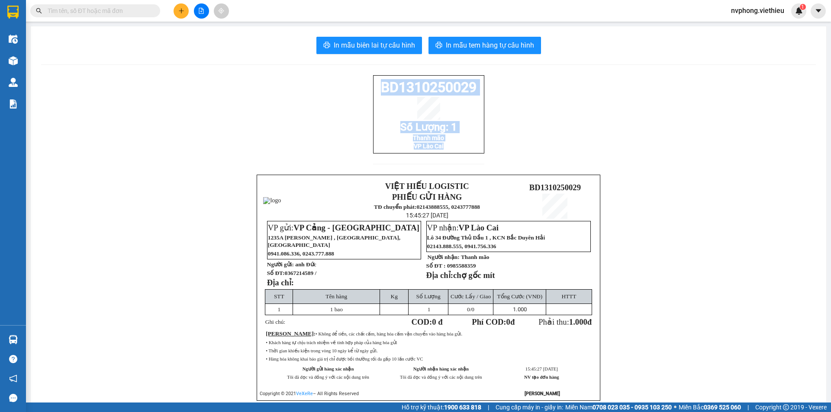
drag, startPoint x: 469, startPoint y: 158, endPoint x: 372, endPoint y: 89, distance: 119.5
click at [372, 89] on div "BD1310250029 Số Lượng: 1 Thanh mão VP Lào Cai VIỆT HIẾU LOGISTIC PHIẾU GỬI HÀNG…" at bounding box center [428, 248] width 774 height 347
copy div "BD1310250029 Số Lượng: 1 Thanh mão VP Lào Cai"
click at [183, 11] on icon "plus" at bounding box center [181, 11] width 6 height 6
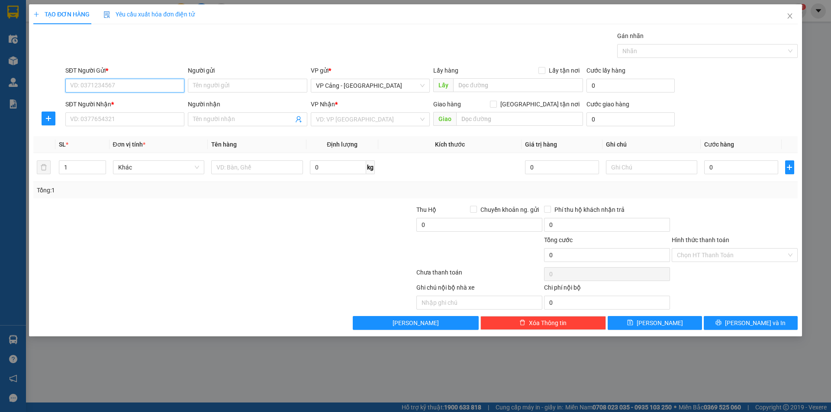
click at [78, 87] on input "SĐT Người Gửi *" at bounding box center [124, 86] width 119 height 14
click at [90, 107] on div "0374539611 - Mạnh" at bounding box center [125, 103] width 109 height 10
type input "0374539611"
type input "Mạnh"
type input "0374539611"
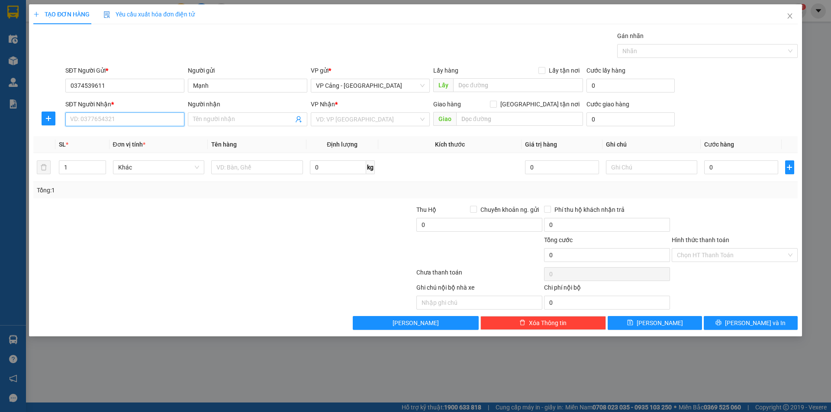
click at [87, 122] on input "SĐT Người Nhận *" at bounding box center [124, 119] width 119 height 14
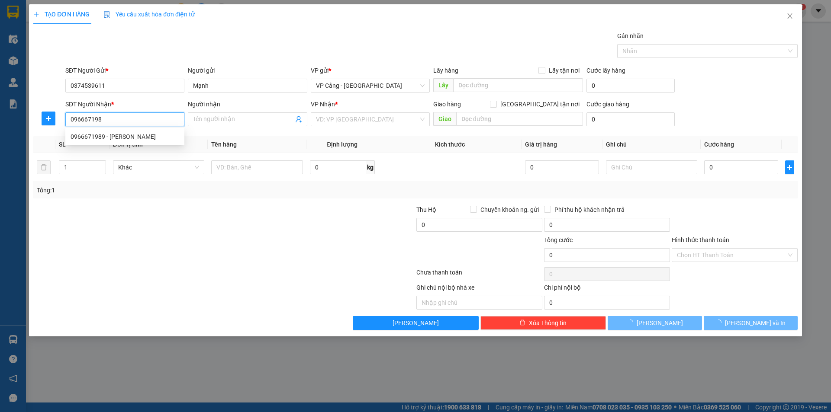
type input "0966671989"
click at [88, 137] on div "0966671989 - Vân" at bounding box center [125, 137] width 109 height 10
type input "Vân"
checkbox input "true"
type input "trần đăng ninh - lào cai"
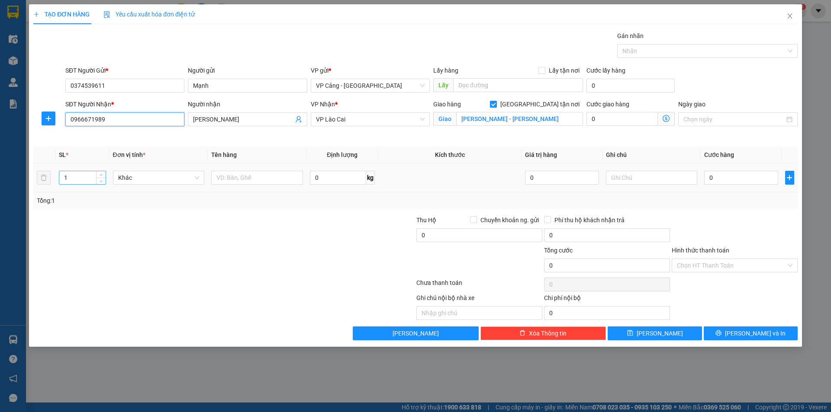
type input "0966671989"
click at [80, 178] on input "1" at bounding box center [82, 177] width 46 height 13
type input "3"
click at [239, 177] on input "text" at bounding box center [257, 178] width 92 height 14
type input "3 kiện"
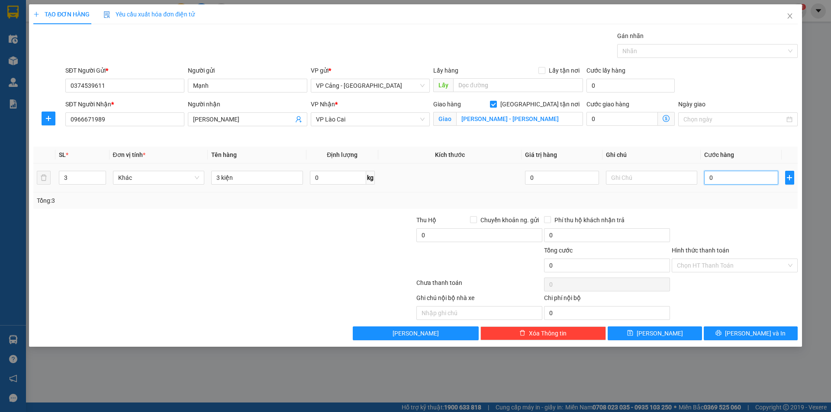
click at [713, 175] on input "0" at bounding box center [741, 178] width 74 height 14
type input "1"
type input "1.000"
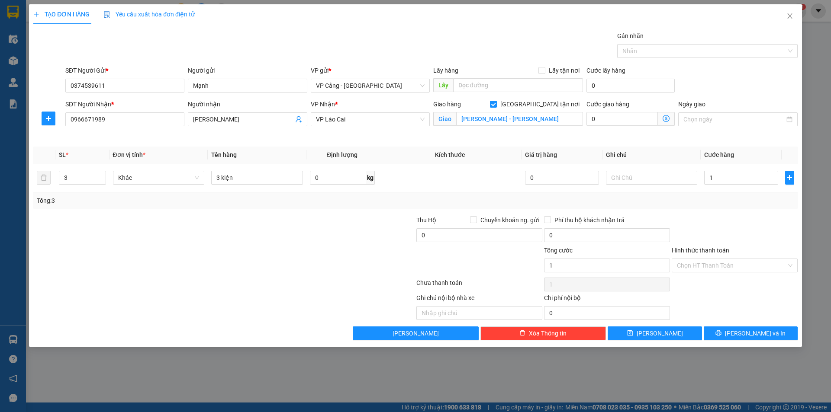
type input "1.000"
click at [738, 325] on div "Transit Pickup Surcharge Ids Transit Deliver Surcharge Ids Transit Deliver Surc…" at bounding box center [415, 185] width 764 height 309
click at [721, 332] on icon "printer" at bounding box center [718, 333] width 6 height 6
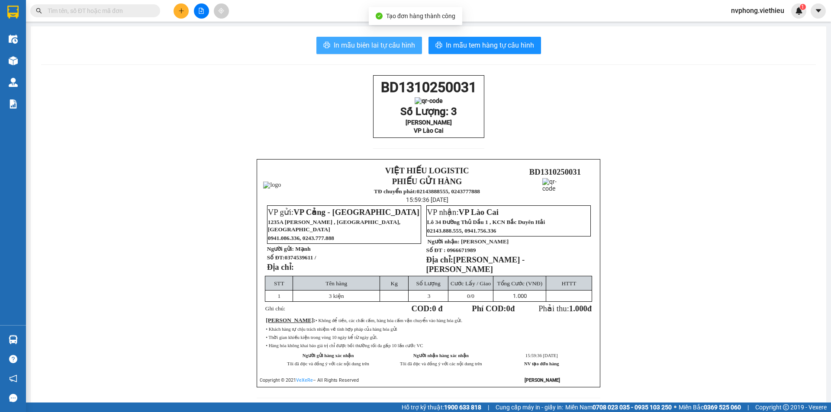
click at [396, 42] on span "In mẫu biên lai tự cấu hình" at bounding box center [374, 45] width 81 height 11
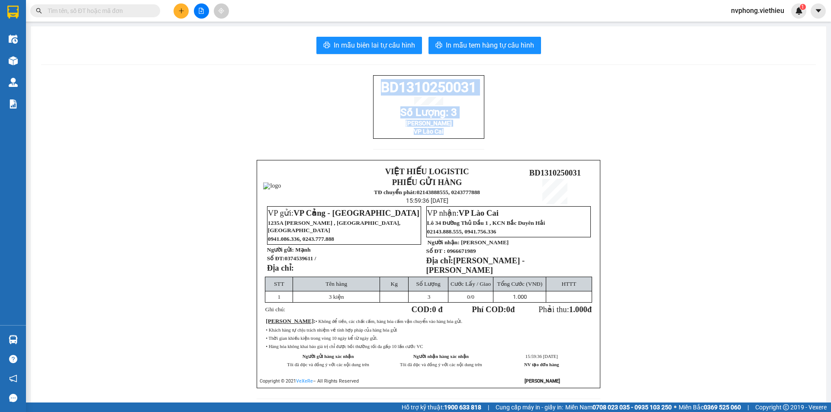
drag, startPoint x: 449, startPoint y: 144, endPoint x: 372, endPoint y: 84, distance: 96.8
click at [373, 84] on div "BD1310250031 Số Lượng: 3 Vân VP Lào Cai" at bounding box center [428, 117] width 111 height 85
copy div "BD1310250031 Số Lượng: 3 Vân VP Lào Cai"
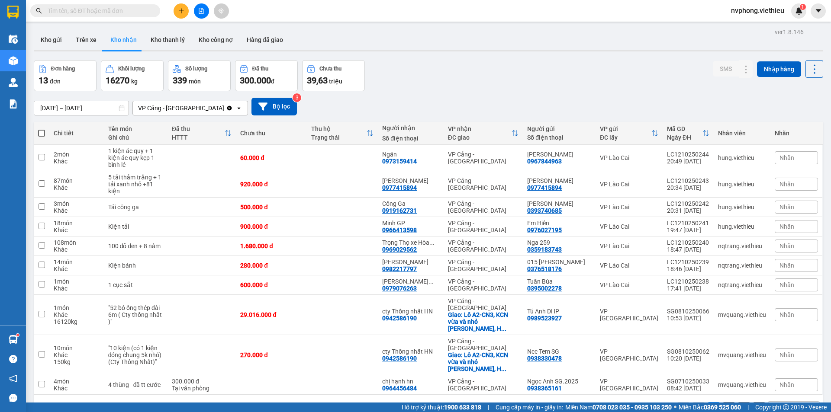
click at [181, 13] on icon "plus" at bounding box center [181, 11] width 6 height 6
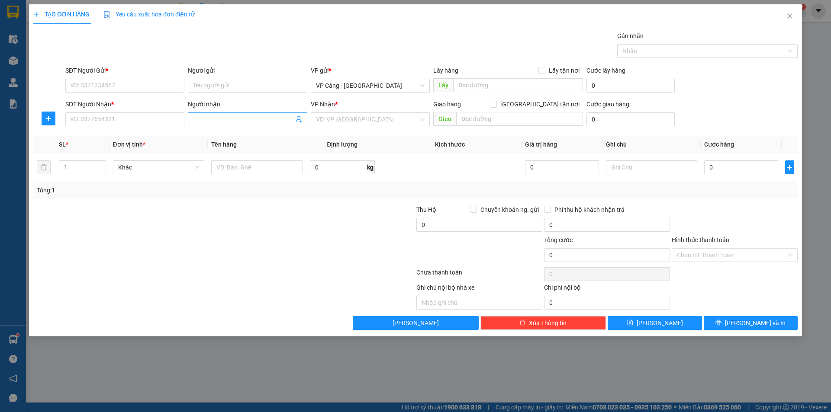
click at [216, 121] on input "Người nhận" at bounding box center [243, 120] width 100 height 10
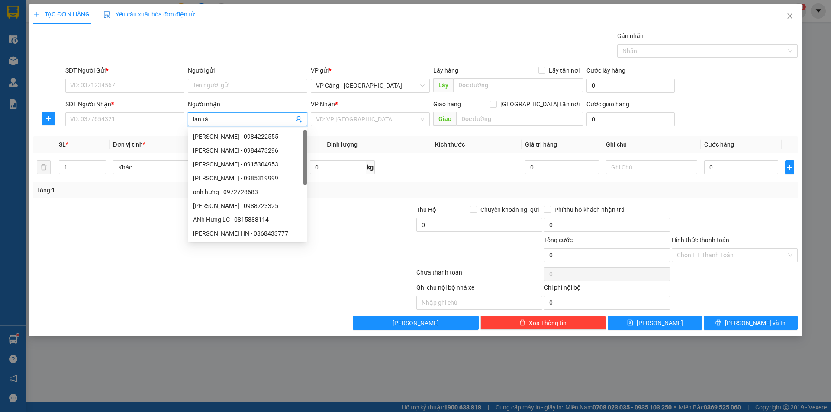
type input "lan tâm"
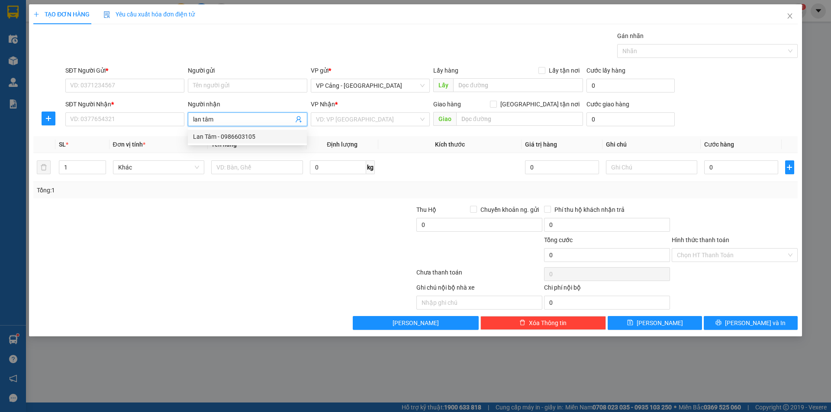
click at [240, 136] on div "Lan Tâm - 0986603105" at bounding box center [247, 137] width 109 height 10
type input "0986603105"
type input "Lan Tâm"
checkbox input "true"
type input "chợ gốc mít"
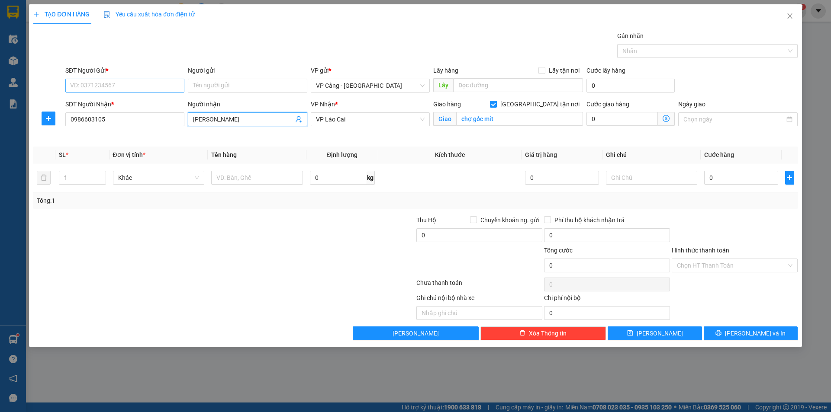
type input "Lan Tâm"
click at [114, 84] on input "SĐT Người Gửi *" at bounding box center [124, 86] width 119 height 14
click at [123, 123] on input "0986603105" at bounding box center [124, 119] width 119 height 14
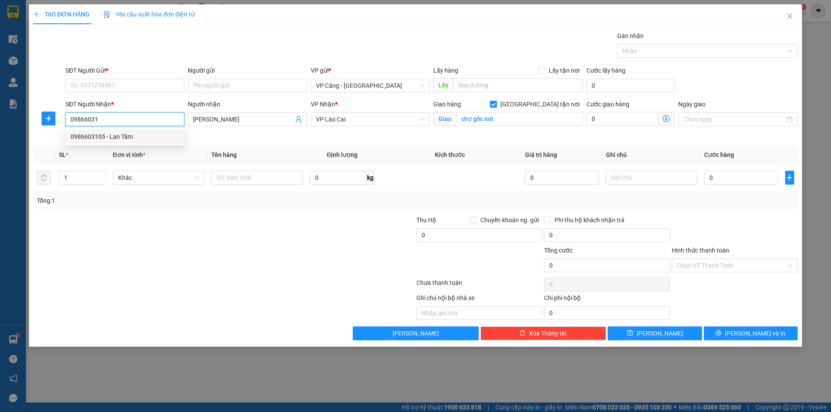
click at [119, 133] on div "0986603105 - Lan Tâm" at bounding box center [125, 137] width 109 height 10
type input "0986603105"
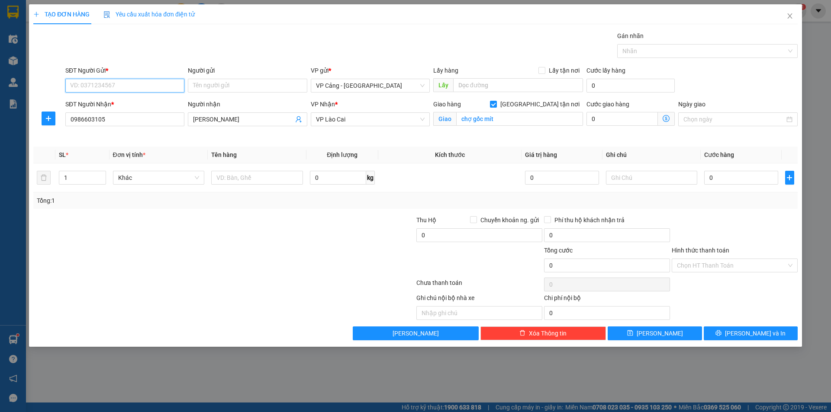
click at [96, 86] on input "SĐT Người Gửi *" at bounding box center [124, 86] width 119 height 14
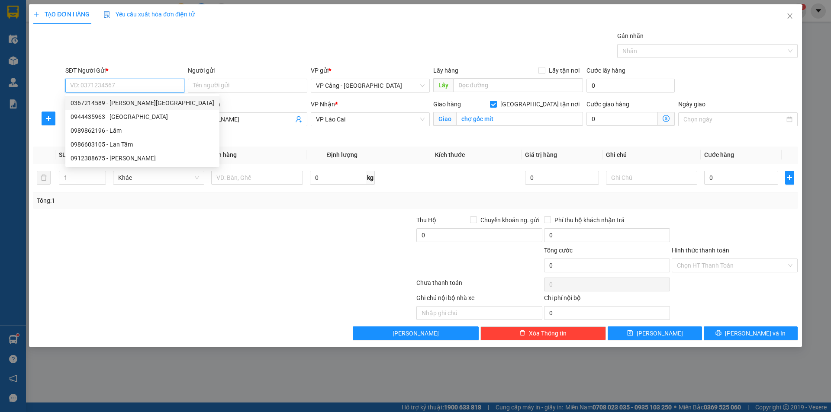
click at [96, 99] on div "0367214589 - anh Đức" at bounding box center [143, 103] width 144 height 10
type input "0367214589"
type input "anh Đức"
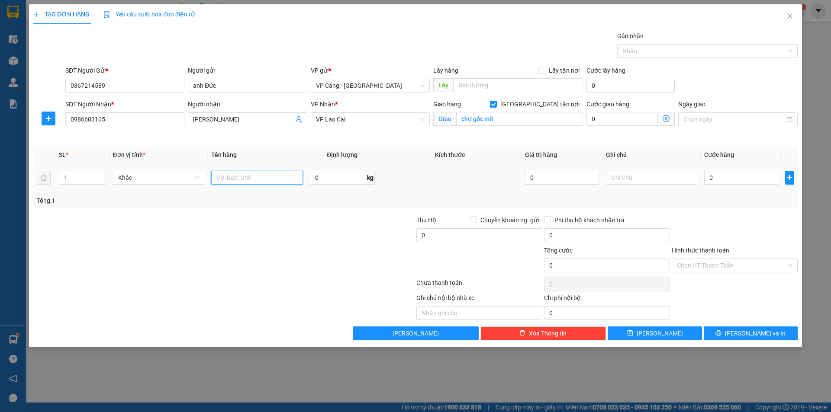
click at [250, 183] on input "text" at bounding box center [257, 178] width 92 height 14
type input "1 bọc"
click at [743, 179] on input "0" at bounding box center [741, 178] width 74 height 14
type input "1"
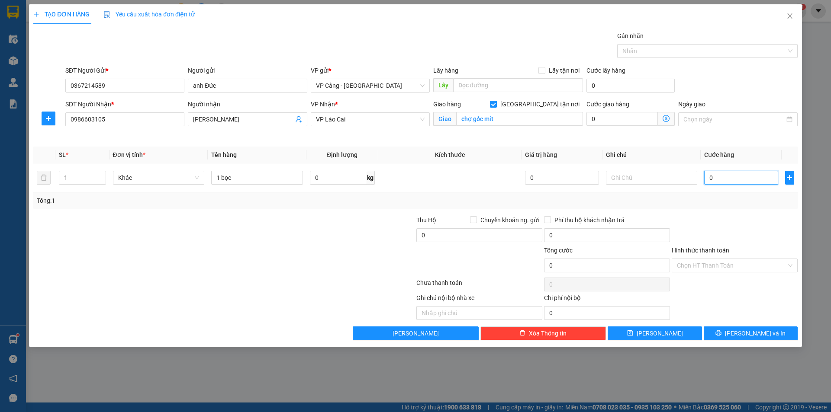
type input "1"
type input "1.000"
click at [746, 331] on span "[PERSON_NAME] và In" at bounding box center [755, 334] width 61 height 10
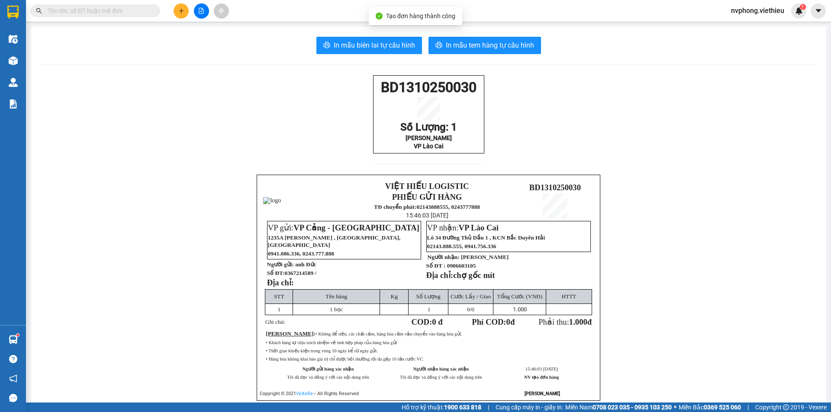
click at [367, 21] on div "Kết quả tìm kiếm ( 2 ) Bộ lọc Mã ĐH Trạng thái Món hàng Thu hộ Tổng cước Chưa c…" at bounding box center [415, 11] width 831 height 22
click at [366, 50] on span "In mẫu biên lai tự cấu hình" at bounding box center [374, 45] width 81 height 11
click at [383, 45] on span "In mẫu biên lai tự cấu hình" at bounding box center [374, 45] width 81 height 11
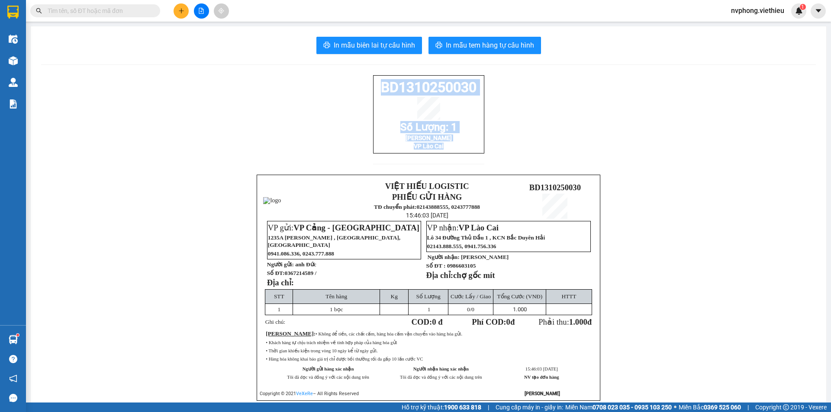
drag, startPoint x: 469, startPoint y: 158, endPoint x: 364, endPoint y: 83, distance: 129.0
click at [364, 83] on div "BD1310250030 Số Lượng: 1 Lan Tâm VP Lào Cai VIỆT HIẾU LOGISTIC PHIẾU GỬI HÀNG T…" at bounding box center [428, 248] width 774 height 347
copy div "BD1310250030 Số Lượng: 1 Lan Tâm VP Lào Cai"
